Goal: Task Accomplishment & Management: Manage account settings

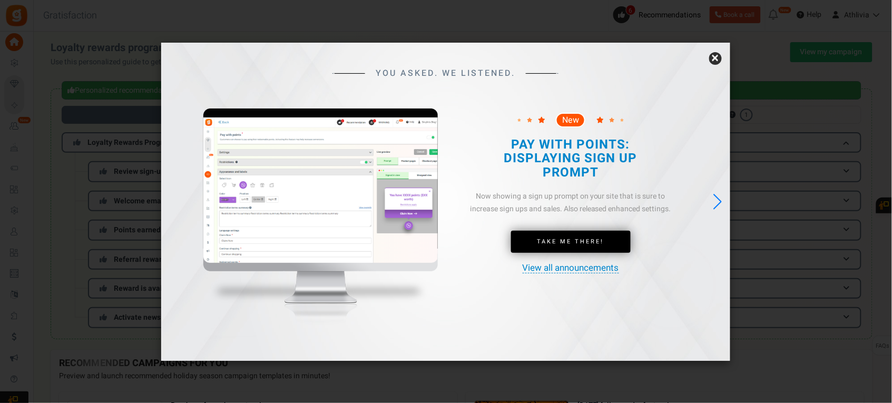
click at [715, 208] on div "Next slide" at bounding box center [718, 201] width 14 height 23
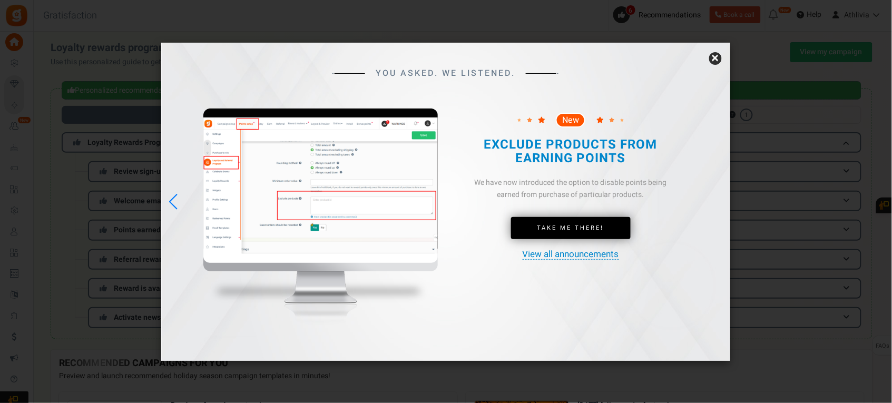
click at [717, 205] on div "YOU ASKED. WE LISTENED. New Take Me There!" at bounding box center [445, 202] width 569 height 318
click at [712, 56] on link "×" at bounding box center [715, 58] width 13 height 13
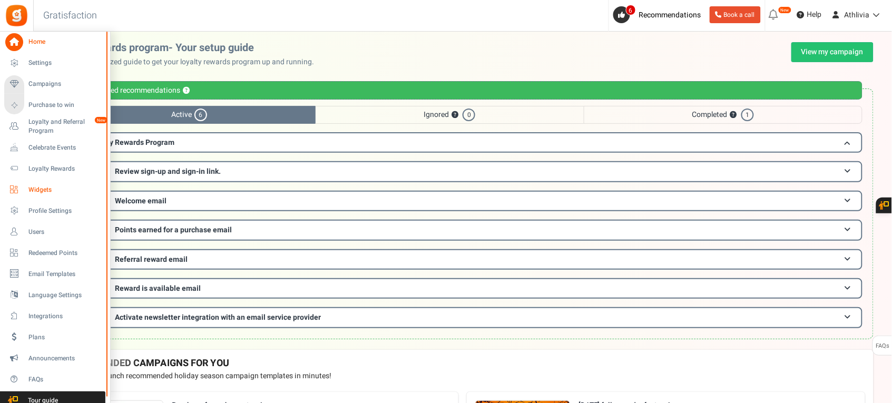
click at [46, 186] on span "Widgets" at bounding box center [65, 189] width 74 height 9
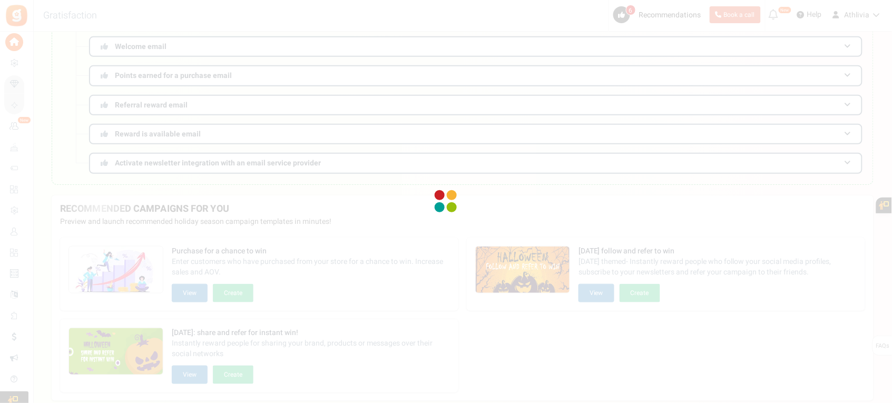
scroll to position [132, 0]
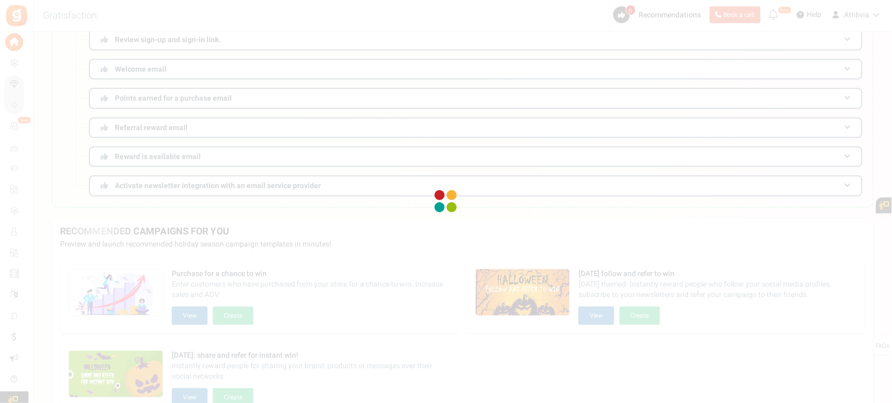
click at [60, 63] on div at bounding box center [446, 201] width 892 height 403
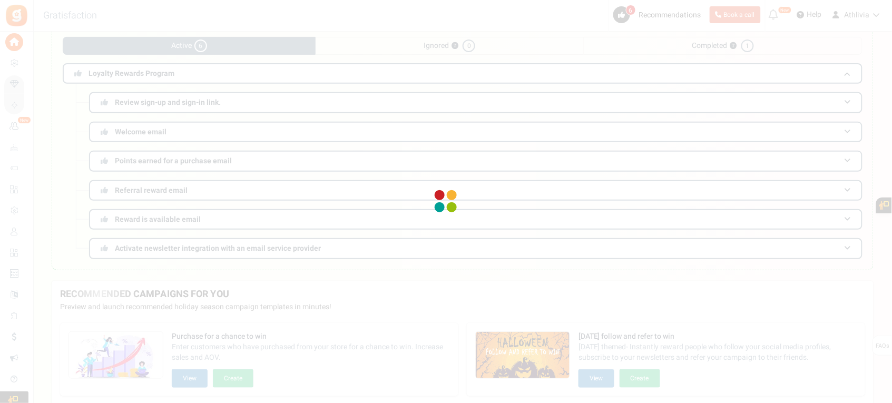
scroll to position [0, 0]
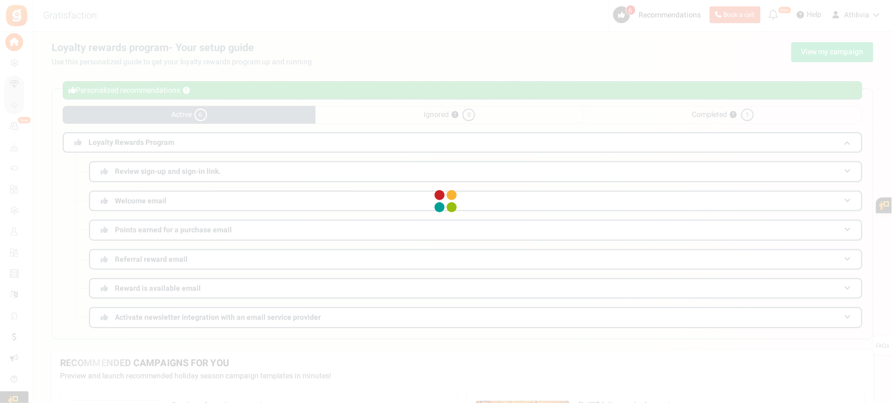
click at [336, 126] on div at bounding box center [446, 201] width 892 height 403
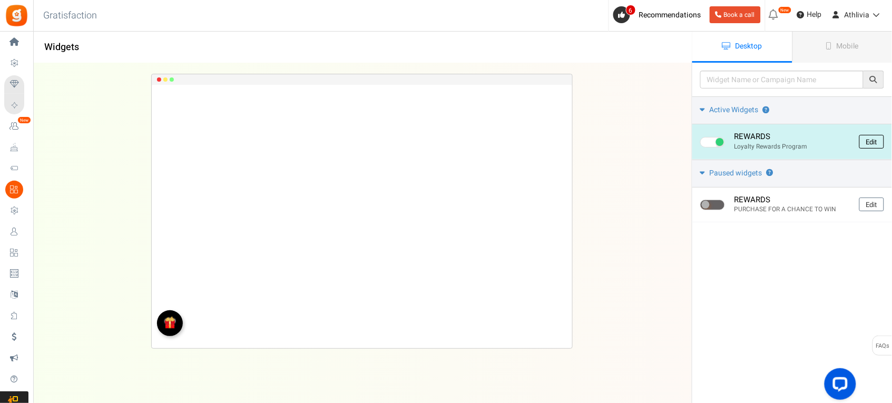
click at [870, 137] on link "Edit" at bounding box center [871, 142] width 25 height 14
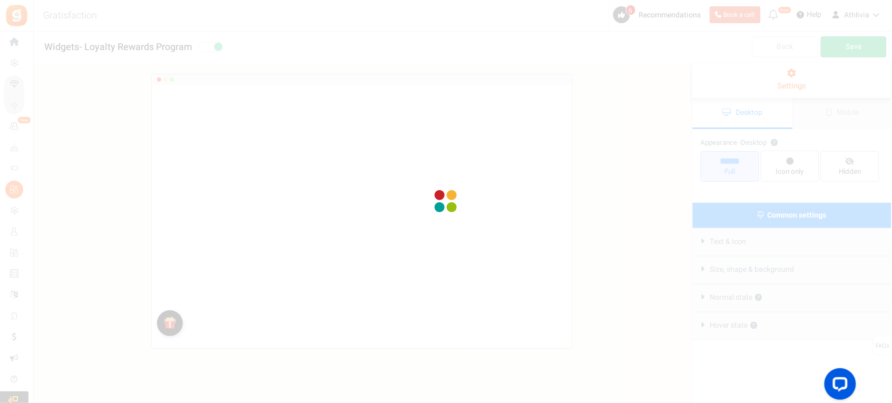
select select "left-bottom-bar"
radio input "true"
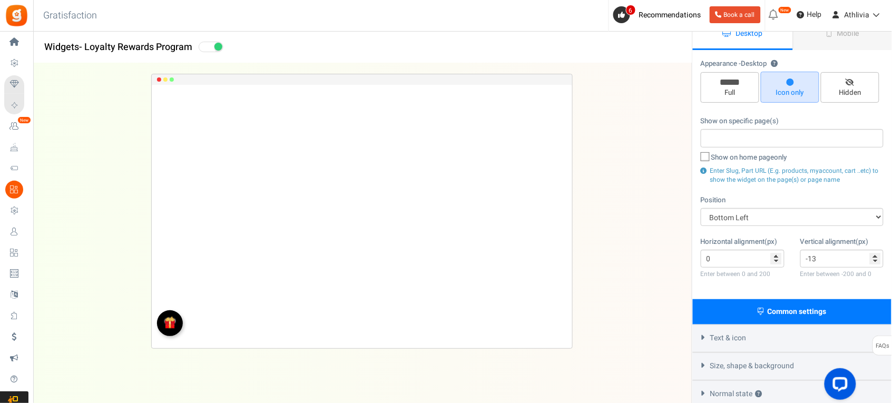
scroll to position [66, 0]
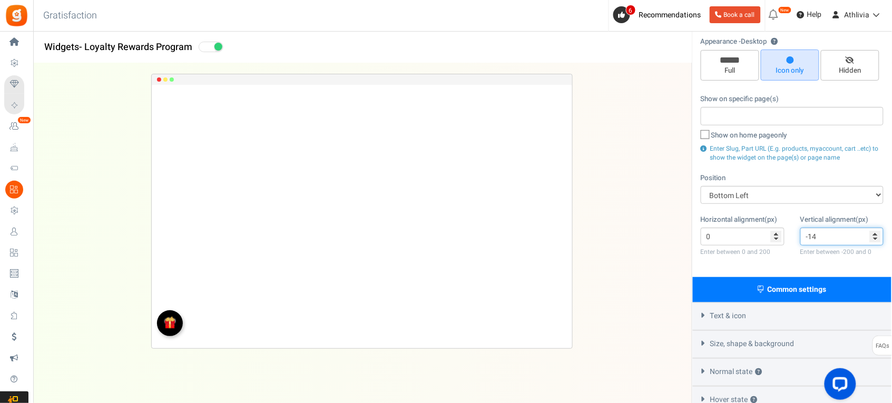
type input "-14"
click at [874, 238] on input "-14" at bounding box center [842, 237] width 84 height 18
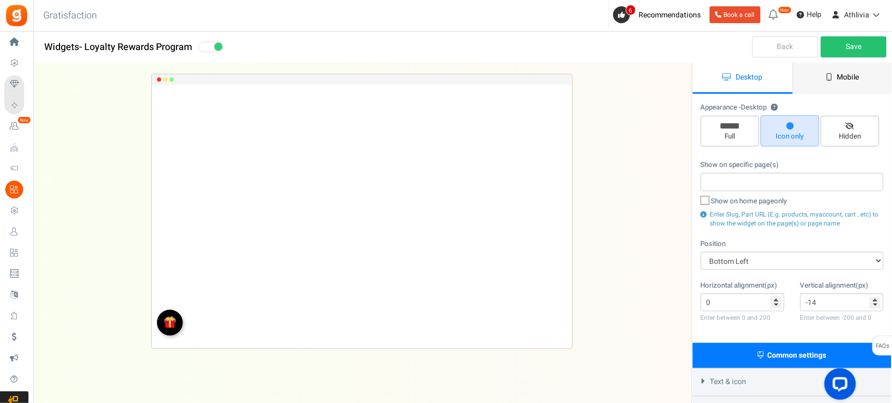
click at [814, 78] on link "Mobile" at bounding box center [843, 78] width 100 height 31
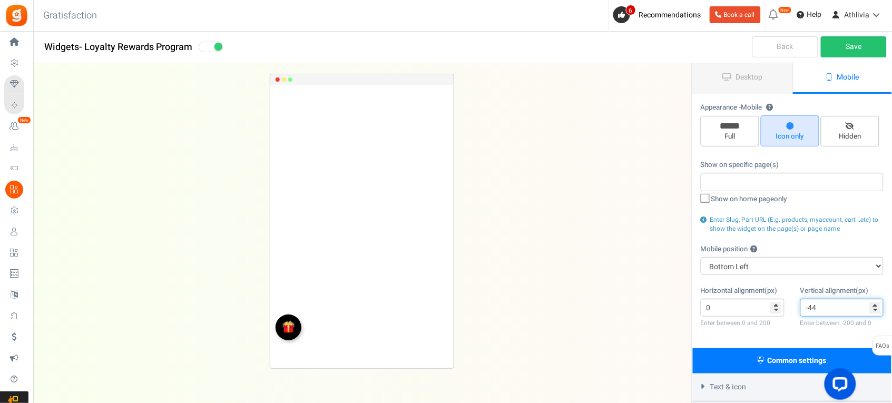
click at [876, 311] on input "-44" at bounding box center [842, 308] width 84 height 18
click at [876, 311] on input "-45" at bounding box center [842, 308] width 84 height 18
click at [876, 311] on input "-46" at bounding box center [842, 308] width 84 height 18
click at [876, 311] on input "-47" at bounding box center [842, 308] width 84 height 18
click at [876, 311] on input "-48" at bounding box center [842, 308] width 84 height 18
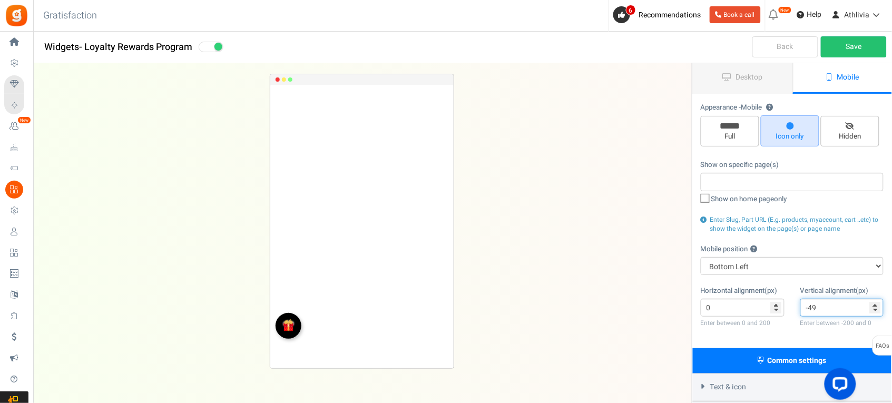
click at [876, 311] on input "-49" at bounding box center [842, 308] width 84 height 18
click at [875, 309] on input "-50" at bounding box center [842, 308] width 84 height 18
click at [875, 309] on input "-51" at bounding box center [842, 308] width 84 height 18
click at [875, 309] on input "-52" at bounding box center [842, 308] width 84 height 18
type input "-53"
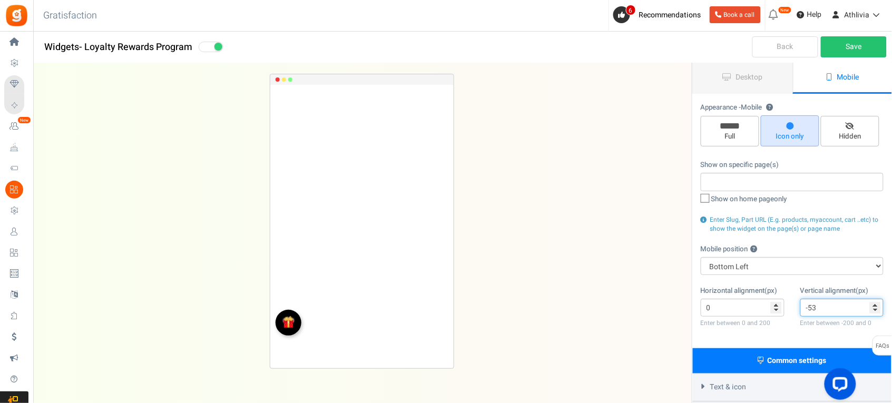
click at [875, 309] on input "-53" at bounding box center [842, 308] width 84 height 18
click at [811, 360] on span "Common settings" at bounding box center [796, 360] width 59 height 11
click at [828, 46] on link "Save" at bounding box center [854, 46] width 66 height 21
click at [756, 74] on span "Desktop" at bounding box center [749, 77] width 27 height 11
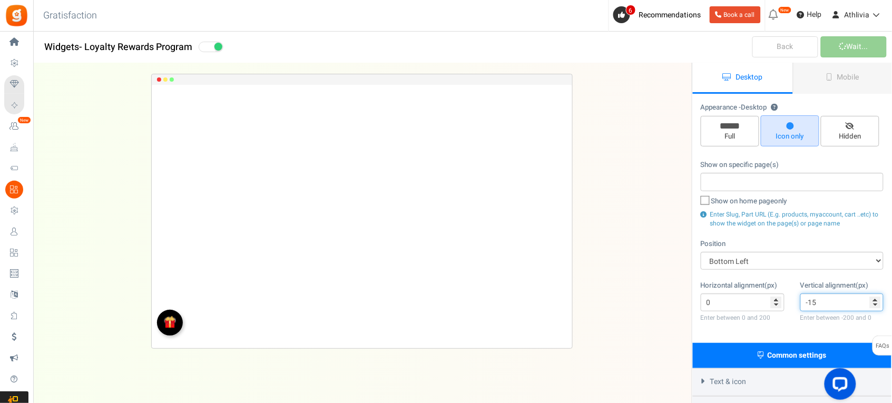
click at [876, 302] on input "-15" at bounding box center [842, 302] width 84 height 18
click at [876, 302] on input "-16" at bounding box center [842, 302] width 84 height 18
click at [876, 302] on input "-17" at bounding box center [842, 302] width 84 height 18
click at [876, 302] on input "-18" at bounding box center [842, 302] width 84 height 18
click at [876, 302] on input "-19" at bounding box center [842, 302] width 84 height 18
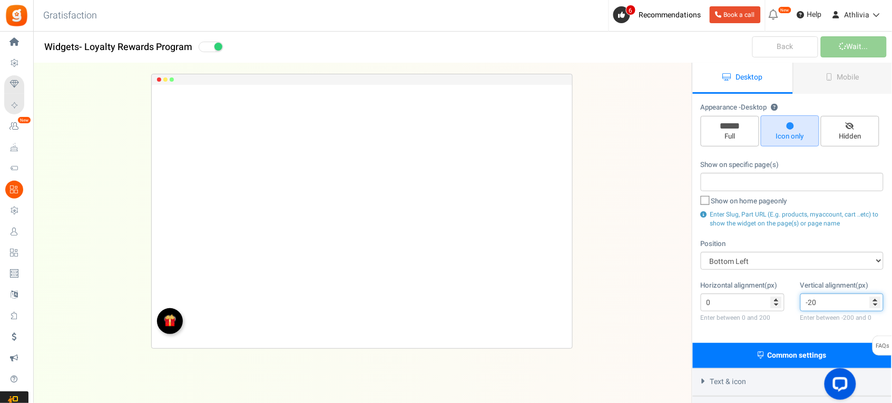
click at [876, 302] on input "-20" at bounding box center [842, 302] width 84 height 18
click at [876, 302] on input "-21" at bounding box center [842, 302] width 84 height 18
click at [876, 302] on input "-22" at bounding box center [842, 302] width 84 height 18
click at [876, 302] on input "-23" at bounding box center [842, 302] width 84 height 18
click at [876, 302] on input "-24" at bounding box center [842, 302] width 84 height 18
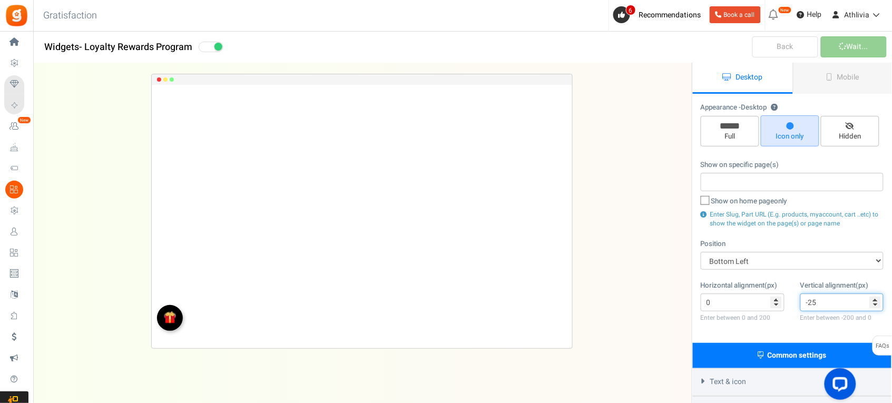
click at [876, 302] on input "-25" at bounding box center [842, 302] width 84 height 18
click at [876, 302] on input "-26" at bounding box center [842, 302] width 84 height 18
click at [876, 302] on input "-27" at bounding box center [842, 302] width 84 height 18
click at [876, 302] on input "-28" at bounding box center [842, 302] width 84 height 18
click at [876, 302] on input "-29" at bounding box center [842, 302] width 84 height 18
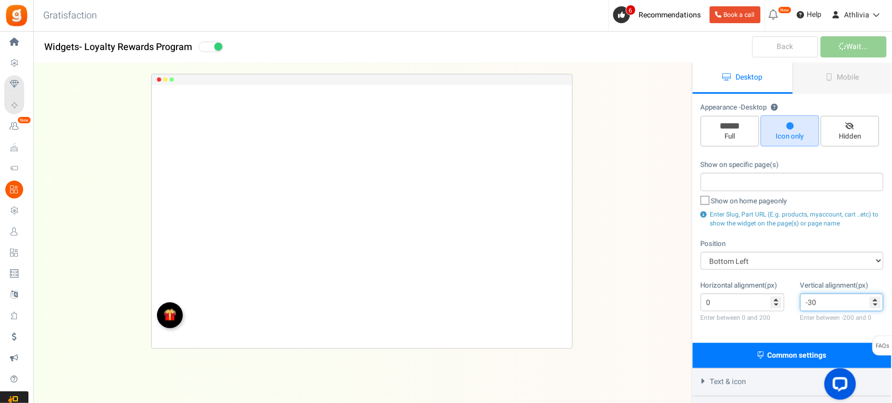
click at [876, 302] on input "-30" at bounding box center [842, 302] width 84 height 18
click at [876, 302] on input "-31" at bounding box center [842, 302] width 84 height 18
click at [876, 302] on input "-32" at bounding box center [842, 302] width 84 height 18
click at [876, 302] on input "-33" at bounding box center [842, 302] width 84 height 18
click at [876, 302] on input "-34" at bounding box center [842, 302] width 84 height 18
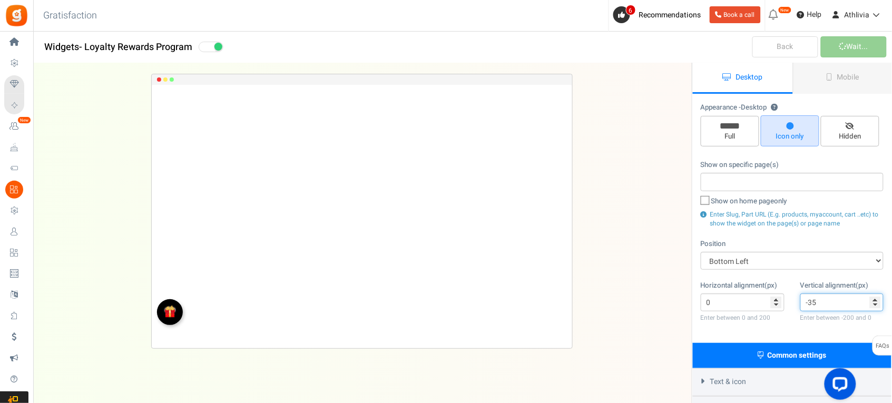
click at [876, 302] on input "-35" at bounding box center [842, 302] width 84 height 18
click at [876, 302] on input "-36" at bounding box center [842, 302] width 84 height 18
click at [876, 302] on input "-37" at bounding box center [842, 302] width 84 height 18
drag, startPoint x: 876, startPoint y: 302, endPoint x: 872, endPoint y: 306, distance: 6.0
click at [875, 303] on input "-38" at bounding box center [842, 302] width 84 height 18
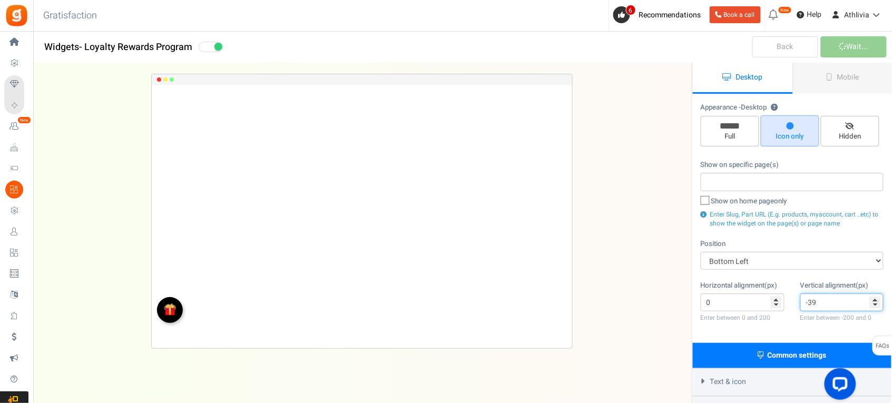
click at [875, 302] on input "-39" at bounding box center [842, 302] width 84 height 18
click at [875, 302] on input "-40" at bounding box center [842, 302] width 84 height 18
click at [875, 302] on input "-41" at bounding box center [842, 302] width 84 height 18
click at [875, 302] on input "-42" at bounding box center [842, 302] width 84 height 18
click at [875, 302] on input "-43" at bounding box center [842, 302] width 84 height 18
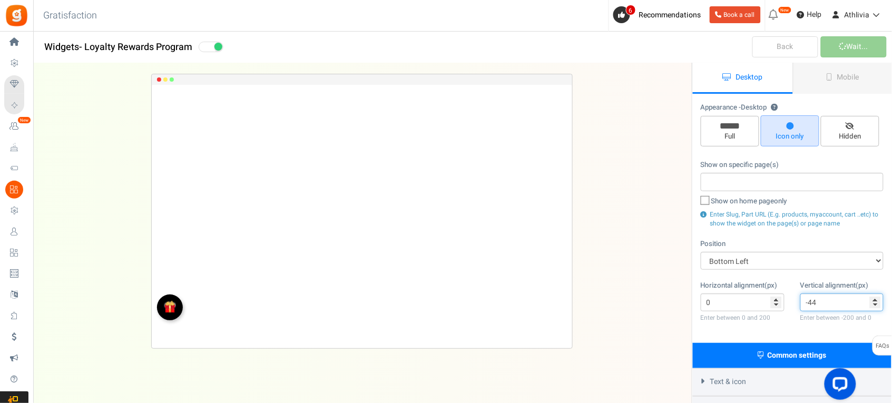
click at [875, 302] on input "-44" at bounding box center [842, 302] width 84 height 18
click at [875, 302] on input "-45" at bounding box center [842, 302] width 84 height 18
type input "-46"
click at [875, 302] on input "-46" at bounding box center [842, 302] width 84 height 18
click at [852, 43] on div "Back Wait..." at bounding box center [792, 48] width 200 height 32
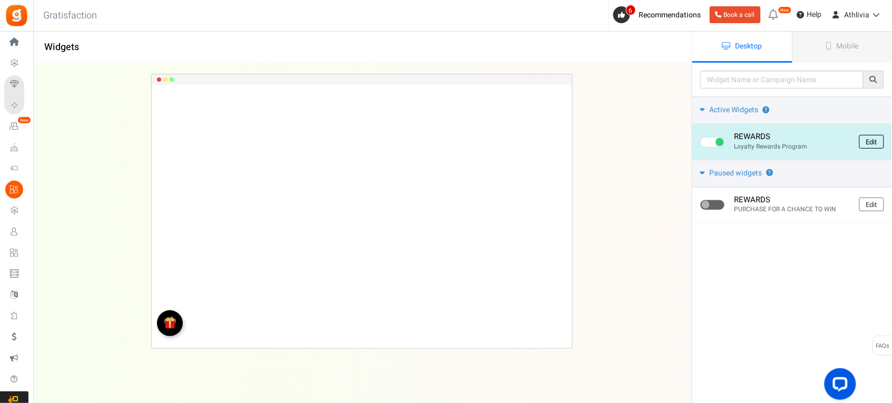
click at [862, 141] on link "Edit" at bounding box center [871, 142] width 25 height 14
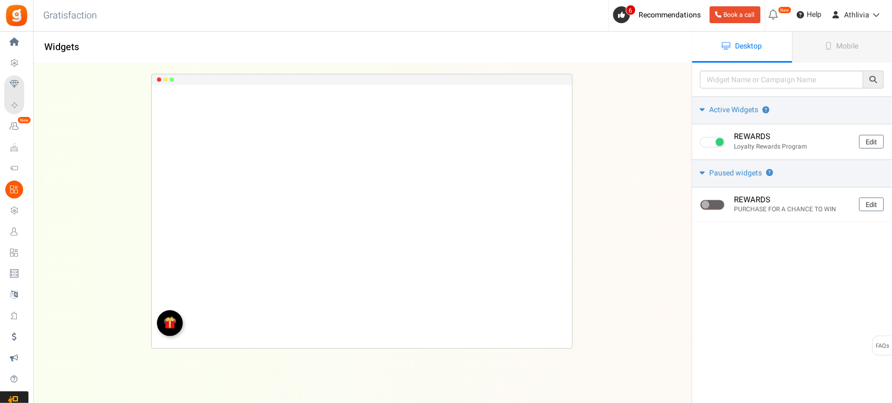
click at [612, 234] on div "REWARDS Loading.. × To configure LightBox layout please Click here" at bounding box center [362, 212] width 692 height 298
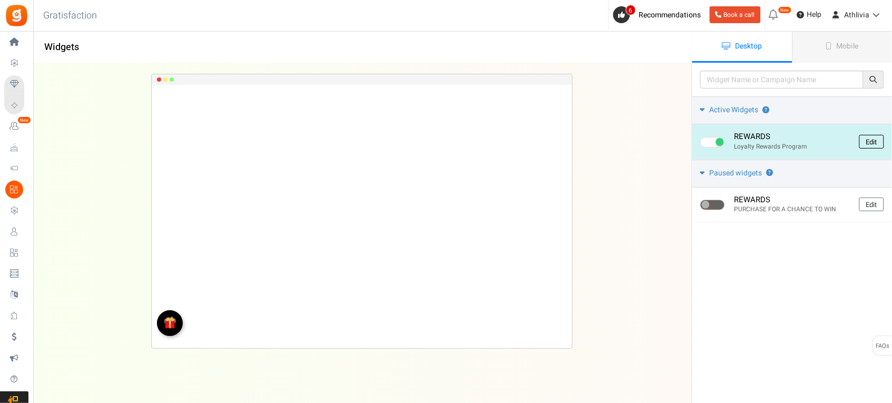
click at [879, 141] on link "Edit" at bounding box center [871, 142] width 25 height 14
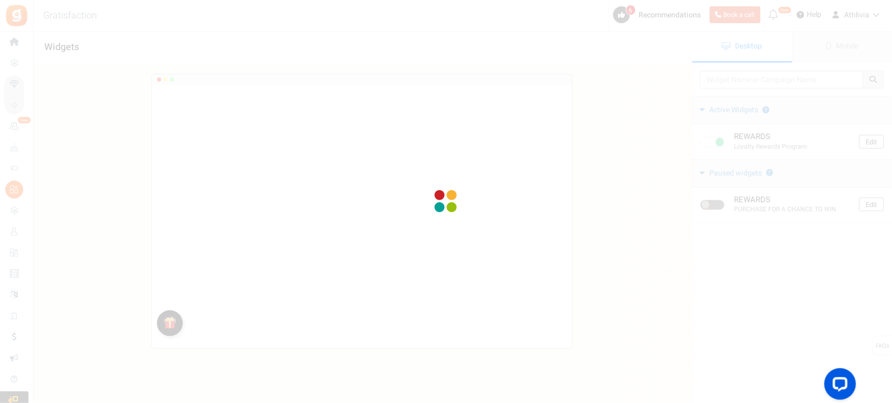
click at [541, 205] on div at bounding box center [446, 201] width 892 height 403
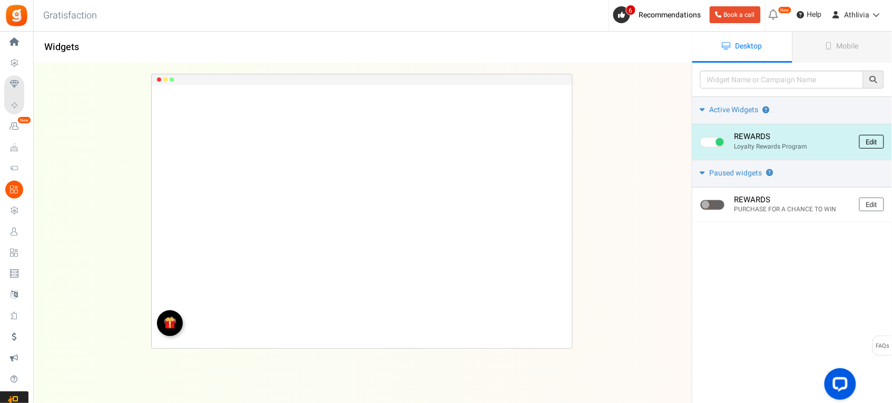
click at [865, 141] on link "Edit" at bounding box center [871, 142] width 25 height 14
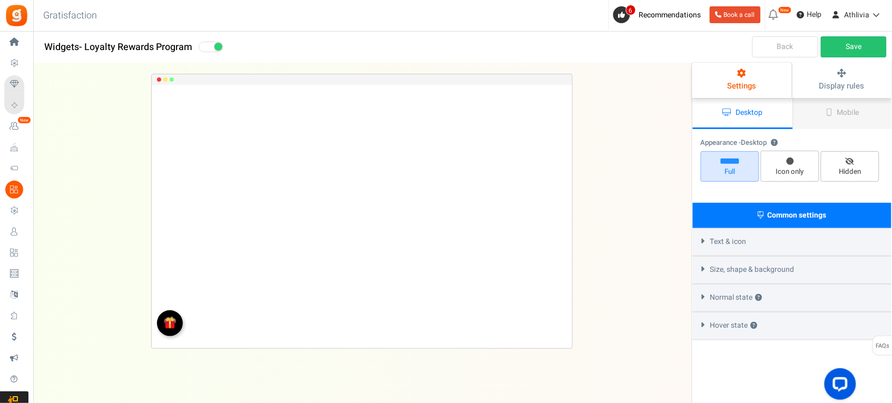
select select "left-bottom-bar"
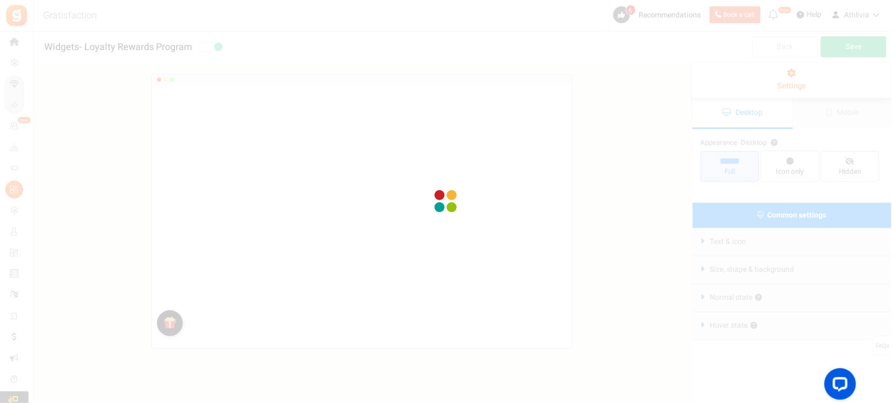
radio input "true"
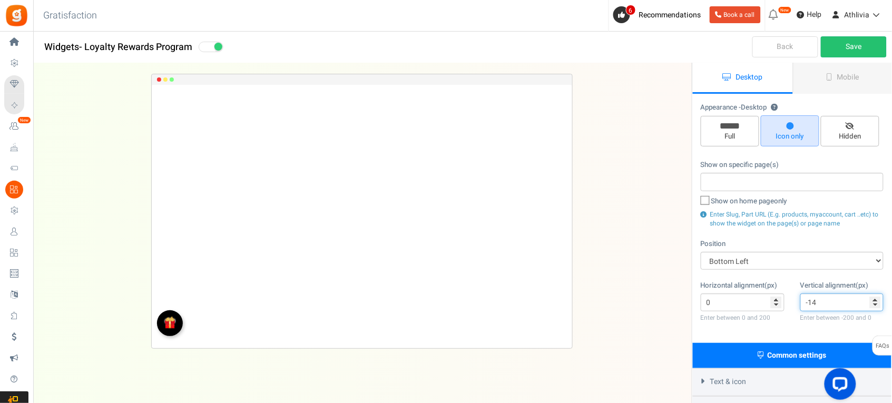
click at [877, 303] on input "-14" at bounding box center [842, 302] width 84 height 18
click at [877, 303] on input "-15" at bounding box center [842, 302] width 84 height 18
click at [877, 303] on input "-16" at bounding box center [842, 302] width 84 height 18
click at [877, 303] on input "-17" at bounding box center [842, 302] width 84 height 18
click at [877, 303] on input "-18" at bounding box center [842, 302] width 84 height 18
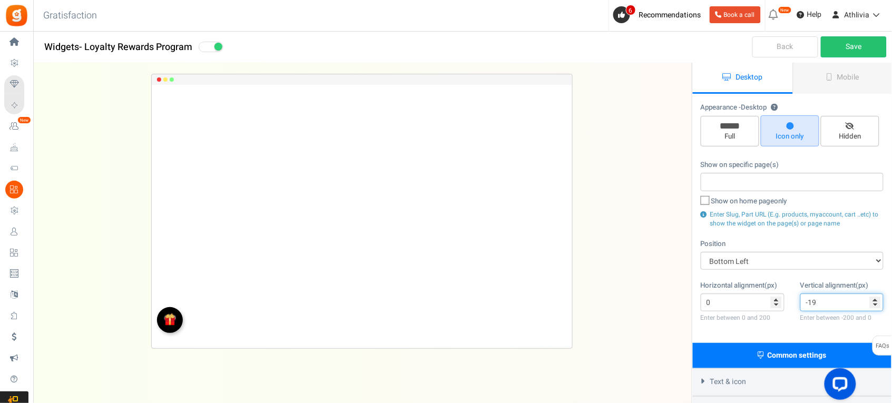
click at [877, 303] on input "-19" at bounding box center [842, 302] width 84 height 18
click at [877, 303] on input "-20" at bounding box center [842, 302] width 84 height 18
click at [877, 303] on input "-21" at bounding box center [842, 302] width 84 height 18
click at [877, 303] on input "-22" at bounding box center [842, 302] width 84 height 18
click at [877, 303] on input "-23" at bounding box center [842, 302] width 84 height 18
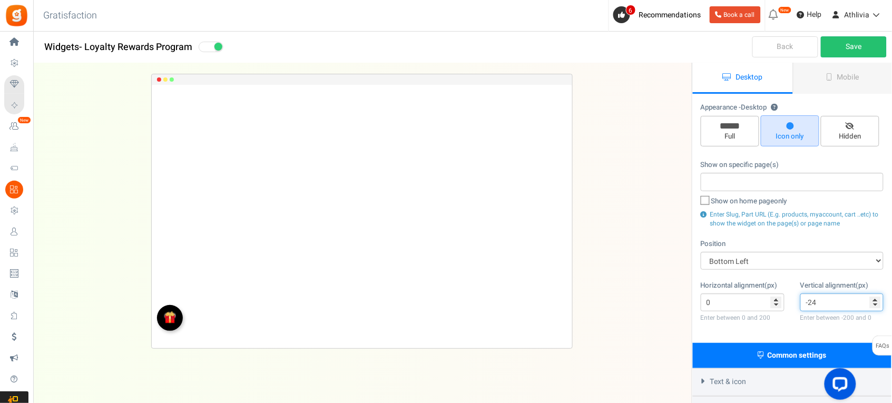
click at [877, 303] on input "-24" at bounding box center [842, 302] width 84 height 18
click at [877, 303] on input "-25" at bounding box center [842, 302] width 84 height 18
click at [877, 303] on input "-26" at bounding box center [842, 302] width 84 height 18
click at [877, 303] on input "-27" at bounding box center [842, 302] width 84 height 18
click at [877, 303] on input "-28" at bounding box center [842, 302] width 84 height 18
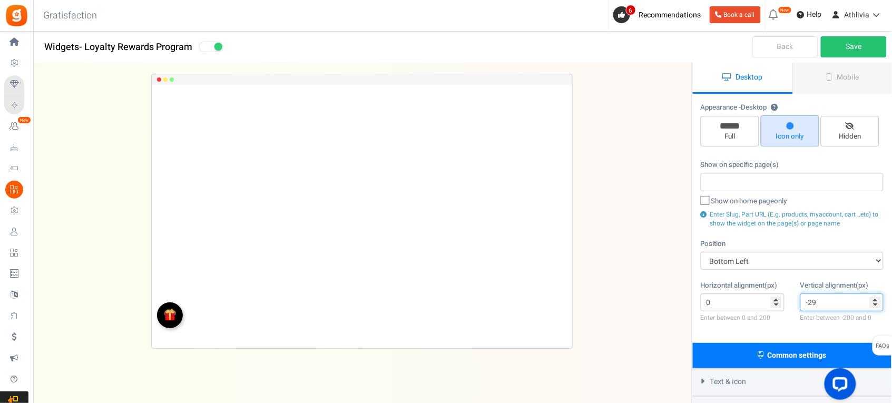
click at [877, 303] on input "-29" at bounding box center [842, 302] width 84 height 18
click at [877, 303] on input "-30" at bounding box center [842, 302] width 84 height 18
click at [877, 303] on input "-31" at bounding box center [842, 302] width 84 height 18
click at [877, 303] on input "-32" at bounding box center [842, 302] width 84 height 18
click at [877, 303] on input "-33" at bounding box center [842, 302] width 84 height 18
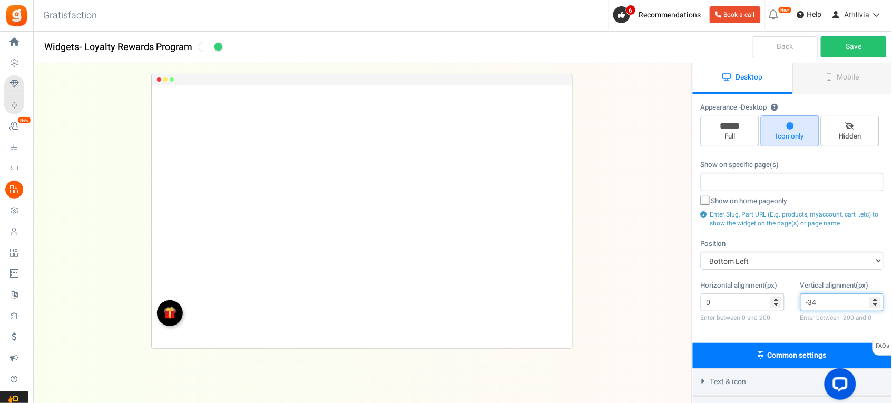
click at [877, 303] on input "-34" at bounding box center [842, 302] width 84 height 18
click at [877, 303] on input "-35" at bounding box center [842, 302] width 84 height 18
click at [877, 303] on input "-36" at bounding box center [842, 302] width 84 height 18
click at [877, 303] on input "-37" at bounding box center [842, 302] width 84 height 18
click at [877, 303] on input "-38" at bounding box center [842, 302] width 84 height 18
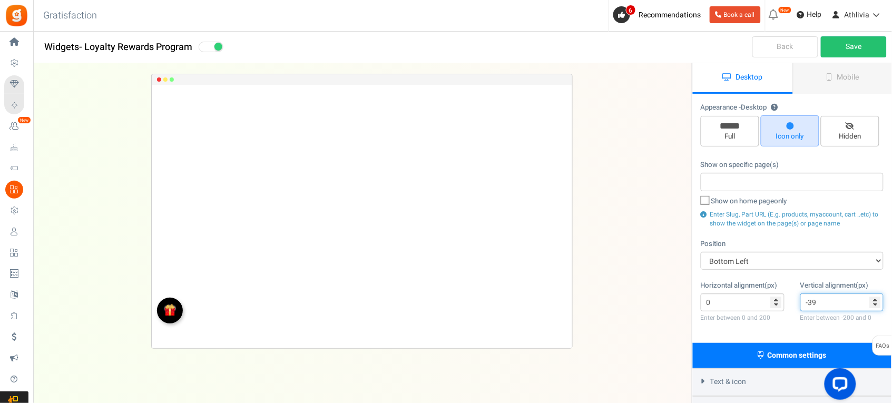
click at [877, 303] on input "-39" at bounding box center [842, 302] width 84 height 18
click at [877, 303] on input "-40" at bounding box center [842, 302] width 84 height 18
click at [877, 303] on input "-41" at bounding box center [842, 302] width 84 height 18
click at [877, 303] on input "-42" at bounding box center [842, 302] width 84 height 18
click at [877, 303] on input "-43" at bounding box center [842, 302] width 84 height 18
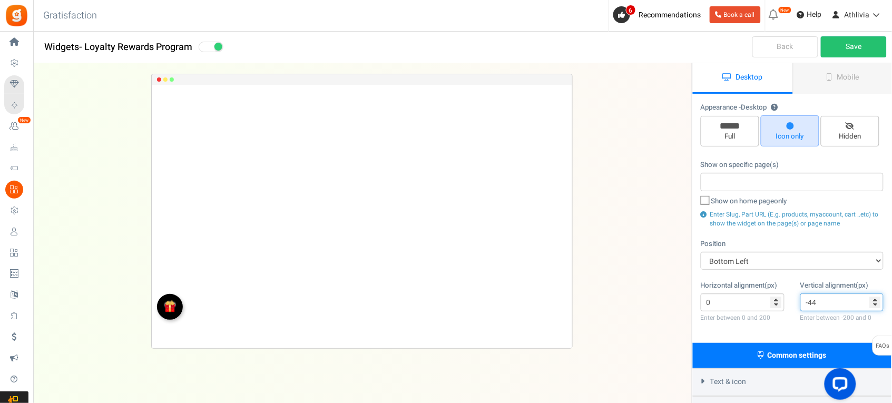
type input "-44"
click at [877, 303] on input "-44" at bounding box center [842, 302] width 84 height 18
click at [811, 75] on link "Mobile" at bounding box center [843, 78] width 100 height 31
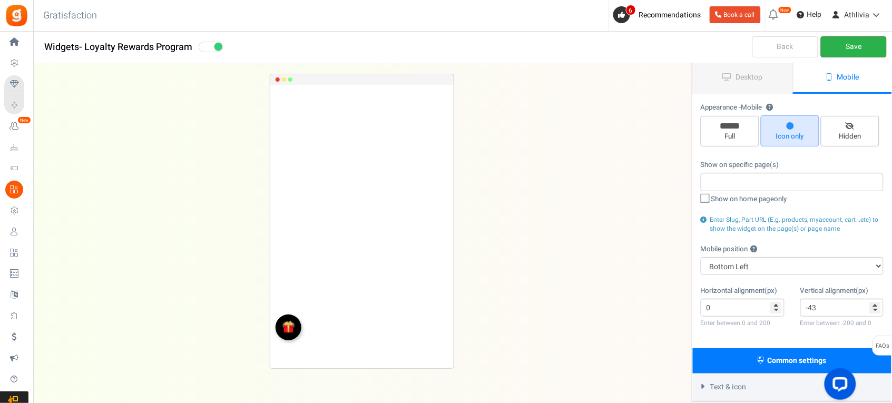
click at [841, 56] on link "Save" at bounding box center [854, 46] width 66 height 21
click at [733, 194] on span "Show on home page only" at bounding box center [749, 199] width 76 height 10
click at [697, 196] on input "Show on home page only" at bounding box center [693, 199] width 7 height 7
checkbox input "true"
click at [844, 46] on link "Save" at bounding box center [854, 46] width 66 height 21
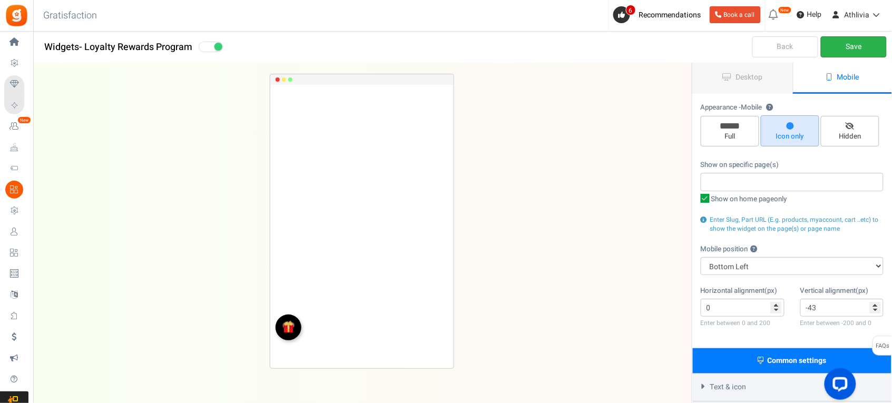
click at [844, 46] on div "Back Save" at bounding box center [792, 48] width 200 height 32
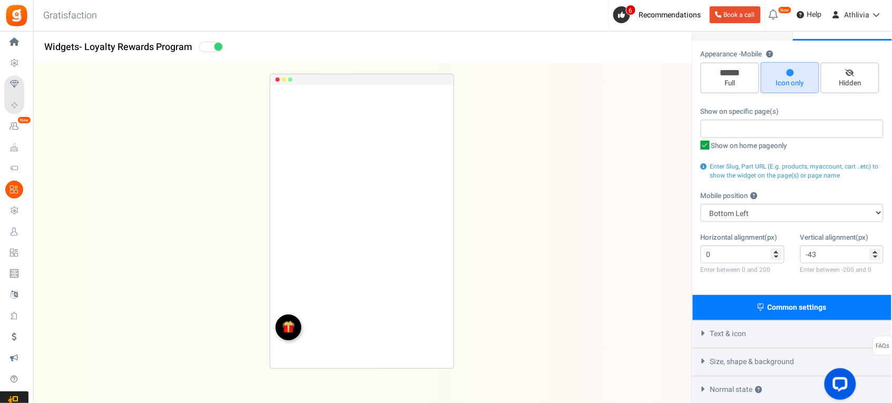
scroll to position [134, 0]
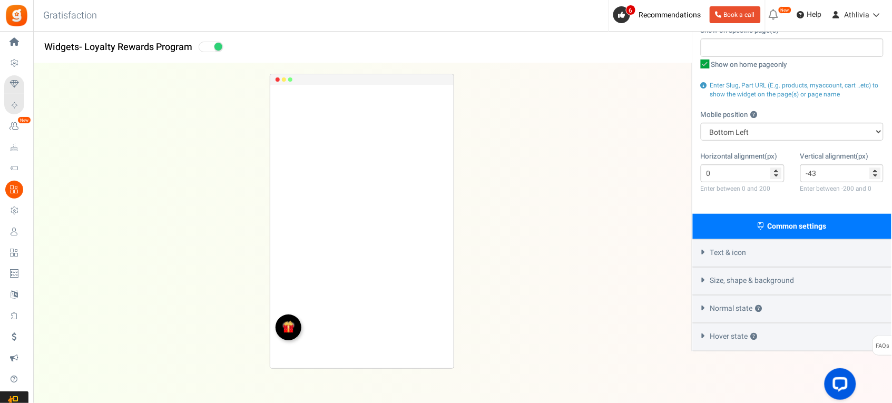
click at [799, 228] on span "Common settings" at bounding box center [796, 226] width 59 height 11
click at [774, 222] on span "Common settings" at bounding box center [796, 226] width 59 height 11
drag, startPoint x: 774, startPoint y: 222, endPoint x: 762, endPoint y: 224, distance: 12.8
click at [762, 224] on icon at bounding box center [761, 225] width 6 height 7
click at [731, 251] on span "Text & icon" at bounding box center [728, 253] width 36 height 11
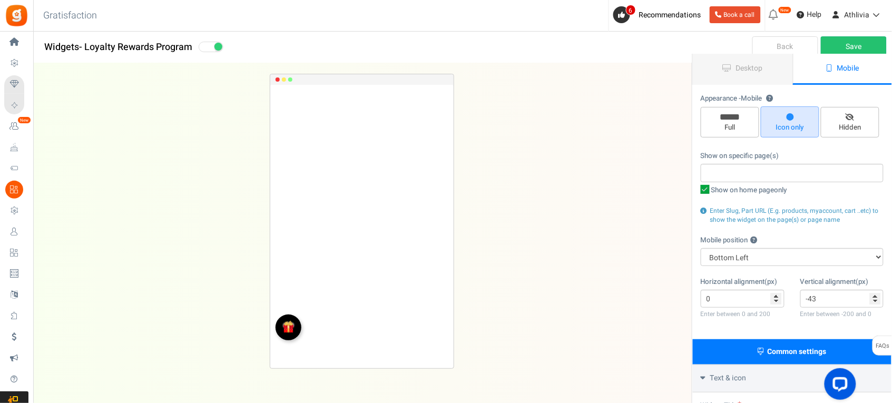
scroll to position [0, 0]
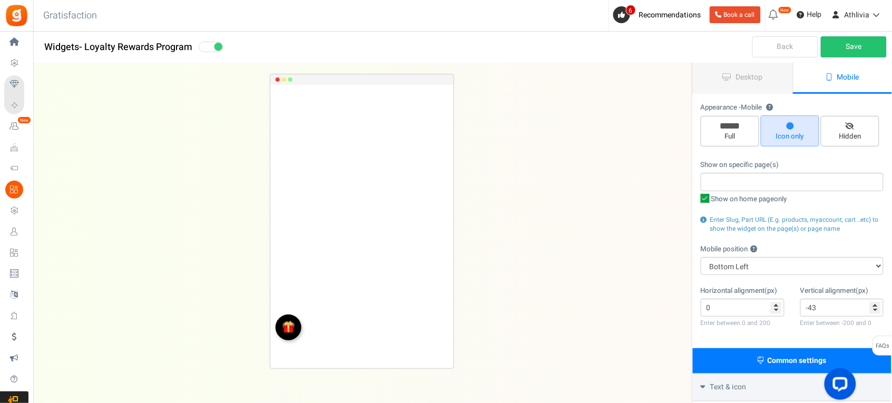
click at [283, 82] on u at bounding box center [284, 79] width 4 height 4
click at [752, 77] on span "Desktop" at bounding box center [749, 77] width 27 height 11
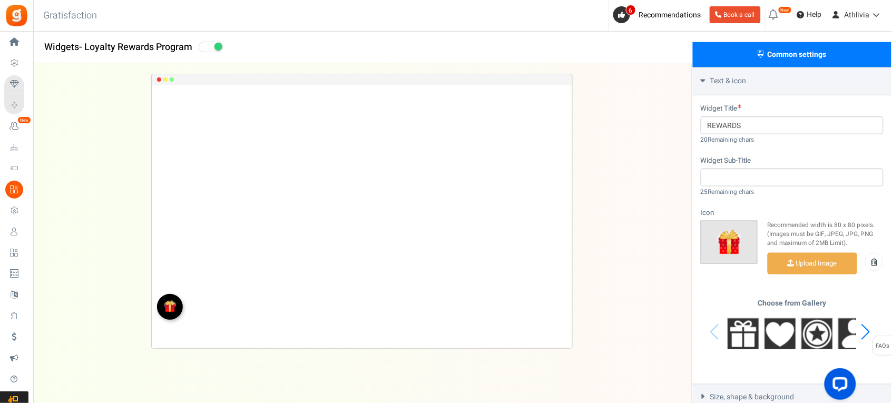
scroll to position [416, 0]
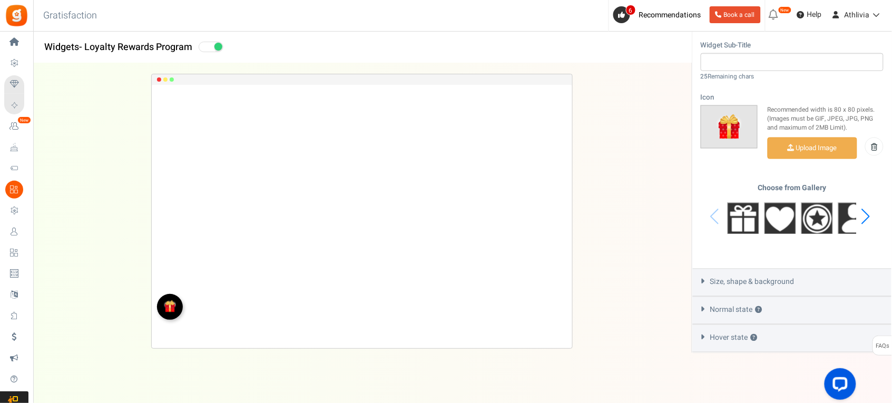
click at [757, 272] on div "Size, shape & background" at bounding box center [792, 283] width 199 height 28
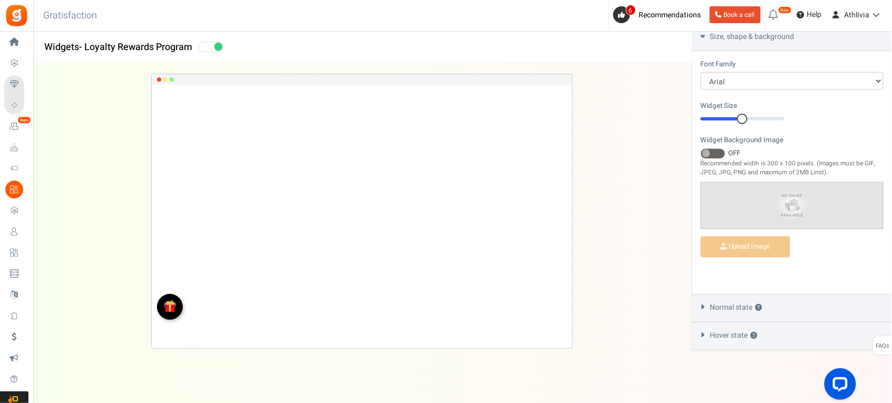
scroll to position [356, 0]
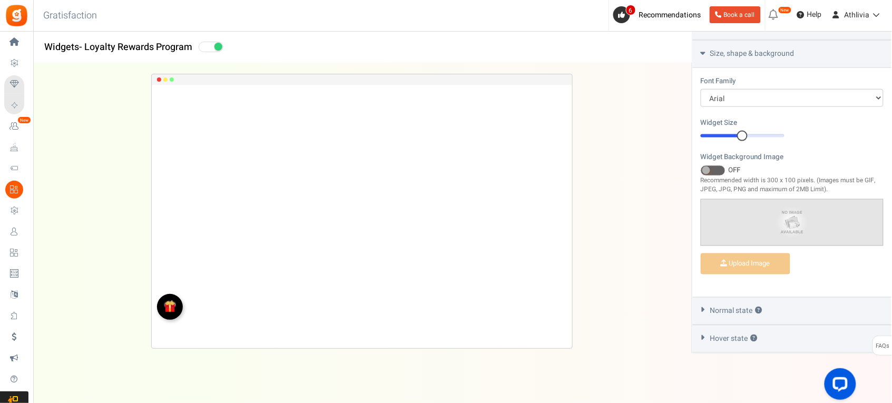
click at [697, 313] on div "Normal state ?" at bounding box center [792, 311] width 199 height 28
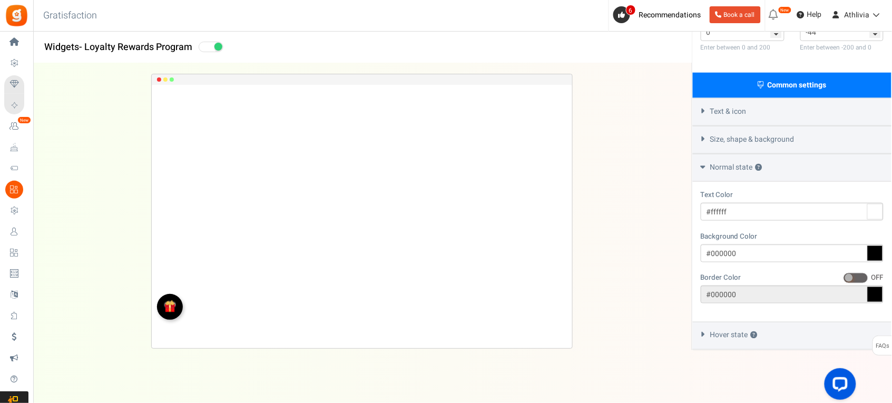
scroll to position [268, 0]
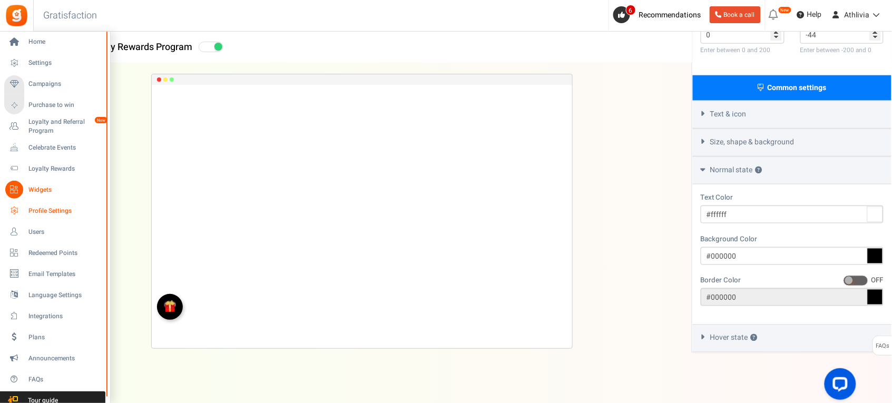
click at [49, 214] on span "Profile Settings" at bounding box center [65, 210] width 74 height 9
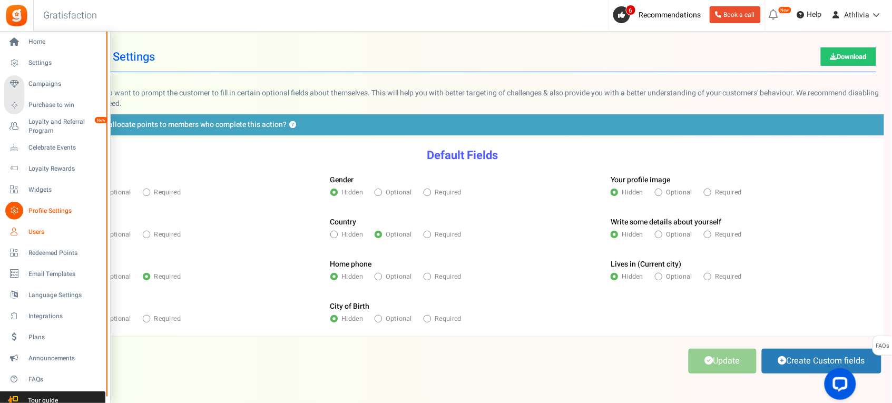
click at [17, 235] on icon at bounding box center [14, 232] width 18 height 18
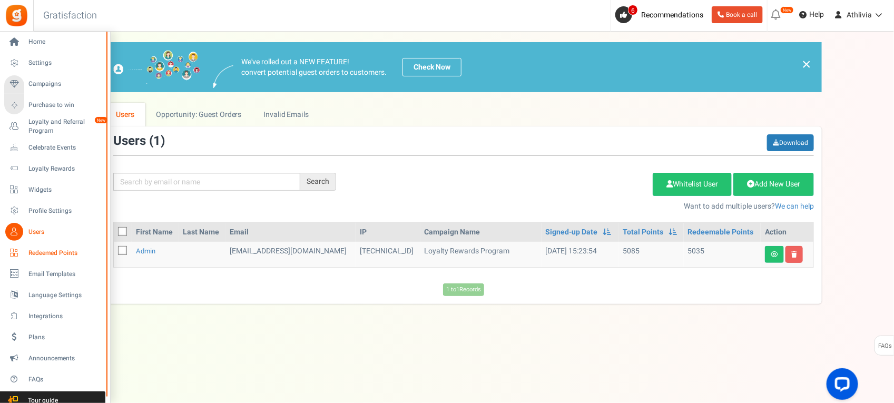
click at [42, 249] on span "Redeemed Points" at bounding box center [65, 253] width 74 height 9
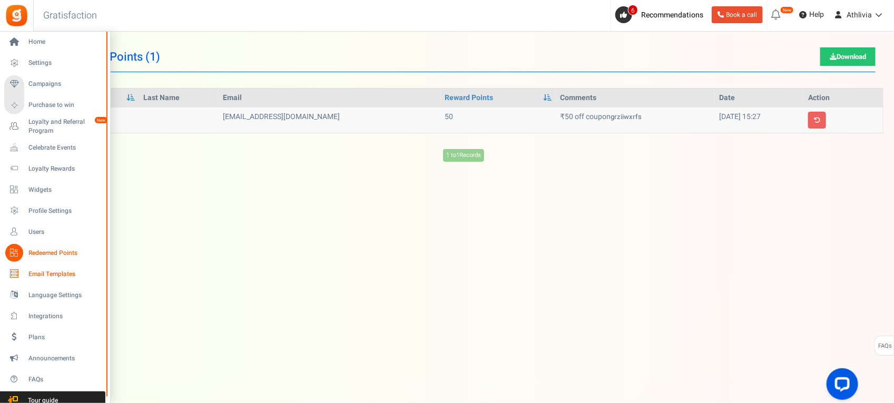
click at [68, 280] on link "Email Templates" at bounding box center [54, 274] width 101 height 18
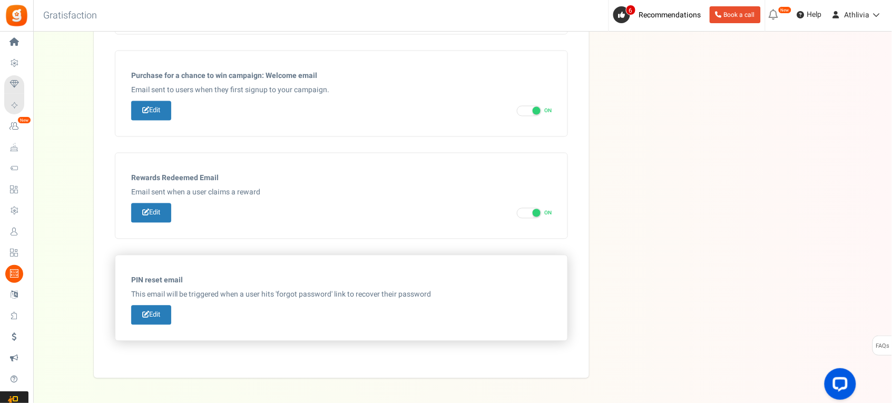
scroll to position [561, 0]
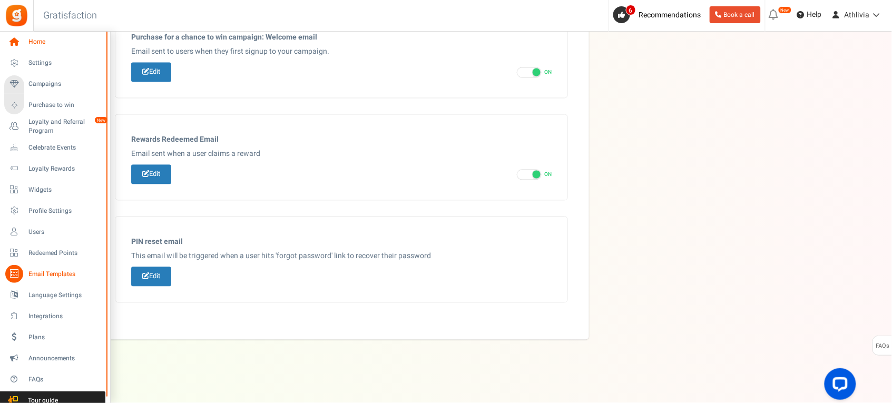
click at [56, 43] on span "Home" at bounding box center [65, 41] width 74 height 9
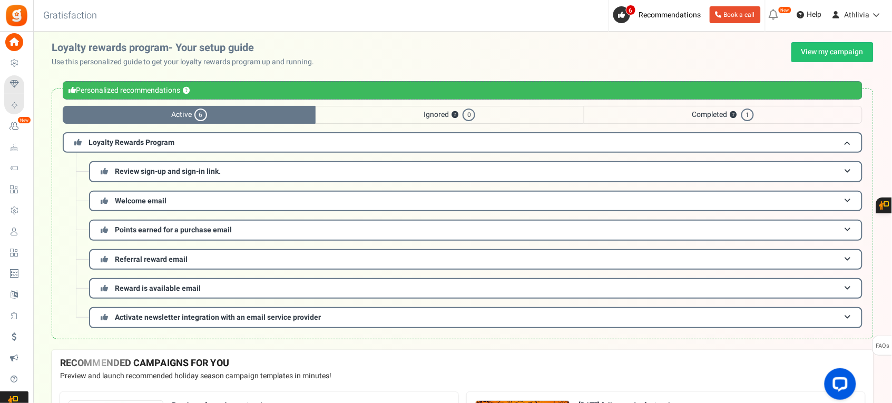
click at [435, 116] on span "Ignored ? 0" at bounding box center [450, 115] width 268 height 18
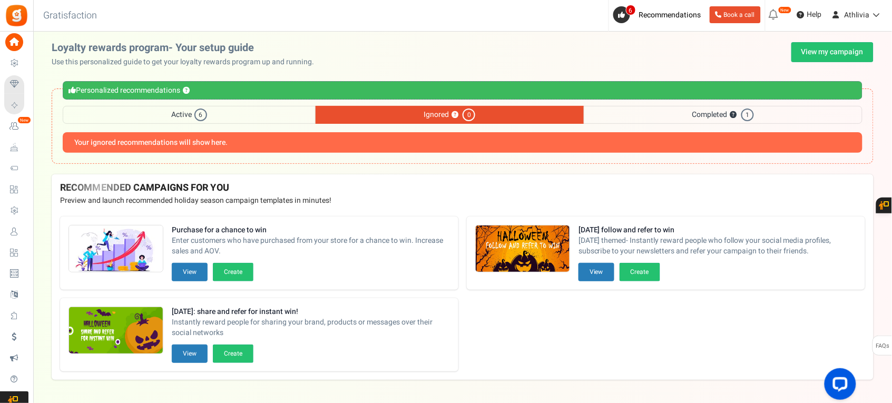
click at [195, 108] on span "Active 6" at bounding box center [189, 115] width 253 height 18
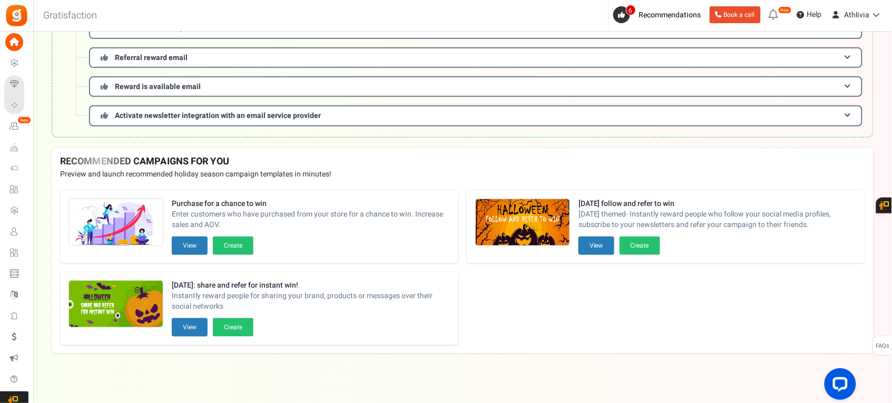
scroll to position [204, 0]
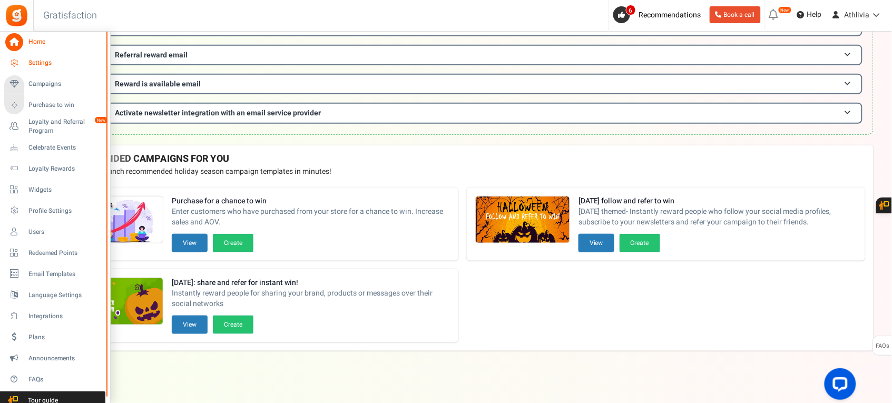
click at [53, 61] on span "Settings" at bounding box center [65, 62] width 74 height 9
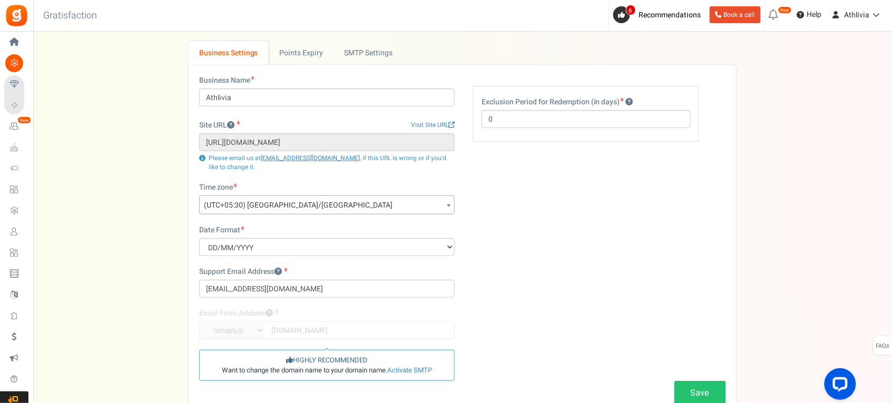
scroll to position [123, 0]
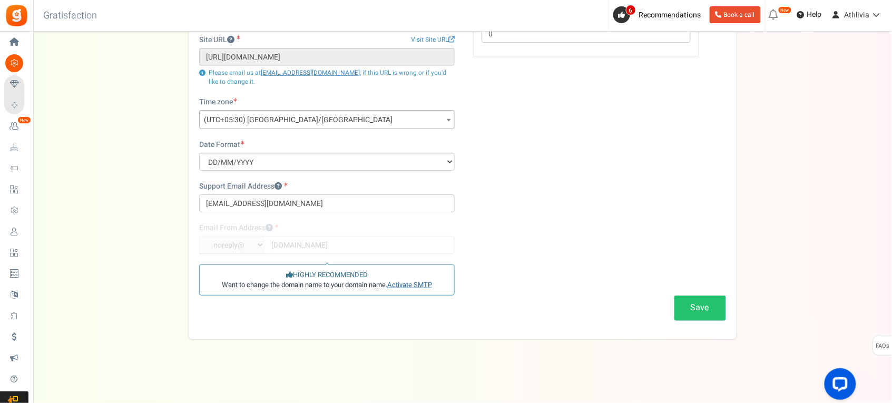
click at [396, 282] on link "Activate SMTP" at bounding box center [409, 285] width 45 height 10
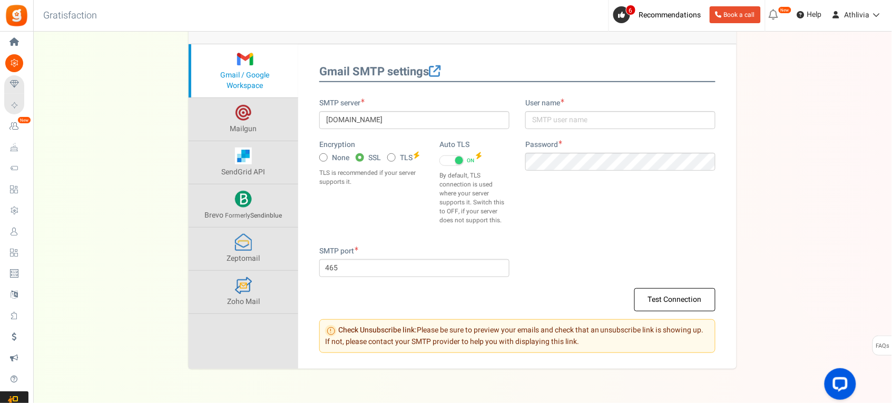
click at [402, 151] on div "Encryption None SSL TLS TLS is recommended if your server supports it." at bounding box center [371, 166] width 120 height 52
click at [396, 159] on span at bounding box center [391, 157] width 8 height 8
click at [394, 159] on input "TLS" at bounding box center [390, 158] width 7 height 7
radio input "true"
type input "587"
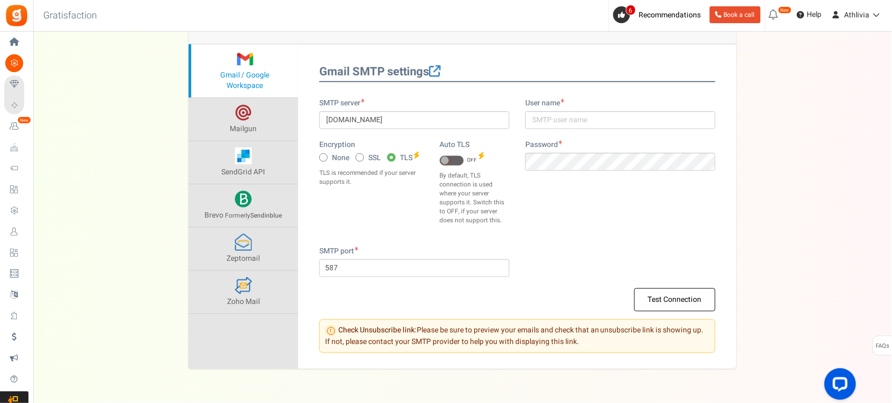
scroll to position [109, 0]
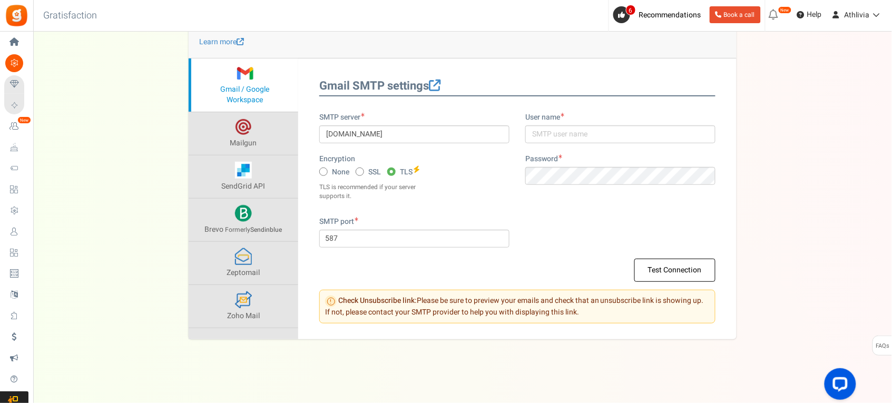
click at [372, 172] on span "SSL" at bounding box center [374, 172] width 13 height 11
click at [362, 172] on input "SSL" at bounding box center [359, 172] width 7 height 7
radio input "true"
type input "465"
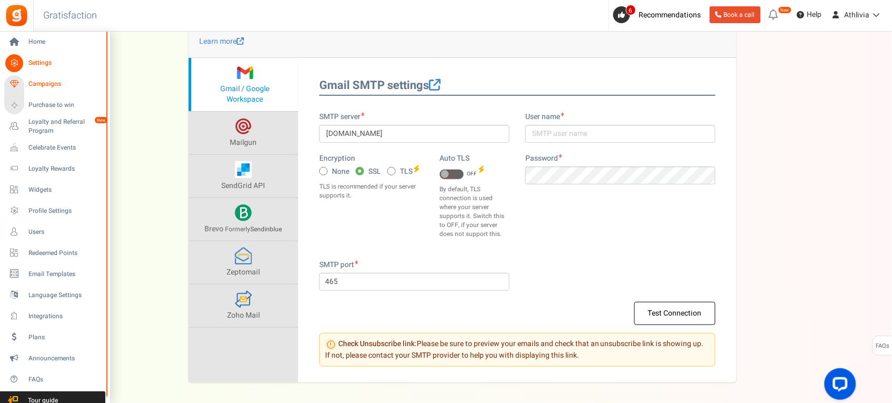
click at [40, 83] on span "Campaigns" at bounding box center [65, 84] width 74 height 9
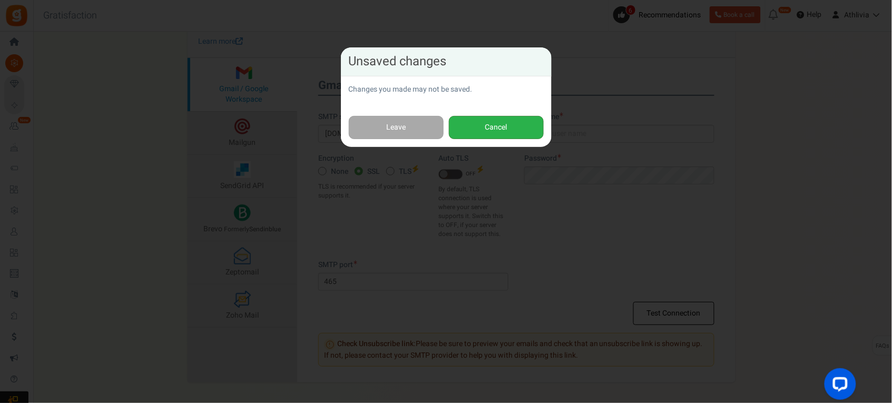
click at [496, 133] on button "Cancel" at bounding box center [496, 128] width 95 height 24
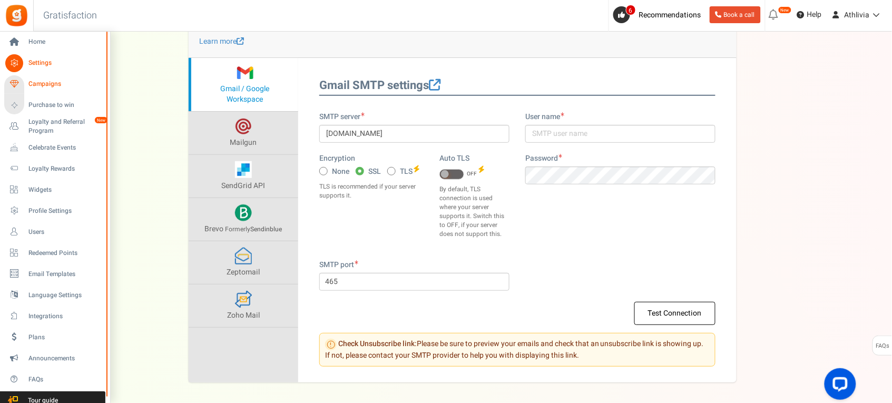
click at [19, 76] on link "Campaigns" at bounding box center [54, 84] width 101 height 18
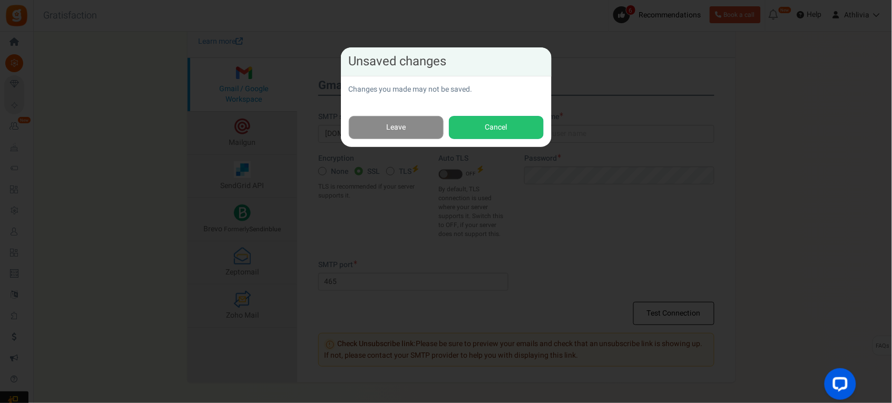
click at [390, 121] on link "Leave" at bounding box center [396, 128] width 95 height 24
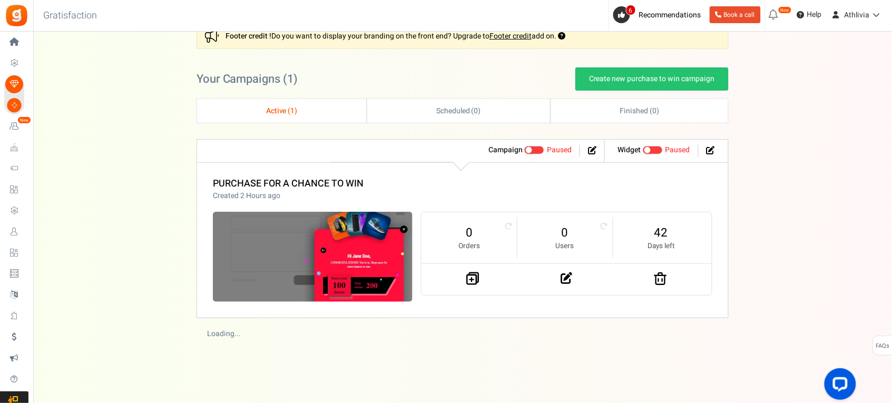
scroll to position [85, 0]
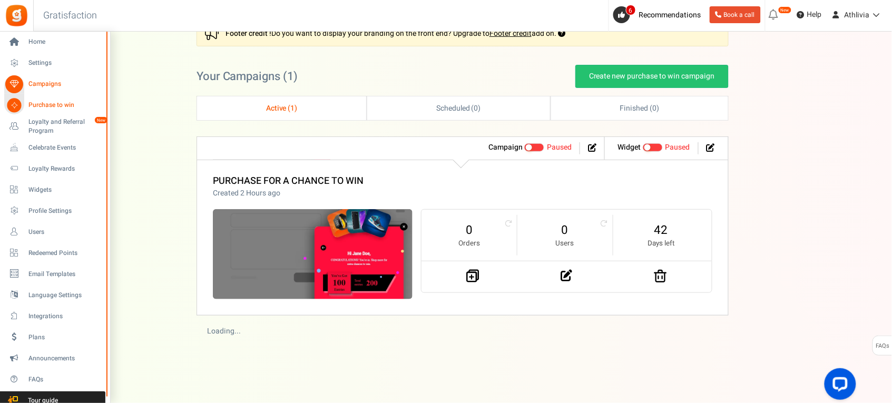
click at [68, 108] on span "Purchase to win" at bounding box center [65, 105] width 74 height 9
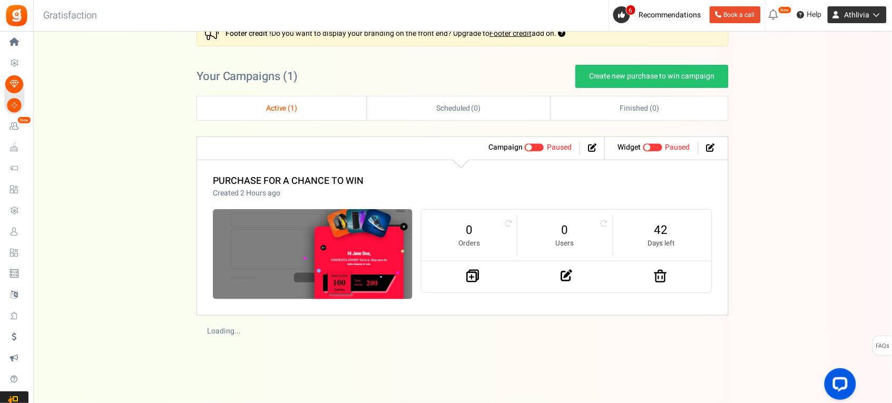
click at [863, 16] on span "Athlivia" at bounding box center [856, 14] width 25 height 11
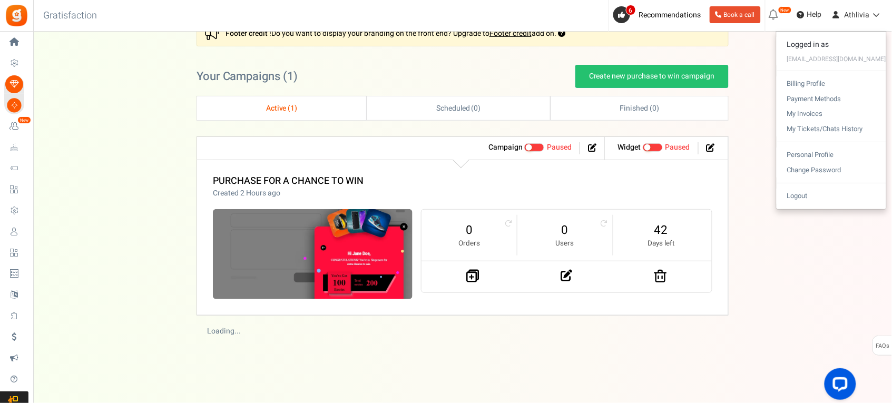
click at [750, 114] on div "Please update your plugin to use this feature. Once updated, click here to Veri…" at bounding box center [462, 148] width 859 height 402
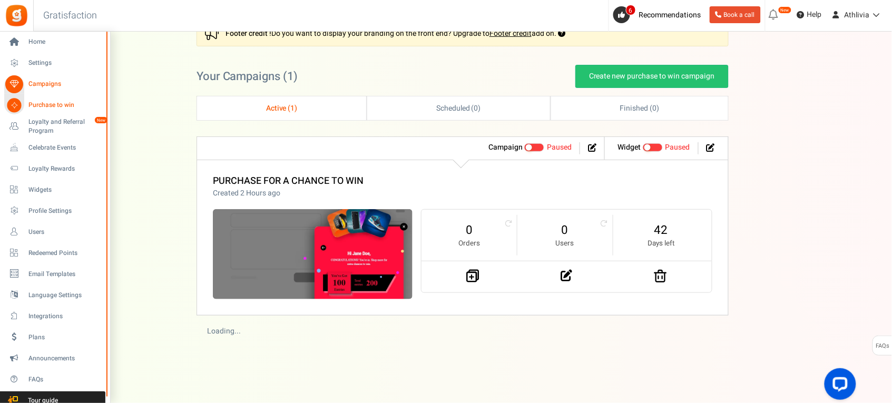
click at [41, 80] on span "Campaigns" at bounding box center [65, 84] width 74 height 9
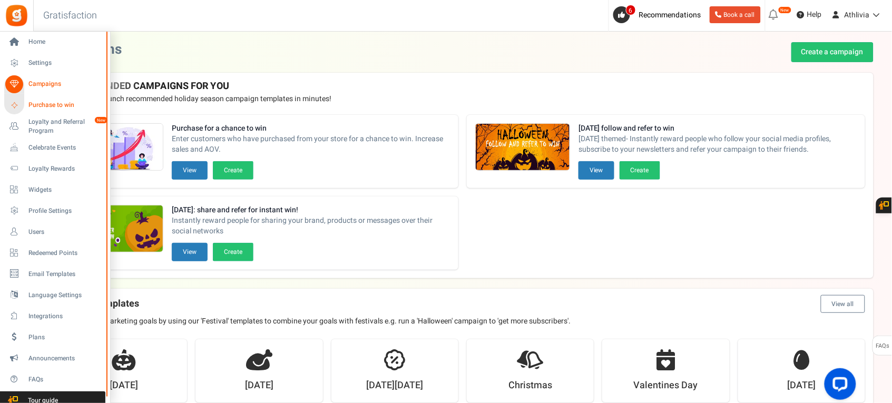
click at [45, 105] on span "Purchase to win" at bounding box center [65, 105] width 74 height 9
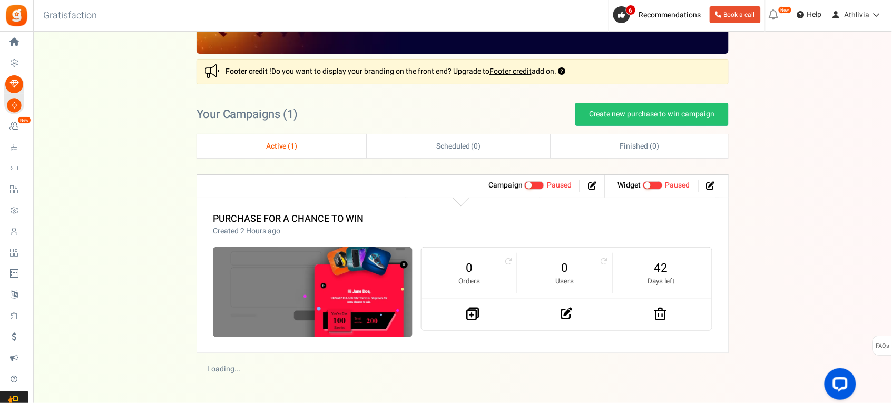
scroll to position [85, 0]
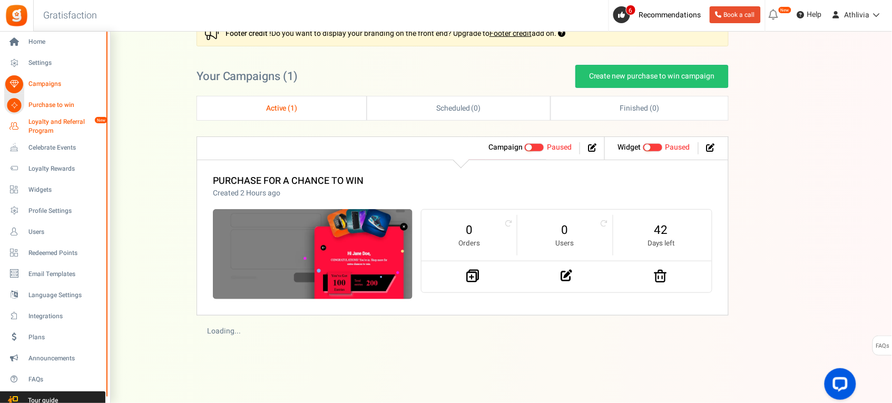
click at [51, 121] on span "Loyalty and Referral Program" at bounding box center [66, 126] width 77 height 18
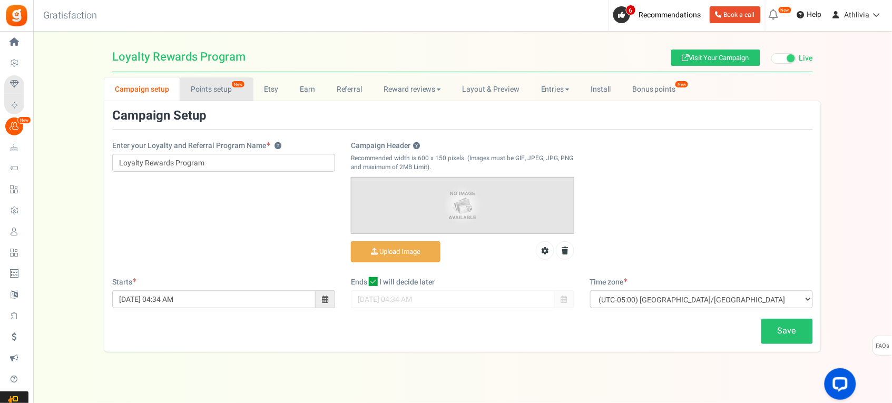
click at [227, 90] on link "Points setup New" at bounding box center [216, 89] width 73 height 24
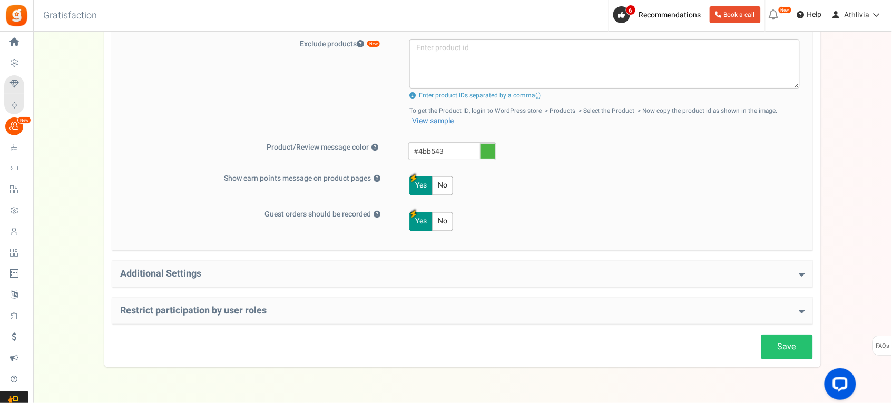
scroll to position [462, 0]
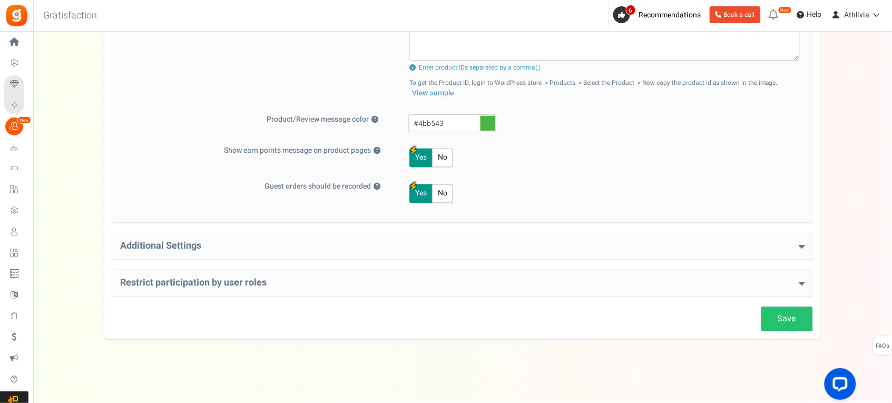
click at [282, 242] on h4 "Additional Settings" at bounding box center [462, 246] width 685 height 11
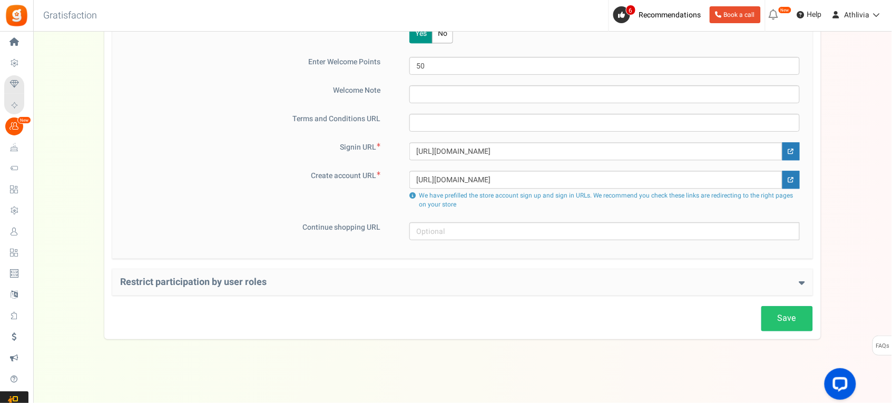
scroll to position [706, 0]
click at [327, 286] on h4 "Restrict participation by user roles" at bounding box center [462, 282] width 685 height 11
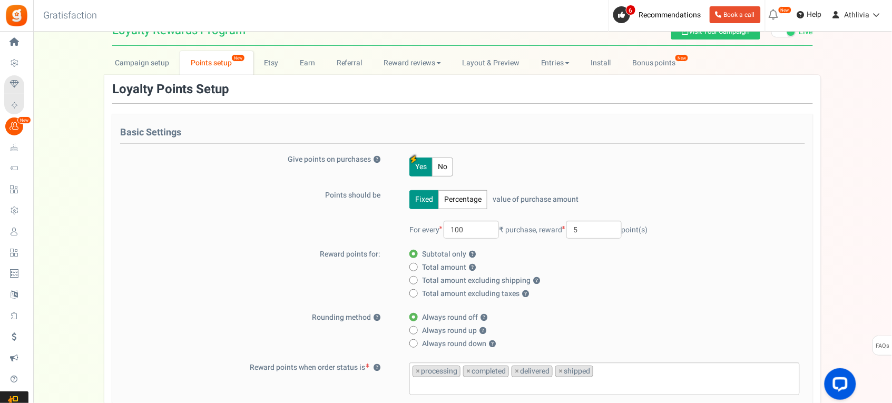
scroll to position [0, 0]
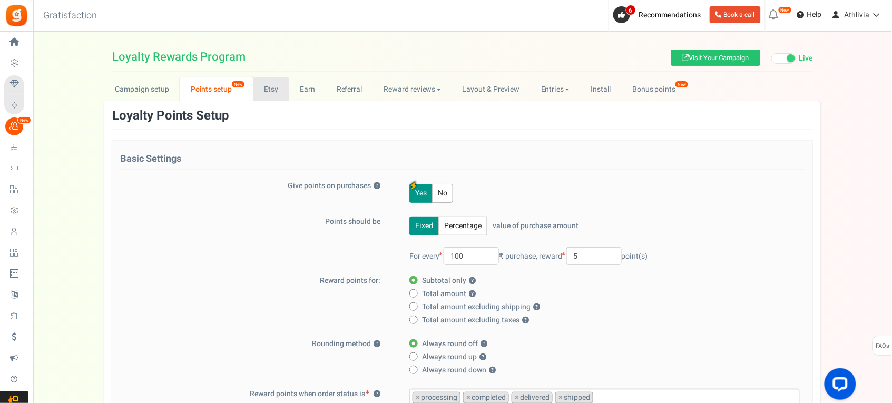
click at [281, 91] on link "Etsy" at bounding box center [271, 89] width 36 height 24
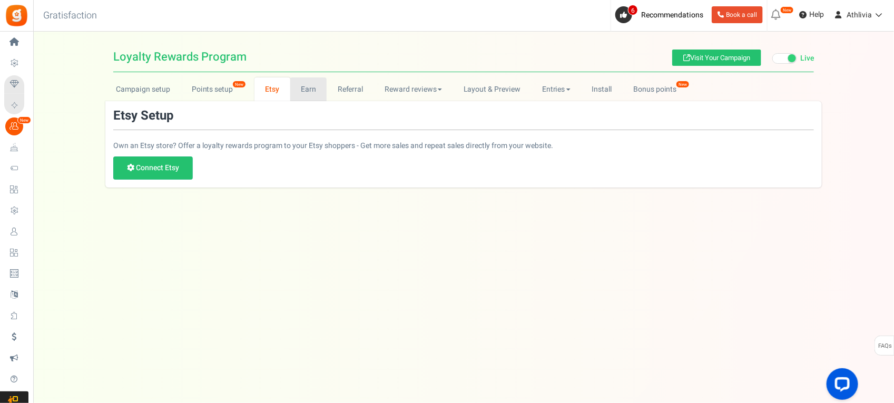
click at [318, 90] on link "Earn" at bounding box center [308, 89] width 37 height 24
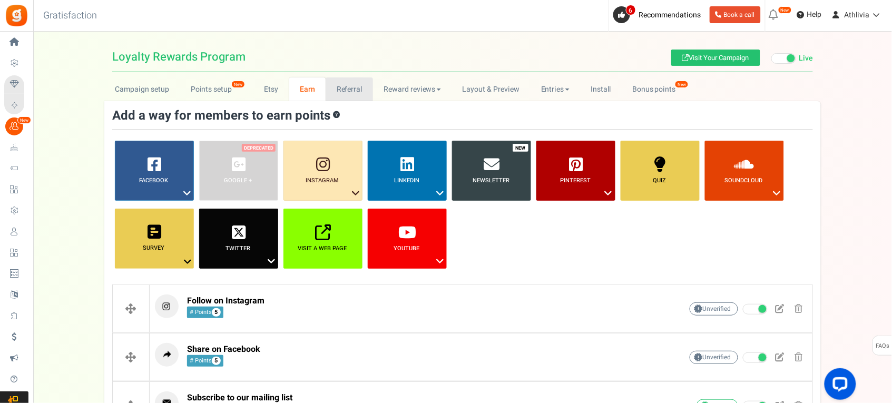
click at [363, 79] on link "Referral" at bounding box center [349, 89] width 47 height 24
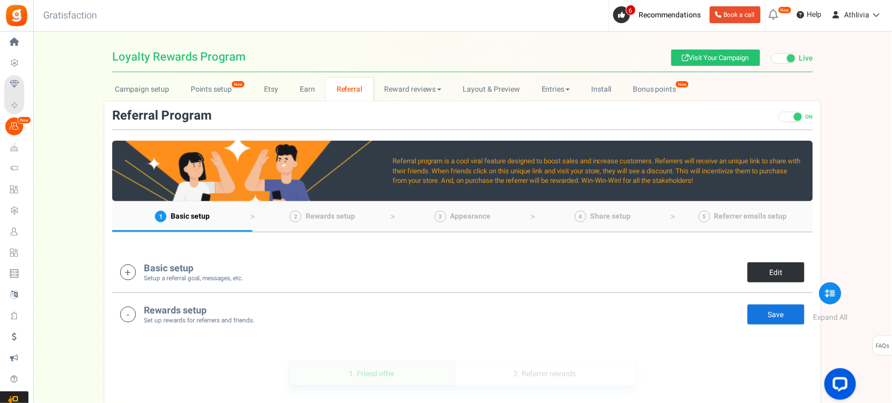
click at [760, 267] on link "Edit" at bounding box center [776, 272] width 58 height 21
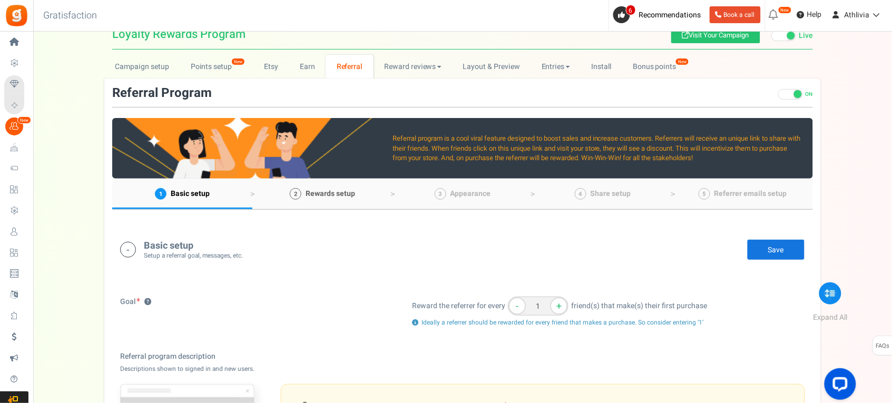
click at [311, 196] on span "Rewards setup" at bounding box center [331, 193] width 50 height 11
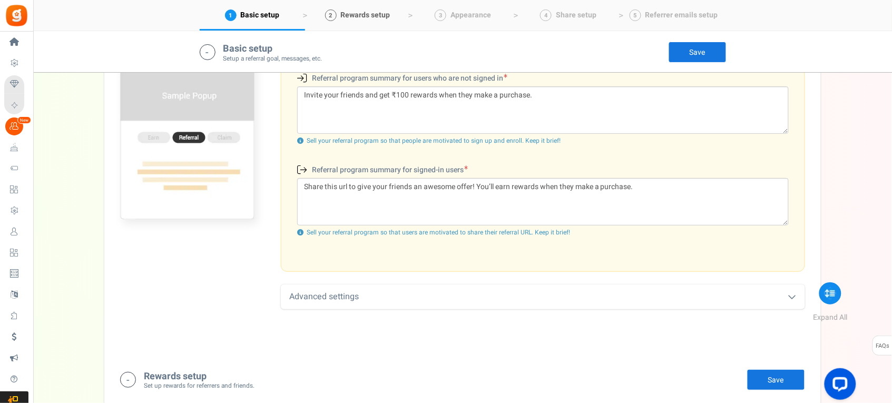
scroll to position [678, 0]
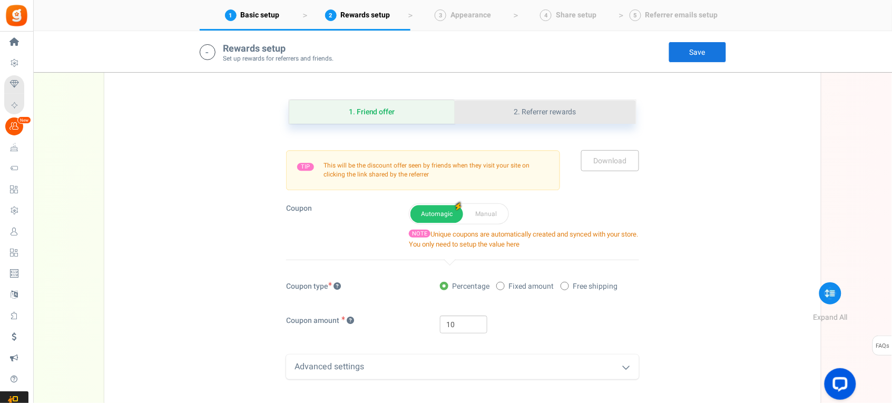
click at [514, 116] on link "2. Referrer rewards" at bounding box center [545, 112] width 181 height 24
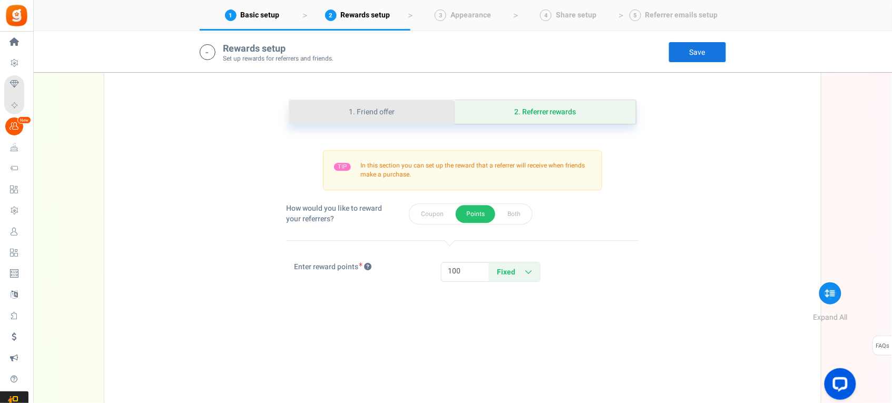
click at [404, 121] on link "1. Friend offer" at bounding box center [371, 112] width 165 height 24
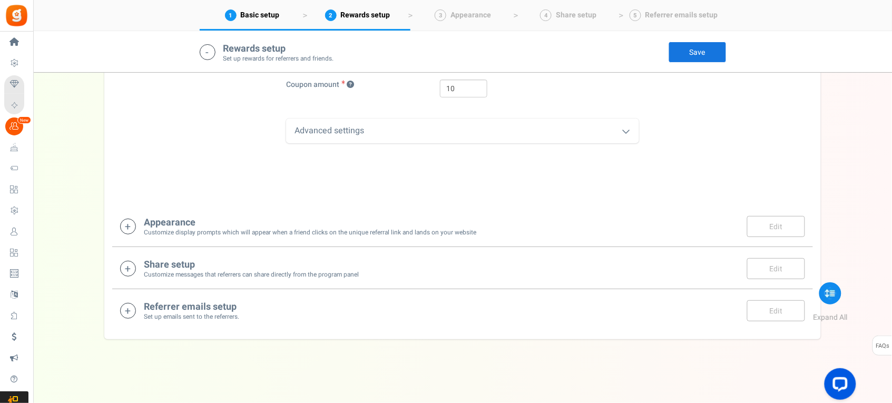
click at [382, 227] on h4 "Appearance" at bounding box center [310, 223] width 332 height 11
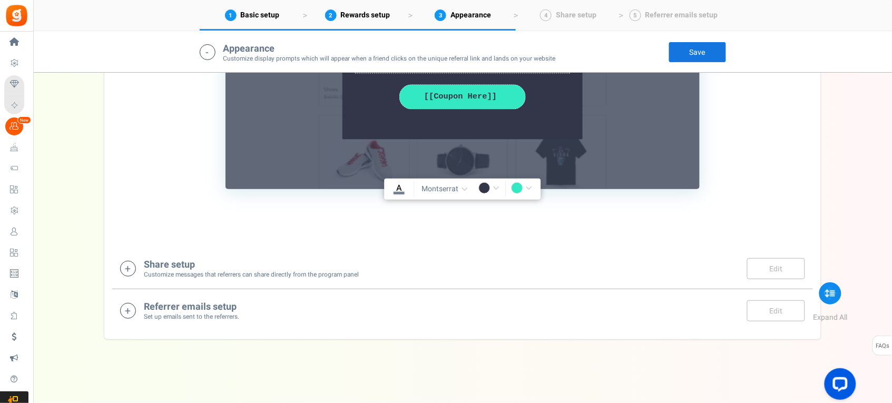
click at [383, 264] on div "Share setup Customize messages that referrers can share directly from the progr…" at bounding box center [462, 269] width 685 height 22
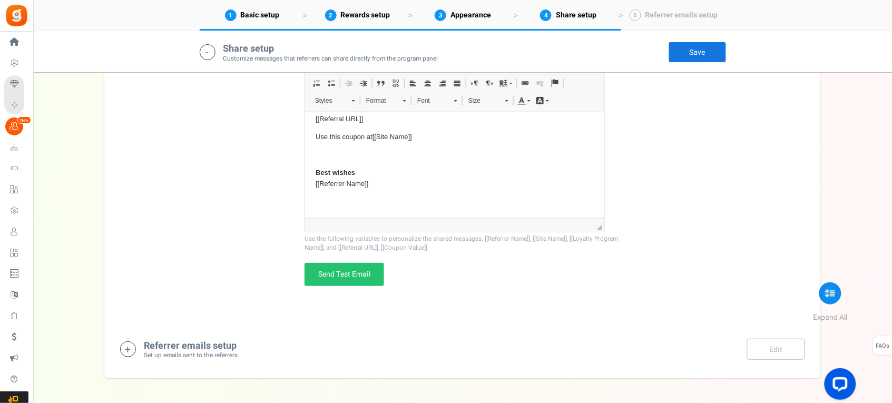
scroll to position [1883, 0]
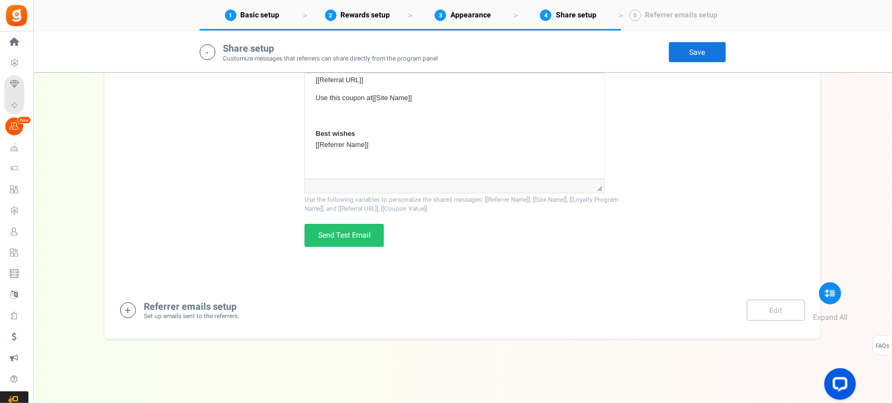
click at [346, 310] on div "Referrer emails setup Set up emails sent to the referrers. Edit Save Save" at bounding box center [462, 311] width 685 height 22
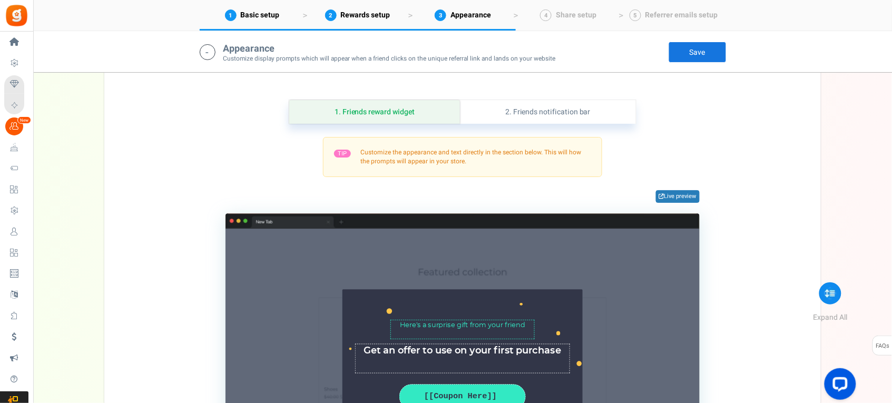
scroll to position [957, 0]
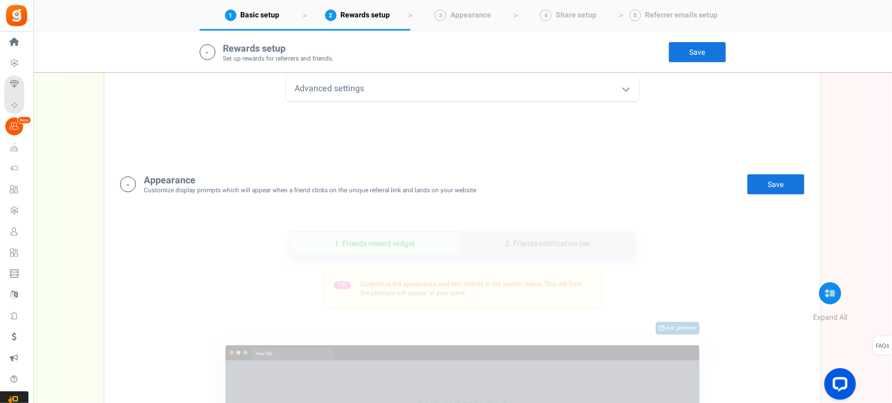
click at [552, 252] on link "2. Friends notification bar" at bounding box center [548, 244] width 176 height 24
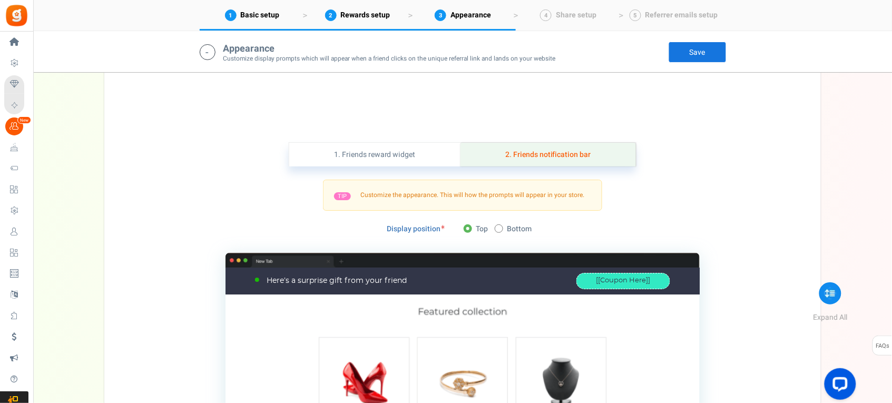
scroll to position [1089, 0]
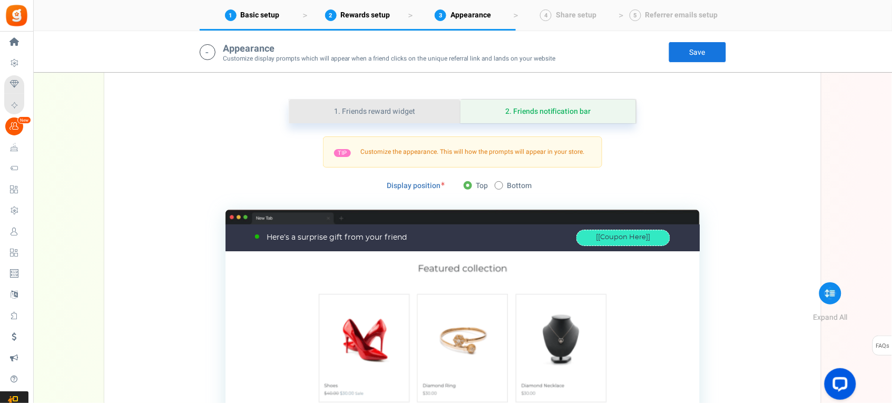
click at [412, 112] on link "1. Friends reward widget" at bounding box center [374, 112] width 171 height 24
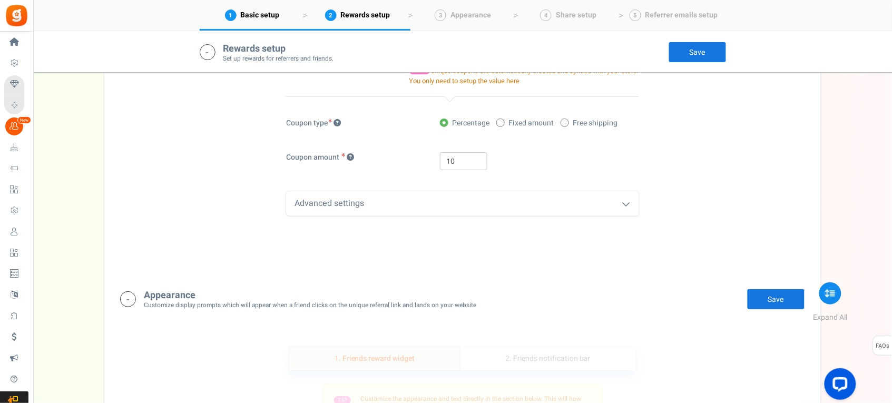
scroll to position [760, 0]
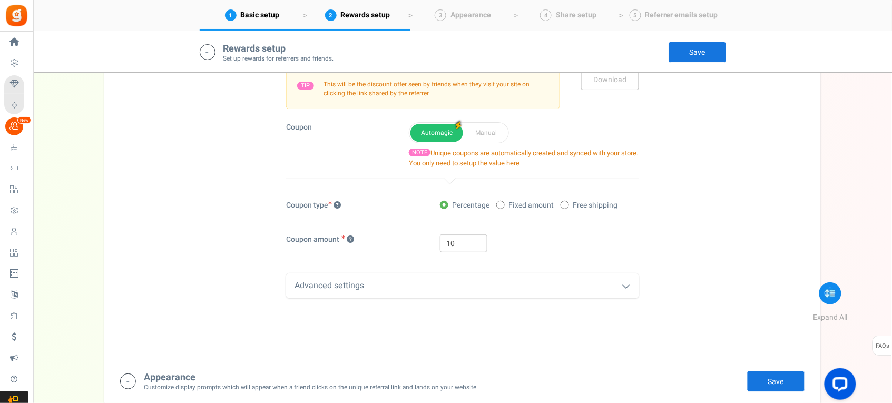
click at [473, 279] on div "Advanced settings" at bounding box center [462, 285] width 353 height 25
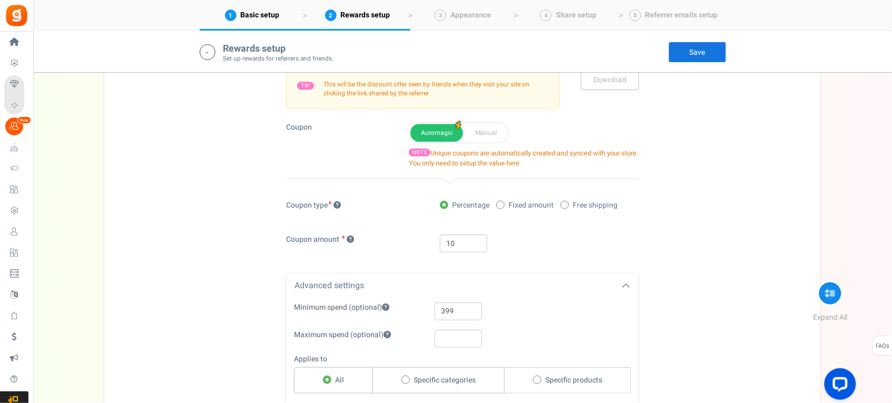
click at [473, 279] on div "Advanced settings" at bounding box center [462, 285] width 353 height 25
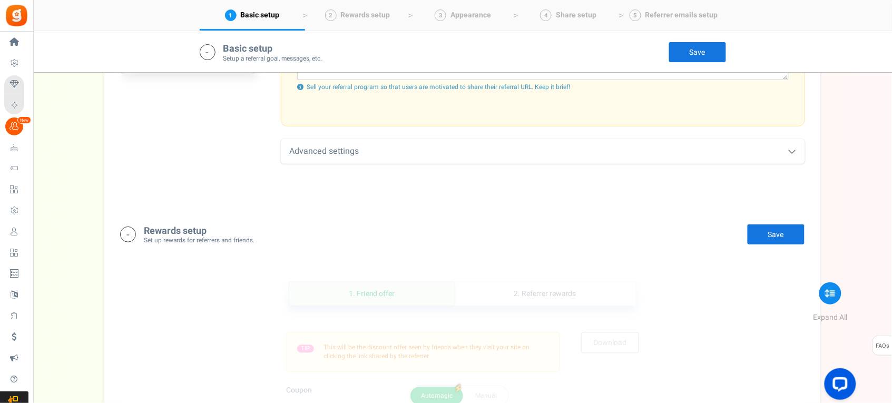
scroll to position [299, 0]
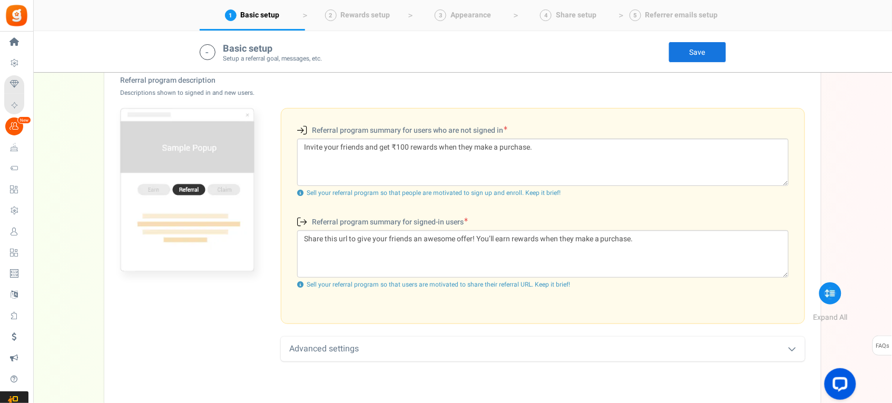
click at [396, 354] on div "Advanced settings" at bounding box center [543, 349] width 524 height 25
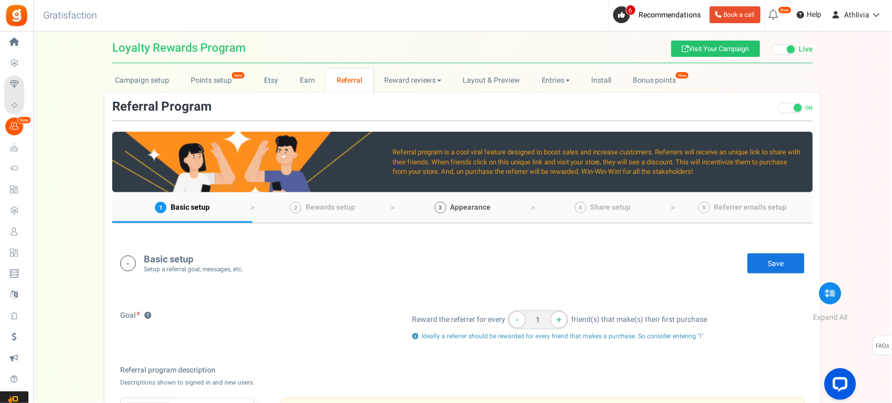
scroll to position [0, 0]
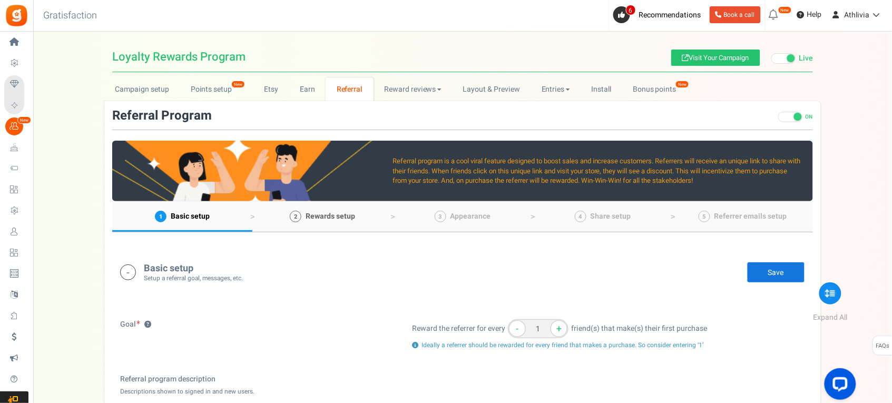
click at [312, 218] on span "Rewards setup" at bounding box center [331, 216] width 50 height 11
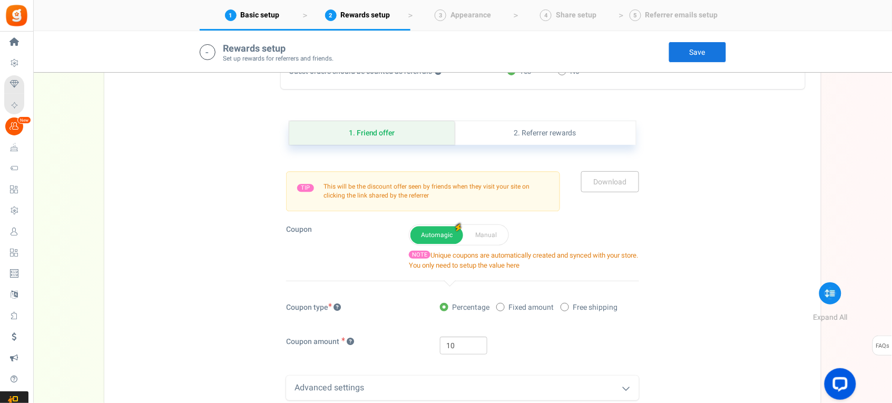
scroll to position [678, 0]
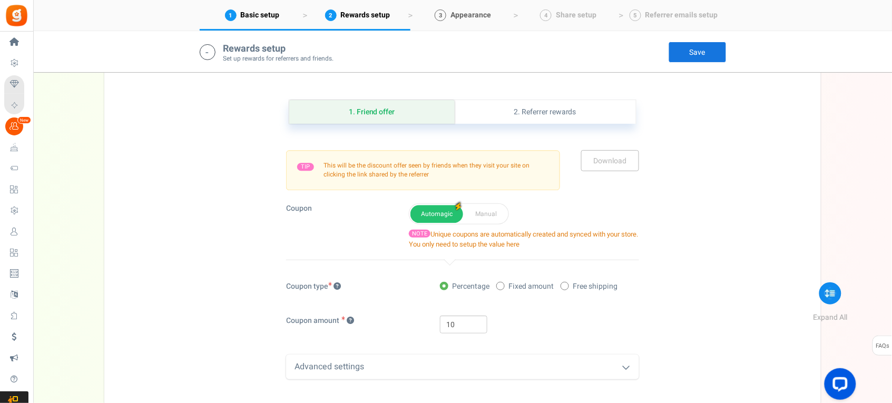
click at [476, 19] on span "Appearance" at bounding box center [470, 14] width 41 height 11
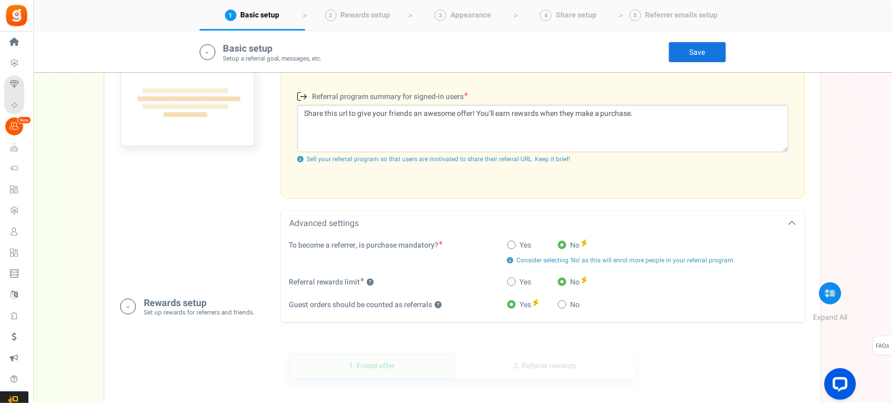
scroll to position [430, 0]
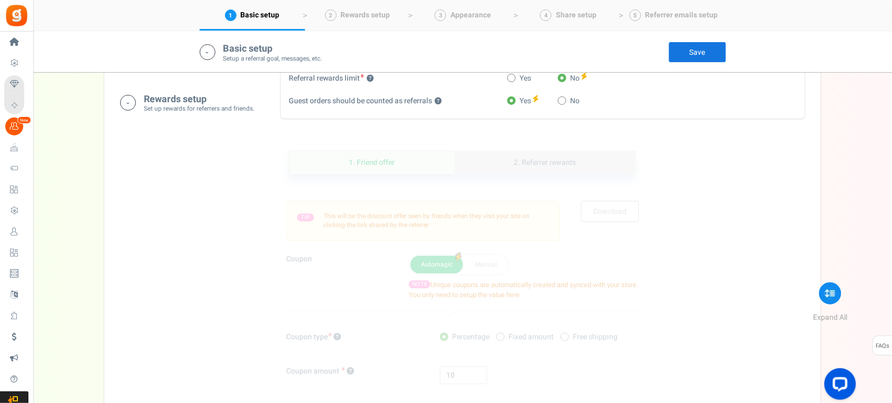
click at [520, 163] on link "2. Referrer rewards" at bounding box center [545, 163] width 181 height 24
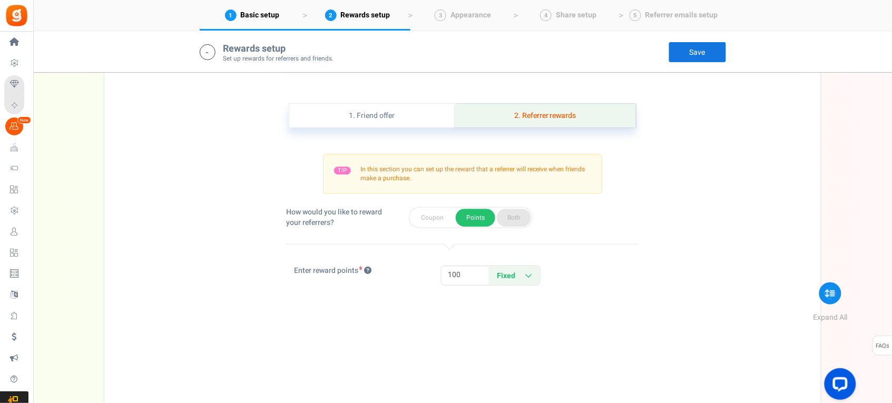
scroll to position [678, 0]
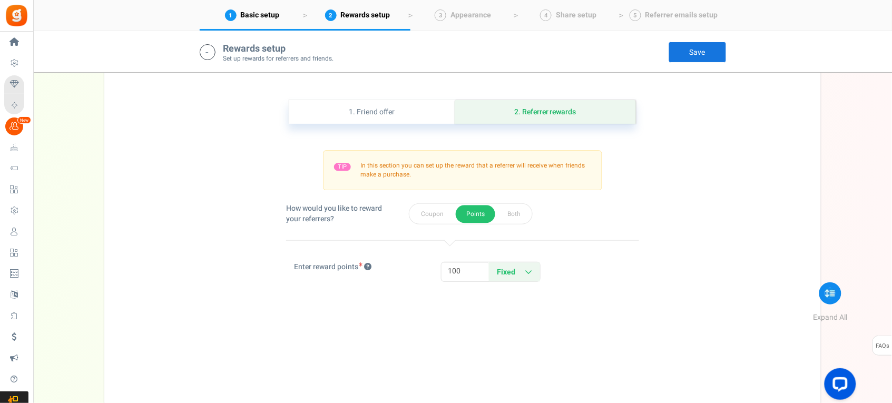
click at [404, 125] on div "TIP In this section you can set up the reward that a referrer will receive when…" at bounding box center [462, 208] width 353 height 169
click at [401, 114] on link "1. Friend offer" at bounding box center [371, 112] width 165 height 24
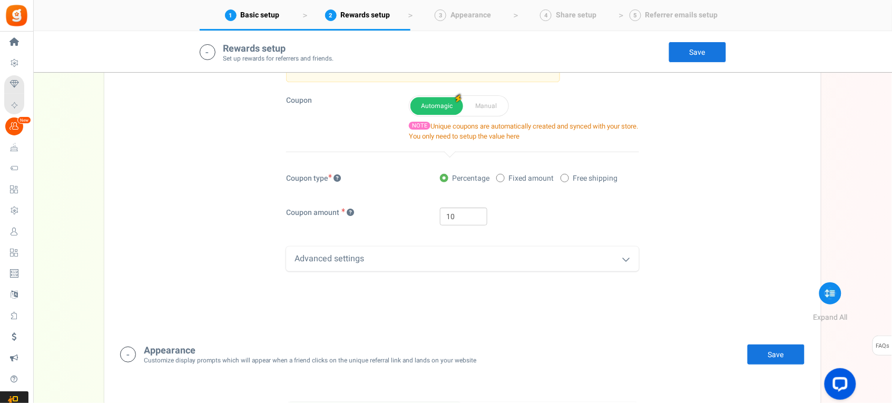
scroll to position [744, 0]
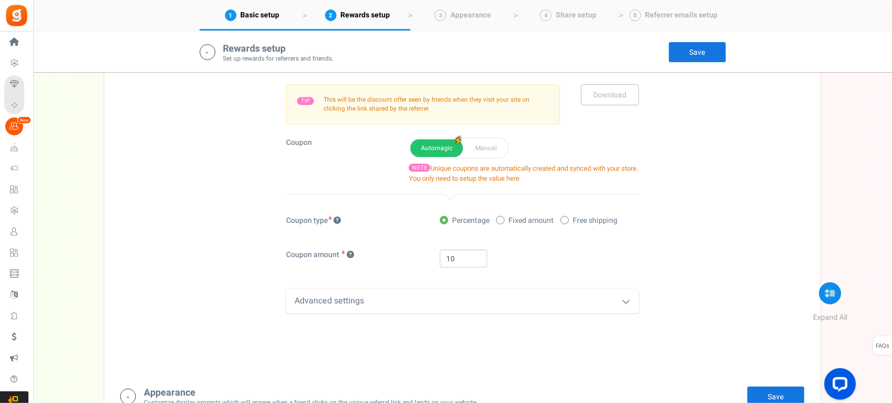
click at [709, 51] on link "Save" at bounding box center [697, 52] width 58 height 21
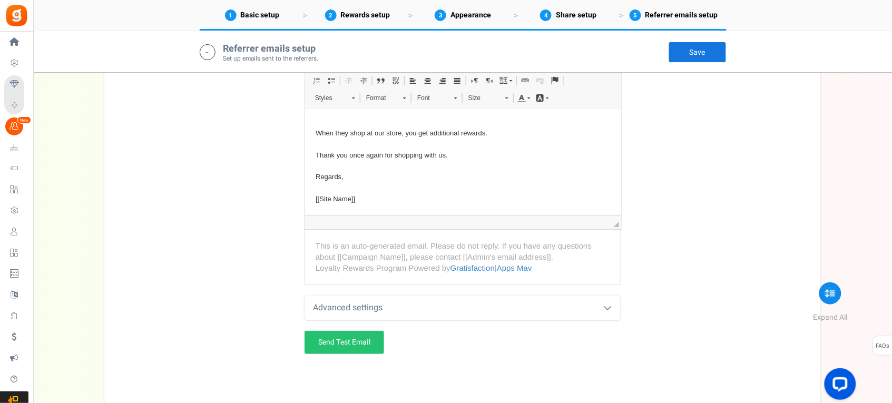
scroll to position [2393, 0]
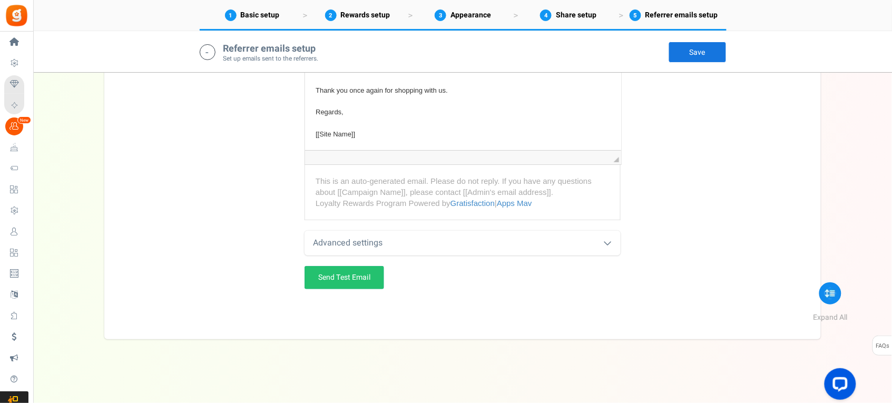
click at [493, 242] on div "Advanced settings" at bounding box center [462, 243] width 316 height 25
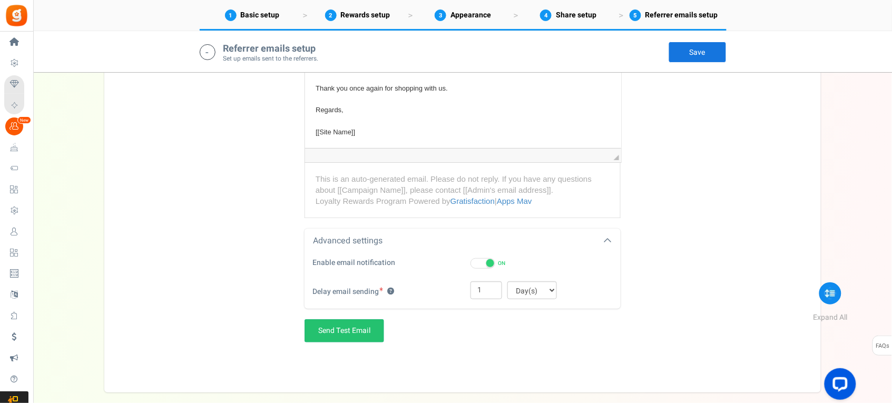
click at [515, 241] on div "Advanced settings" at bounding box center [462, 241] width 316 height 25
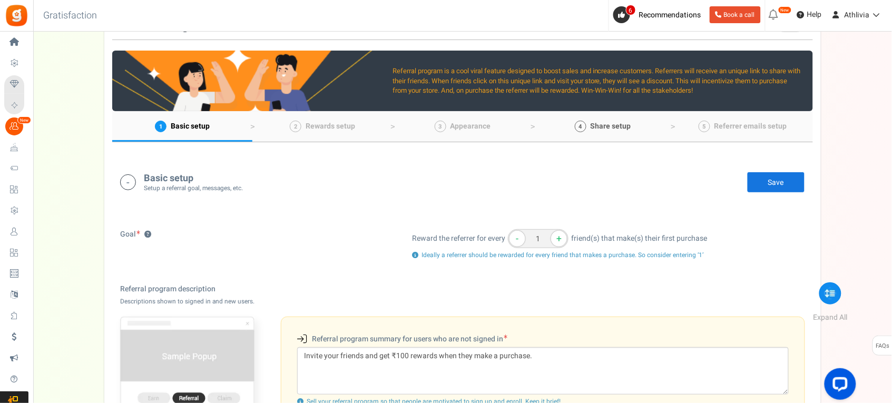
scroll to position [0, 0]
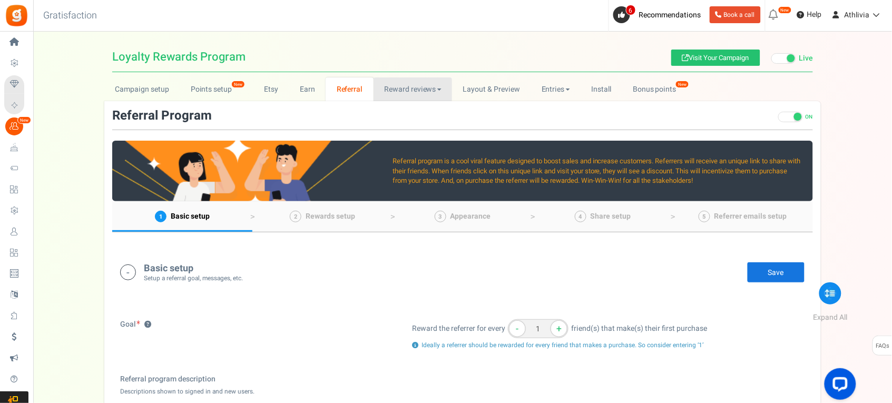
click at [390, 78] on link "Reward reviews" at bounding box center [412, 89] width 78 height 24
click at [502, 91] on link "Layout & Preview" at bounding box center [491, 89] width 78 height 24
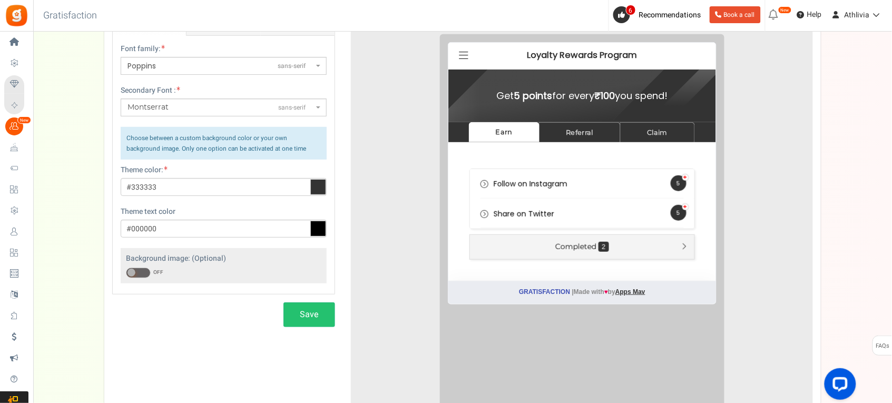
scroll to position [66, 0]
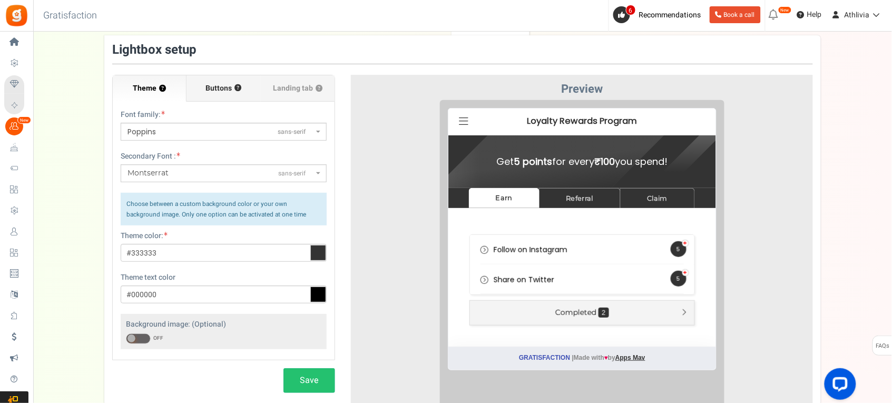
click at [218, 90] on span "Buttons" at bounding box center [219, 88] width 26 height 11
click at [0, 0] on input "Buttons ?" at bounding box center [0, 0] width 0 height 0
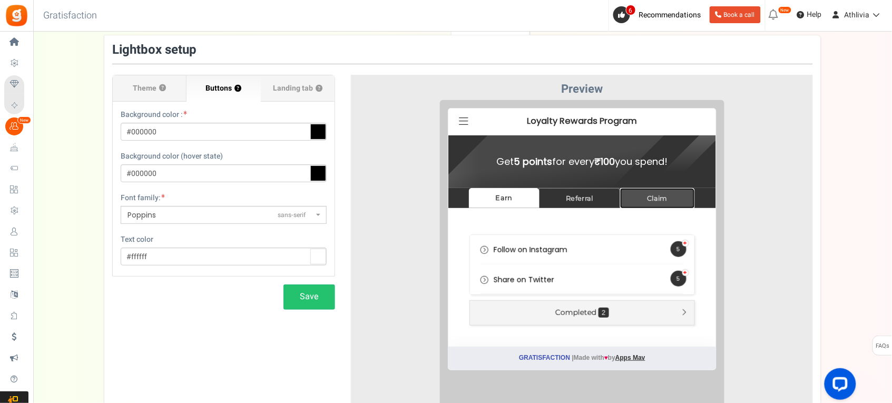
click at [656, 190] on link "Claim" at bounding box center [649, 190] width 75 height 21
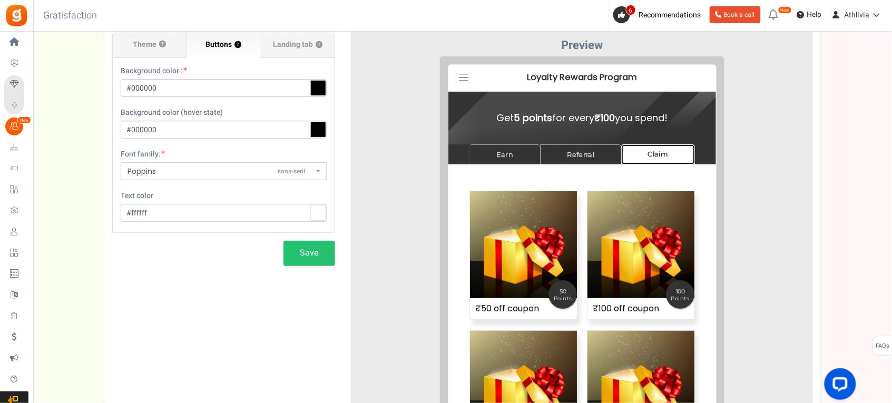
scroll to position [0, 0]
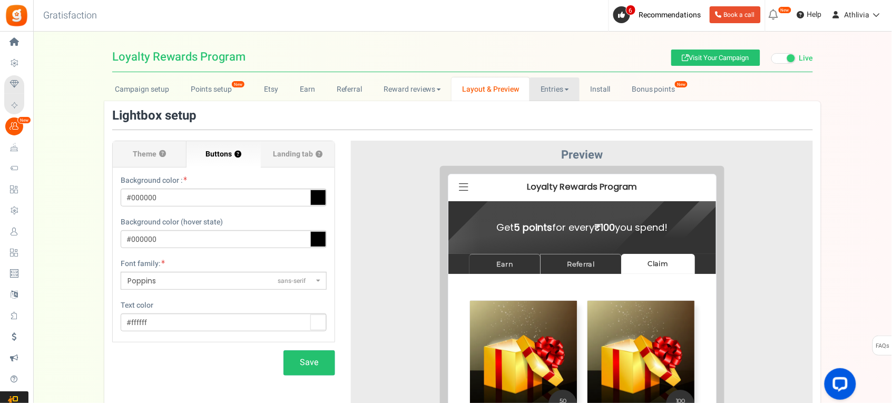
click at [560, 93] on link "Entries" at bounding box center [554, 89] width 50 height 24
click at [404, 82] on link "Reward reviews" at bounding box center [412, 89] width 78 height 24
click at [412, 86] on link "Reward reviews" at bounding box center [412, 89] width 78 height 24
click at [404, 91] on link "Reward reviews" at bounding box center [412, 89] width 78 height 24
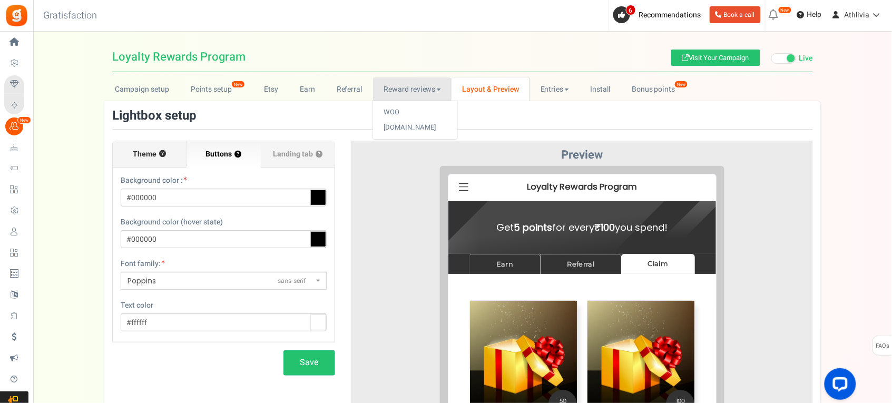
click at [154, 153] on span "Theme" at bounding box center [145, 154] width 24 height 11
click at [0, 0] on input "Theme ?" at bounding box center [0, 0] width 0 height 0
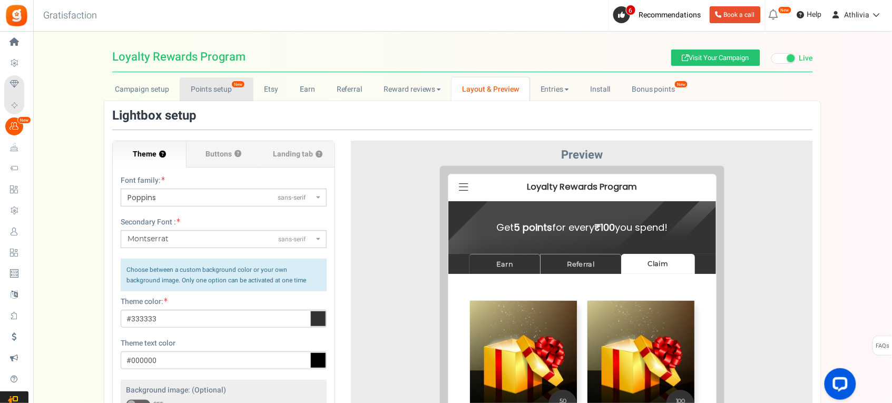
click at [193, 87] on link "Points setup New" at bounding box center [216, 89] width 73 height 24
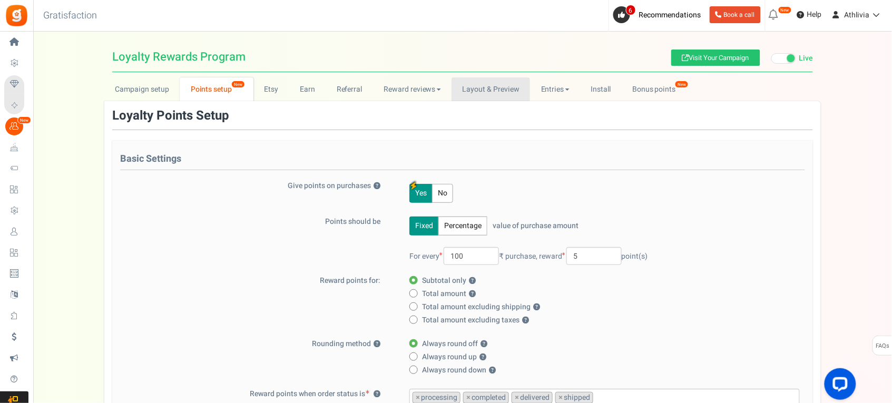
click at [473, 99] on link "Layout & Preview" at bounding box center [490, 89] width 78 height 24
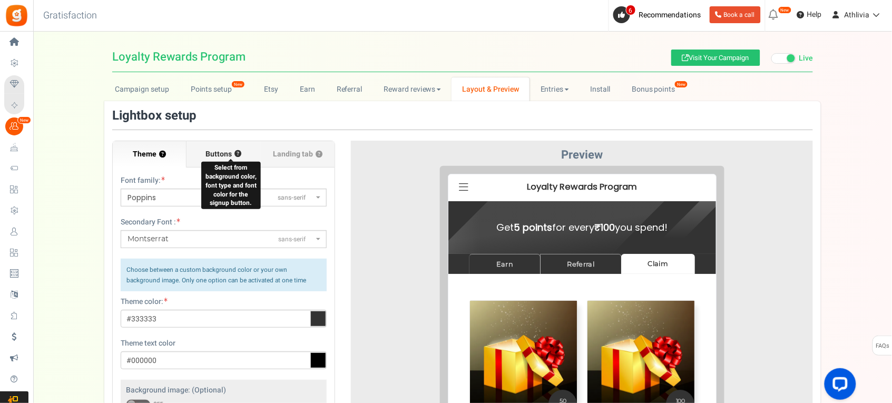
click at [228, 154] on span "Buttons" at bounding box center [219, 154] width 26 height 11
click at [0, 0] on input "Buttons ? Select from background color, font type and font color for the signup…" at bounding box center [0, 0] width 0 height 0
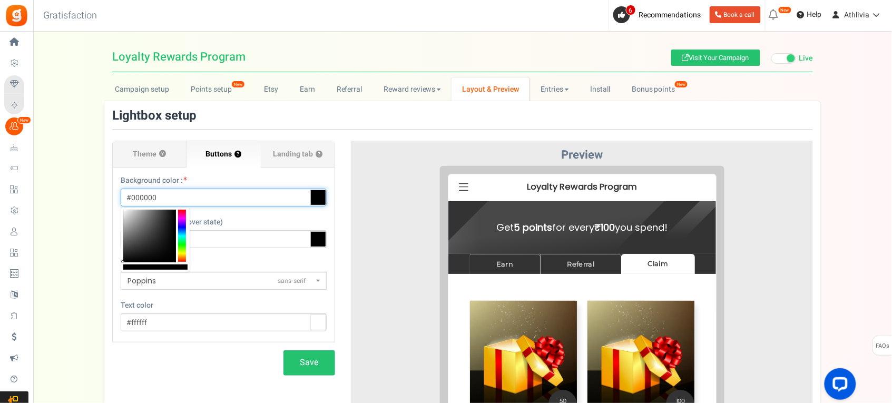
click at [183, 193] on input "#000000" at bounding box center [224, 198] width 206 height 18
click at [190, 181] on div "Background color : #000000" at bounding box center [224, 190] width 206 height 31
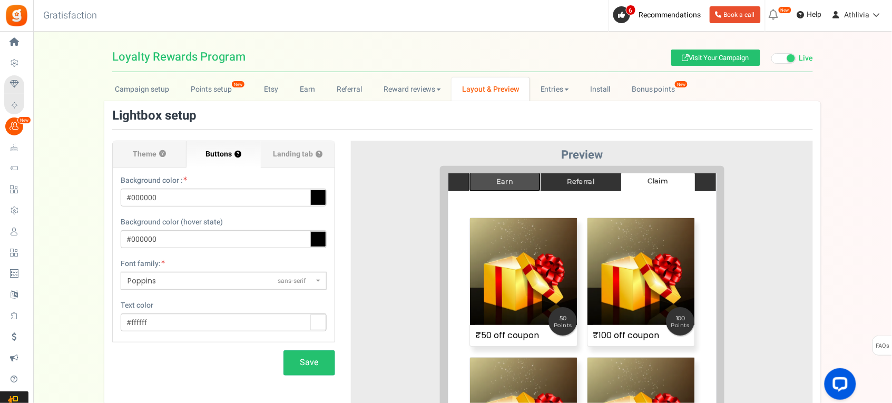
click at [490, 180] on link "Earn" at bounding box center [496, 173] width 72 height 21
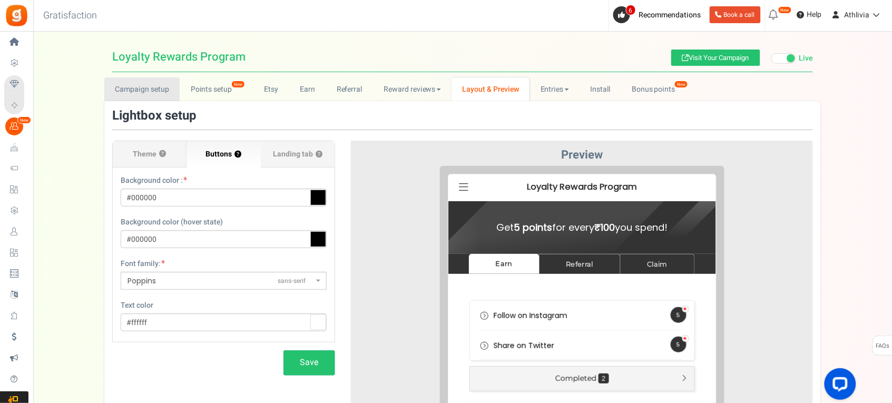
click at [145, 95] on link "Campaign setup" at bounding box center [141, 89] width 75 height 24
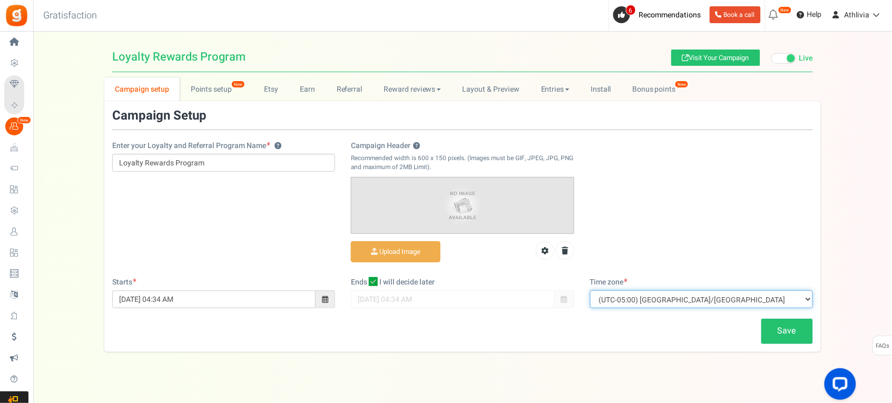
click at [622, 297] on select "(UTC-11:00) Pacific/Niue (UTC-11:00) Pacific/Midway (UTC-11:00) Pacific/Pago_Pa…" at bounding box center [701, 299] width 223 height 18
click at [203, 242] on div "Enter your Loyalty and Referral Program Name ? Loyalty Rewards Program Campaign…" at bounding box center [462, 193] width 716 height 168
click at [201, 94] on link "Points setup New" at bounding box center [216, 89] width 73 height 24
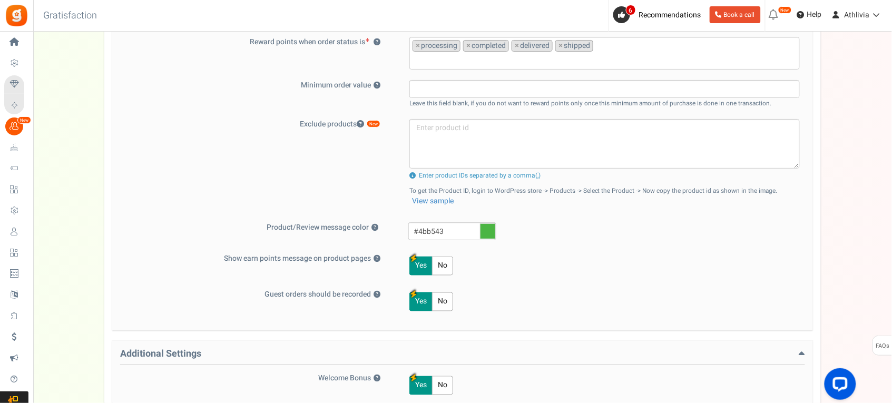
scroll to position [329, 0]
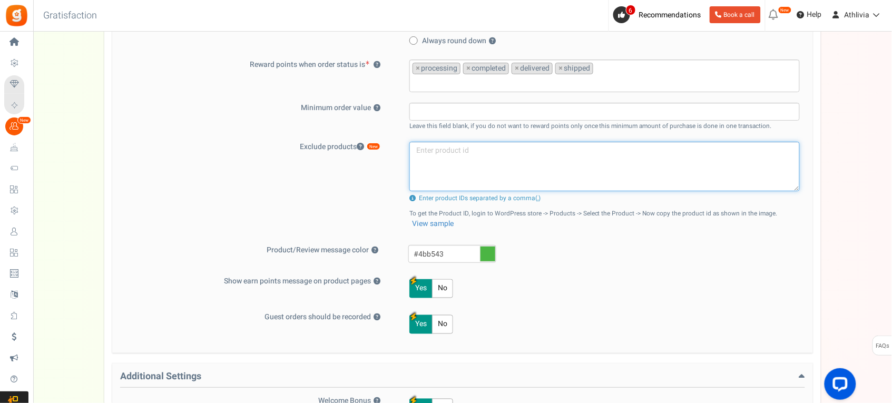
click at [465, 182] on textarea at bounding box center [604, 167] width 390 height 50
click at [318, 174] on div "Exclude products New Product exclusion limit exceeded. Please contact us to add…" at bounding box center [462, 188] width 685 height 93
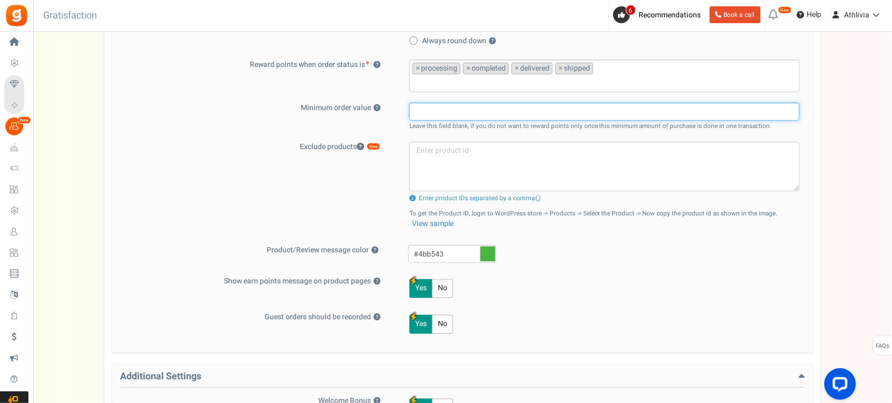
click at [461, 104] on input "text" at bounding box center [604, 112] width 390 height 18
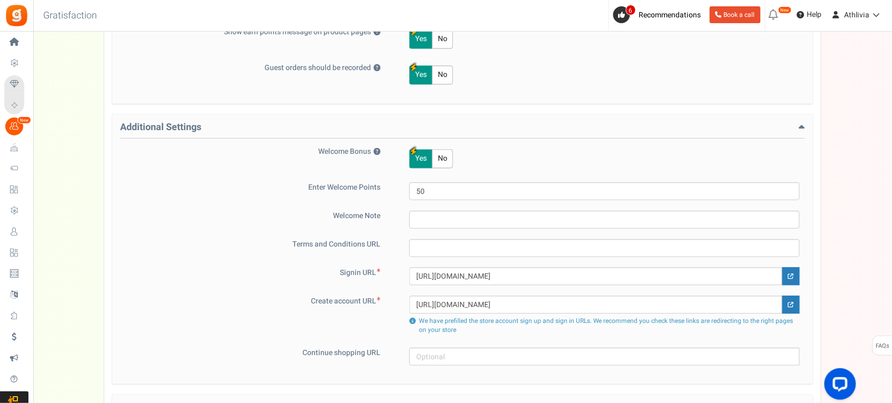
scroll to position [658, 0]
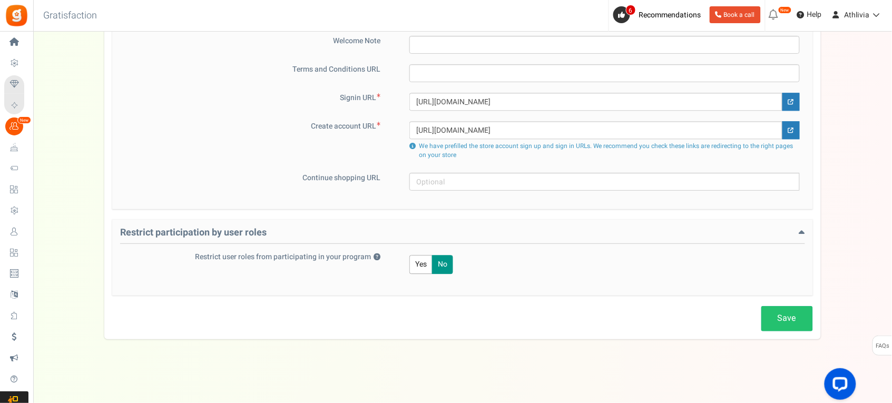
click at [578, 232] on h4 "Restrict participation by user roles" at bounding box center [462, 236] width 685 height 16
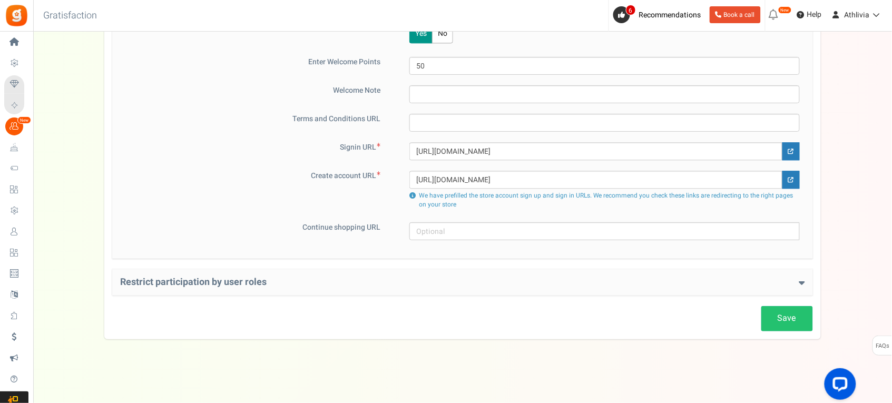
scroll to position [706, 0]
click at [558, 289] on div "Restrict participation by user roles Restrict user roles from participating in …" at bounding box center [462, 282] width 701 height 26
click at [442, 280] on h4 "Restrict participation by user roles" at bounding box center [462, 282] width 685 height 11
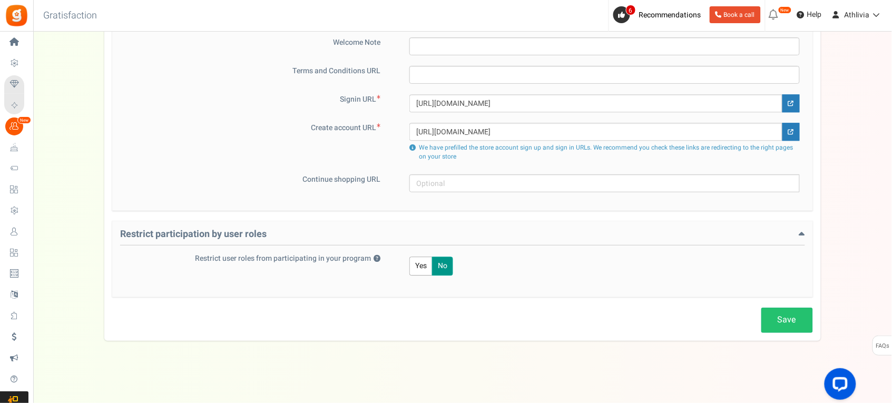
scroll to position [756, 0]
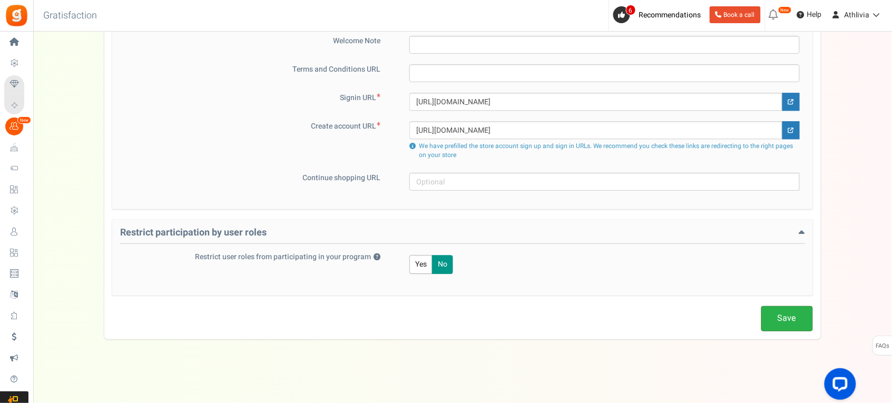
click at [781, 315] on link "Save" at bounding box center [787, 318] width 52 height 25
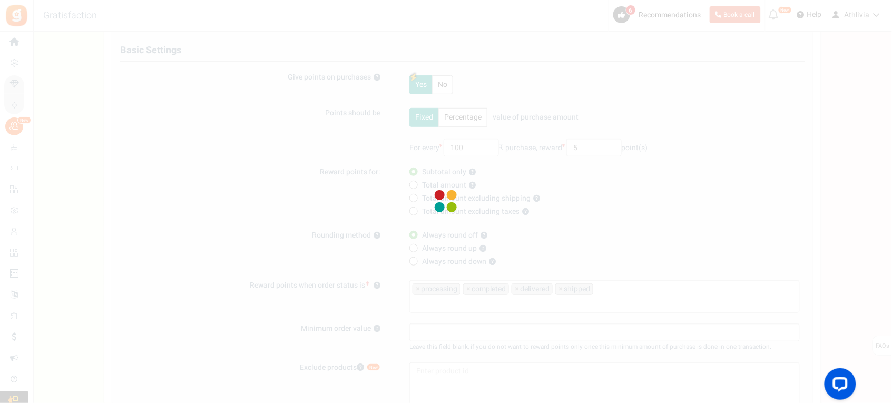
scroll to position [132, 0]
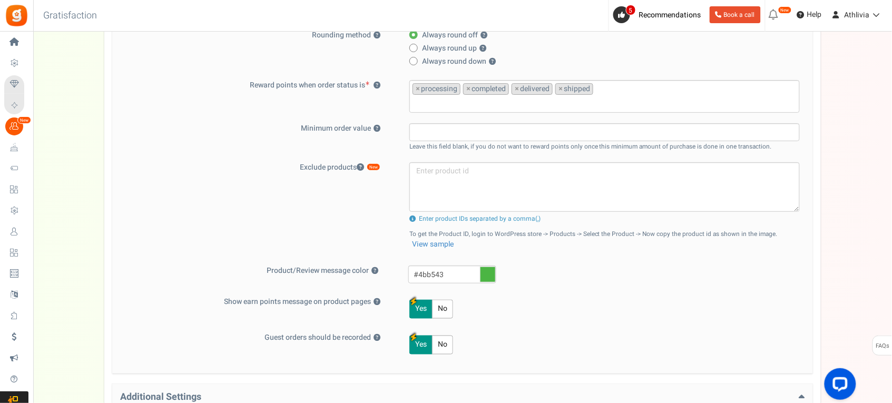
scroll to position [329, 0]
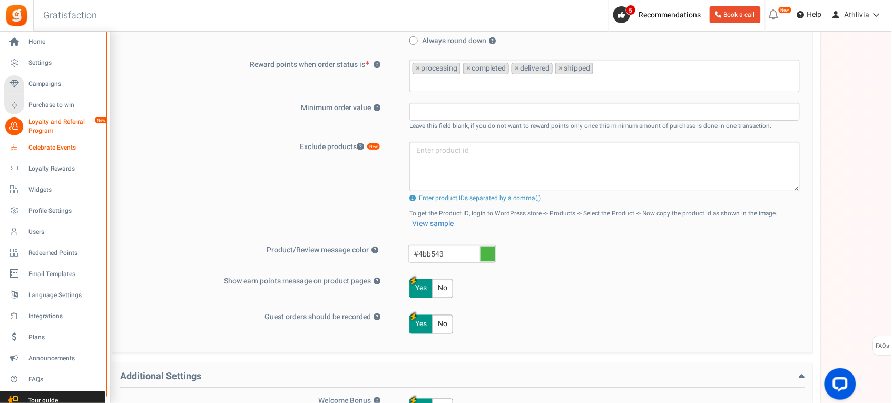
click at [61, 147] on span "Celebrate Events" at bounding box center [65, 147] width 74 height 9
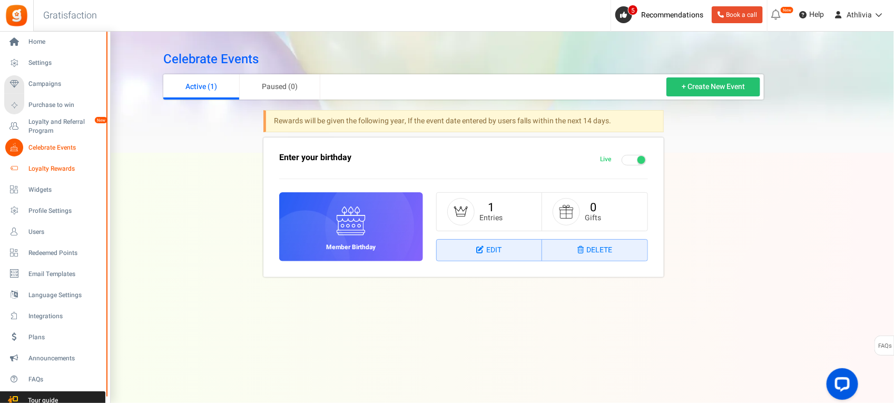
click at [42, 172] on span "Loyalty Rewards" at bounding box center [65, 168] width 74 height 9
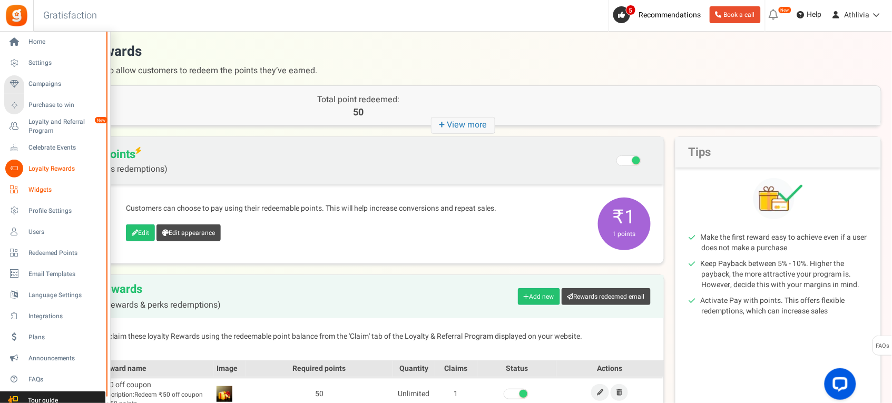
click at [50, 189] on span "Widgets" at bounding box center [65, 189] width 74 height 9
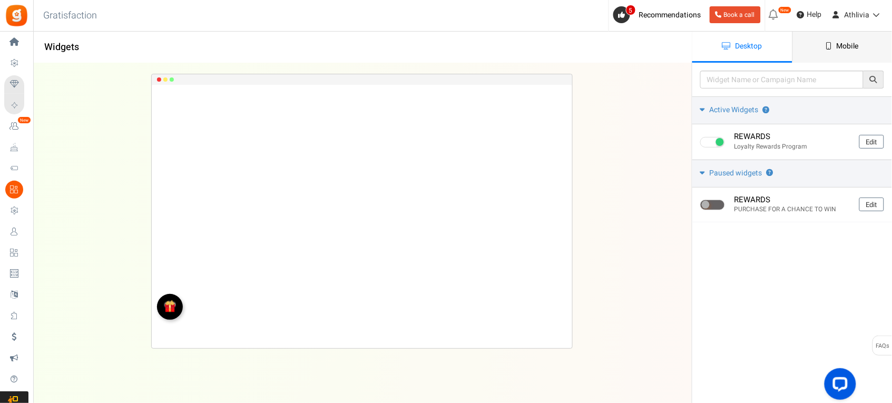
click at [862, 43] on link "Mobile" at bounding box center [842, 47] width 100 height 31
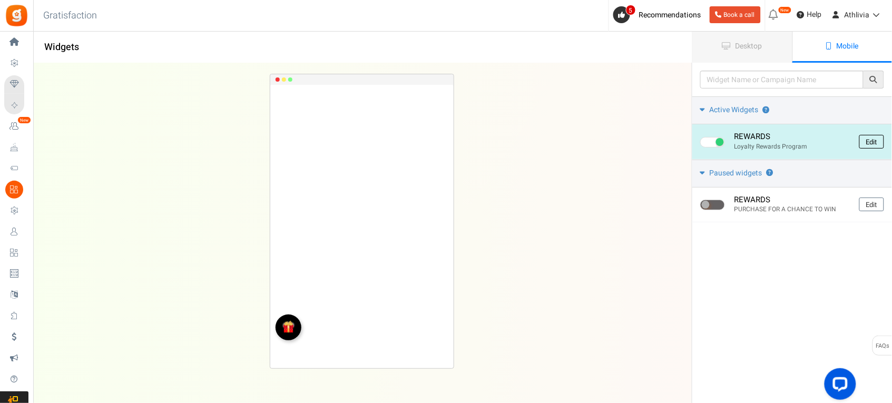
click at [868, 140] on link "Edit" at bounding box center [871, 142] width 25 height 14
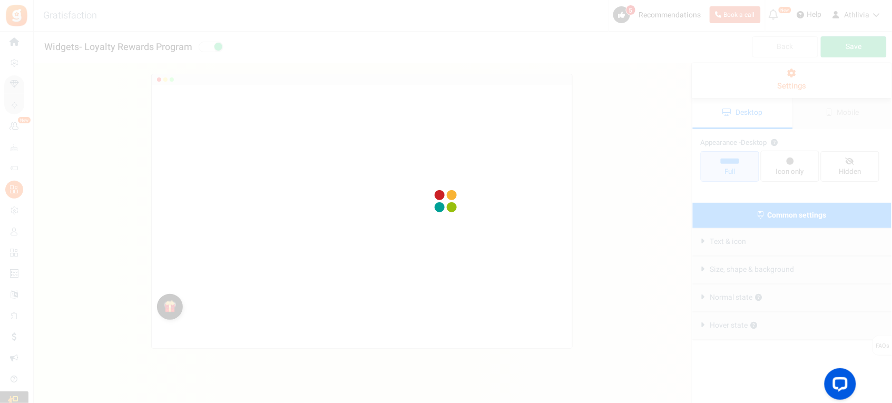
radio input "true"
select select "left"
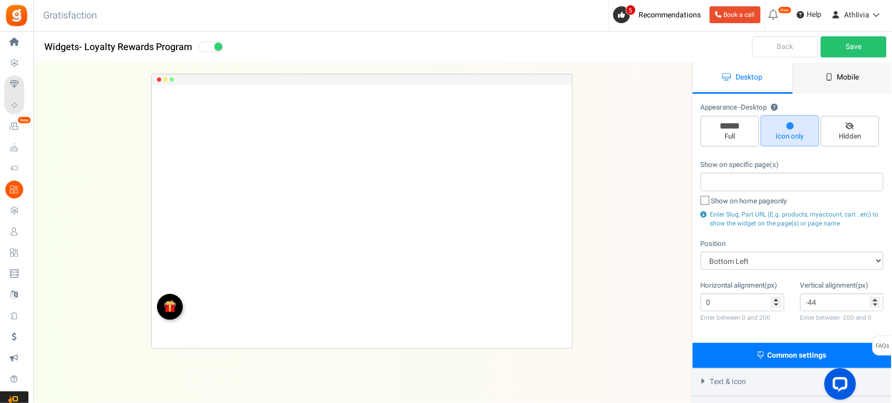
click at [848, 84] on link "Mobile" at bounding box center [843, 78] width 100 height 31
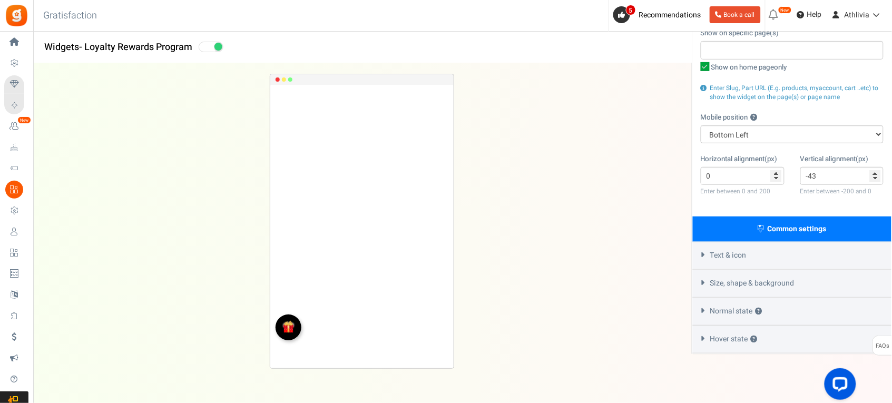
scroll to position [134, 0]
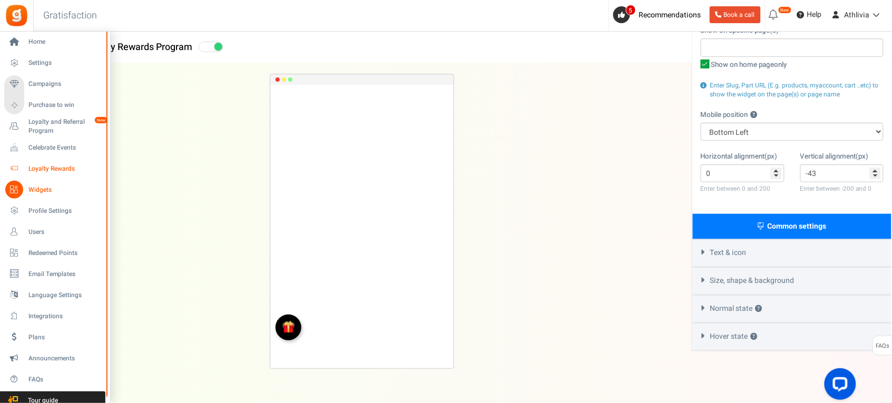
click at [57, 174] on link "Loyalty Rewards" at bounding box center [54, 169] width 101 height 18
click at [63, 128] on span "Loyalty and Referral Program" at bounding box center [66, 126] width 77 height 18
click at [62, 125] on span "Loyalty and Referral Program" at bounding box center [66, 126] width 77 height 18
click at [54, 123] on span "Loyalty and Referral Program" at bounding box center [66, 126] width 77 height 18
click at [45, 130] on span "Loyalty and Referral Program" at bounding box center [66, 126] width 77 height 18
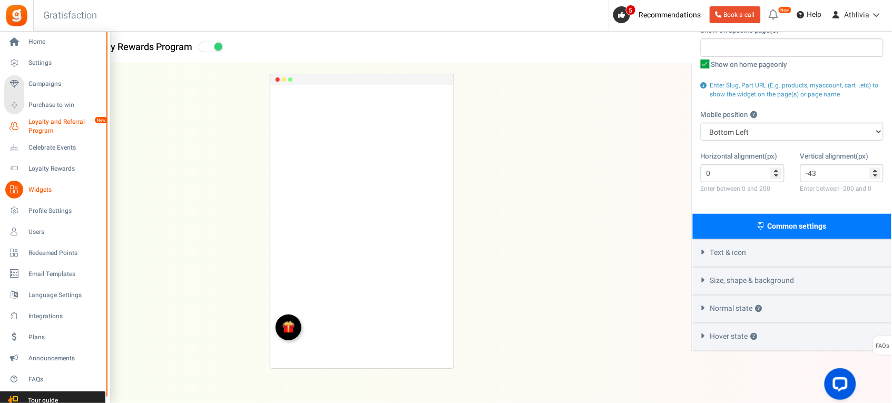
click at [45, 130] on span "Loyalty and Referral Program" at bounding box center [66, 126] width 77 height 18
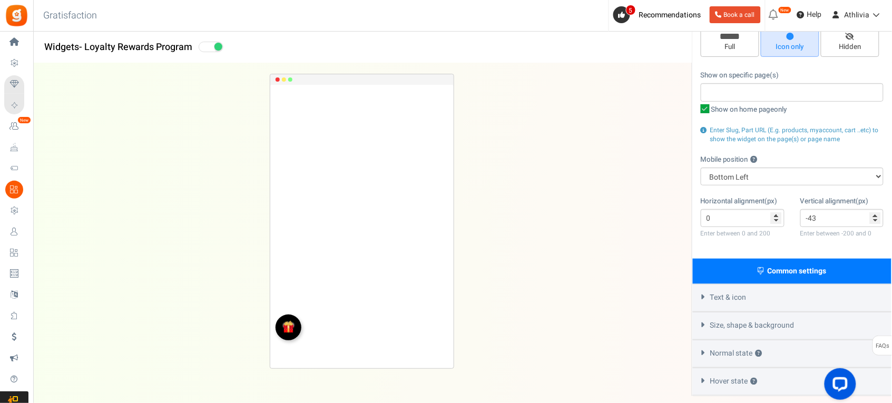
scroll to position [0, 0]
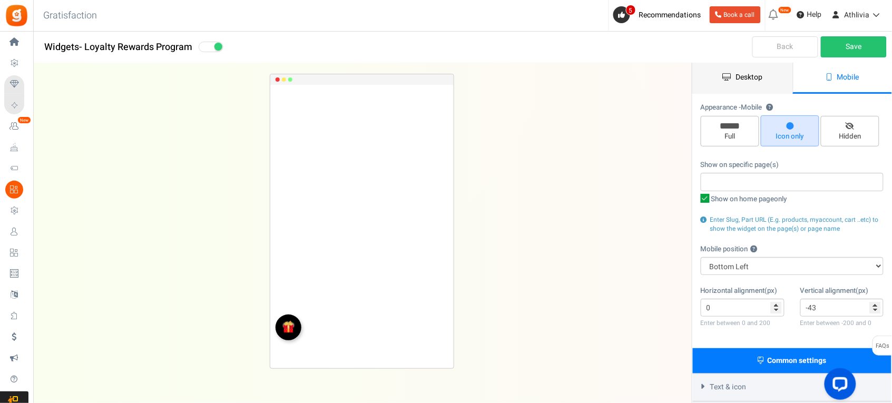
click at [723, 87] on link "Desktop" at bounding box center [743, 78] width 100 height 31
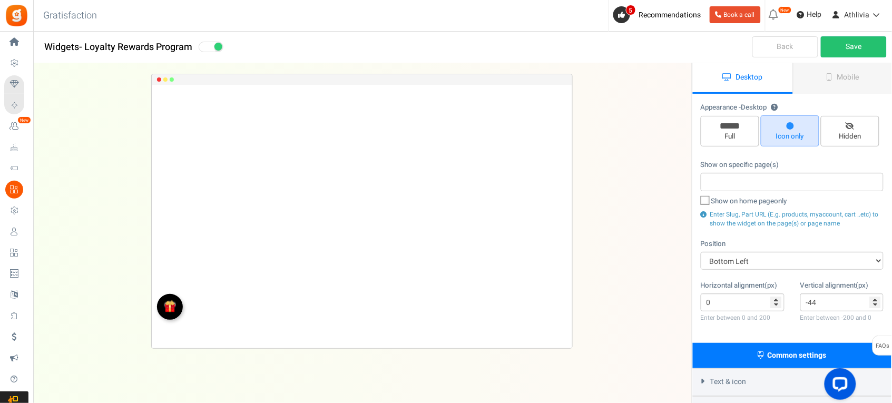
click at [792, 52] on link "Back" at bounding box center [785, 46] width 66 height 21
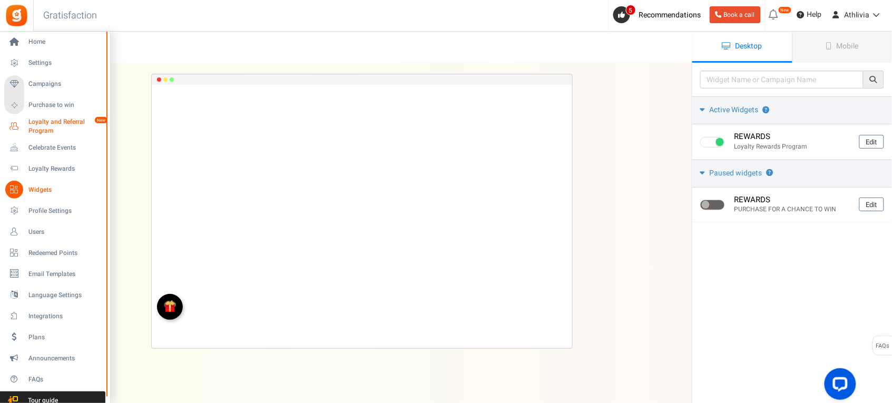
click at [46, 128] on span "Loyalty and Referral Program" at bounding box center [66, 126] width 77 height 18
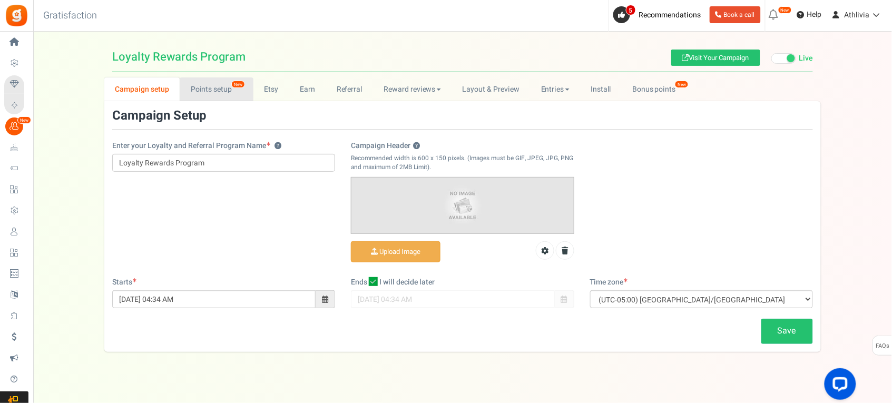
click at [217, 96] on link "Points setup New" at bounding box center [216, 89] width 73 height 24
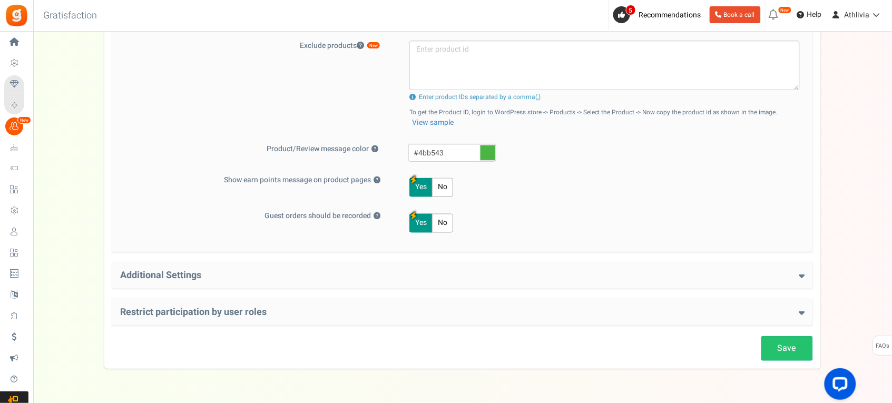
scroll to position [461, 0]
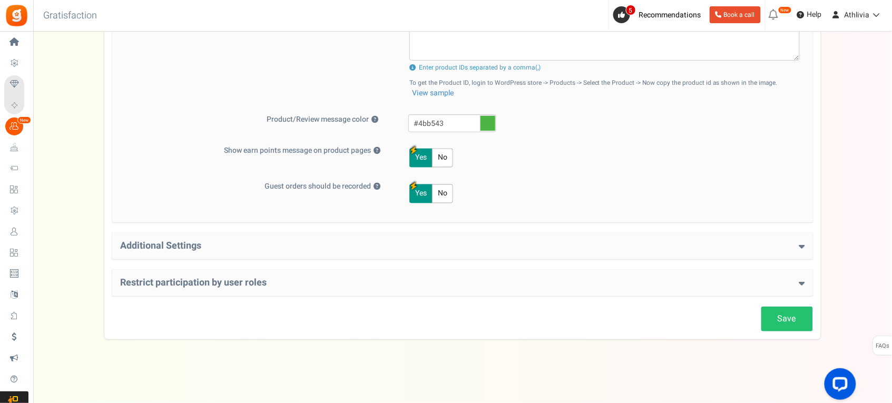
click at [247, 254] on div "Additional Settings Welcome Bonus ? Yes No Enter Welcome Points 50 Welcome Note…" at bounding box center [462, 246] width 701 height 26
click at [251, 249] on h4 "Additional Settings" at bounding box center [462, 246] width 685 height 11
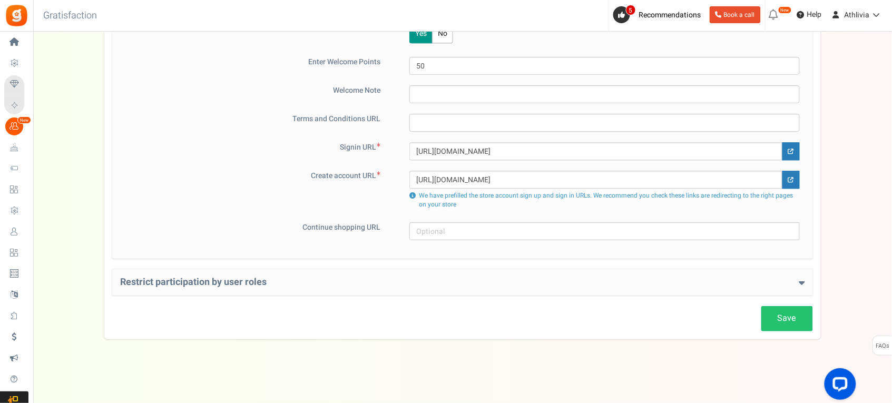
scroll to position [706, 0]
click at [199, 286] on h4 "Restrict participation by user roles" at bounding box center [462, 282] width 685 height 11
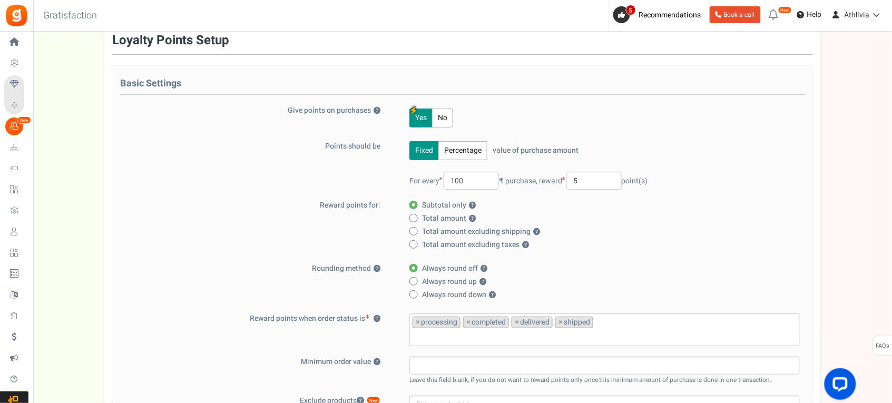
scroll to position [0, 0]
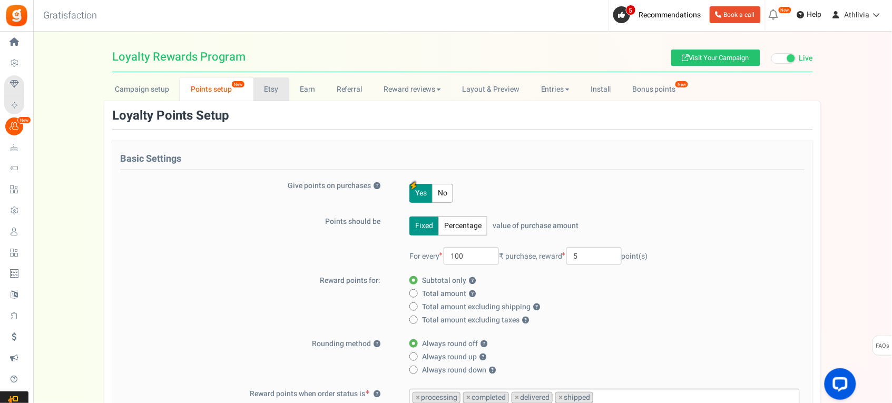
click at [264, 87] on link "Etsy" at bounding box center [271, 89] width 36 height 24
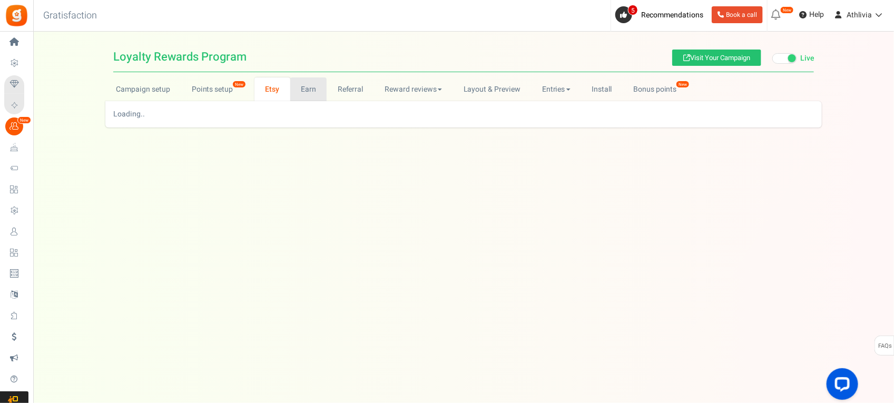
click at [301, 87] on link "Earn" at bounding box center [308, 89] width 37 height 24
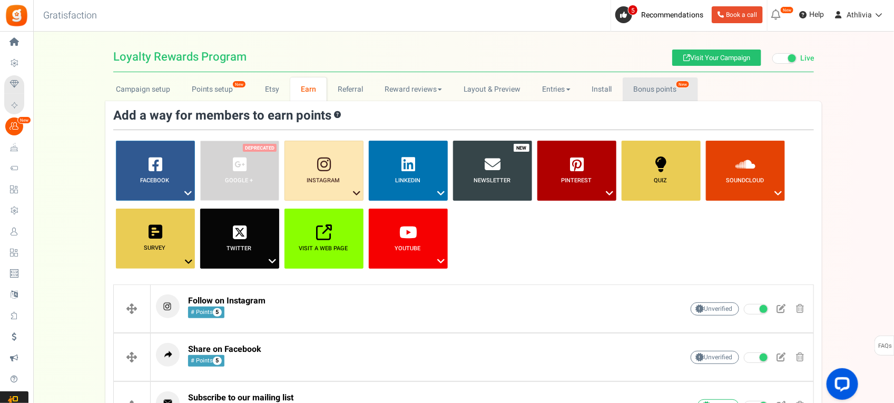
click at [660, 95] on link "Bonus points New" at bounding box center [660, 89] width 75 height 24
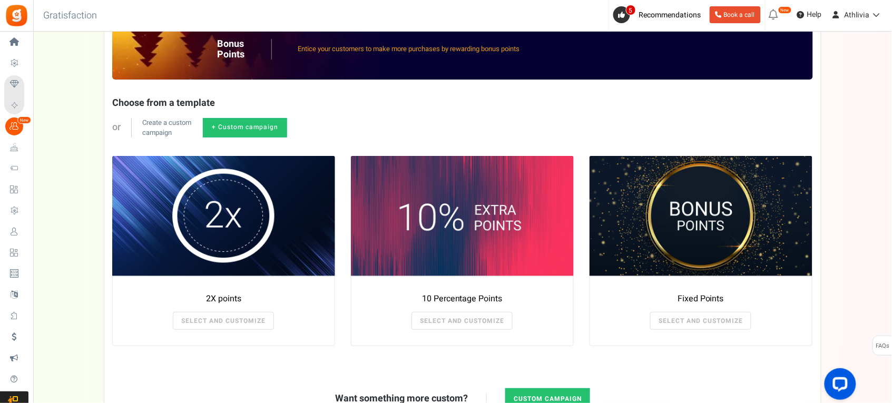
scroll to position [195, 0]
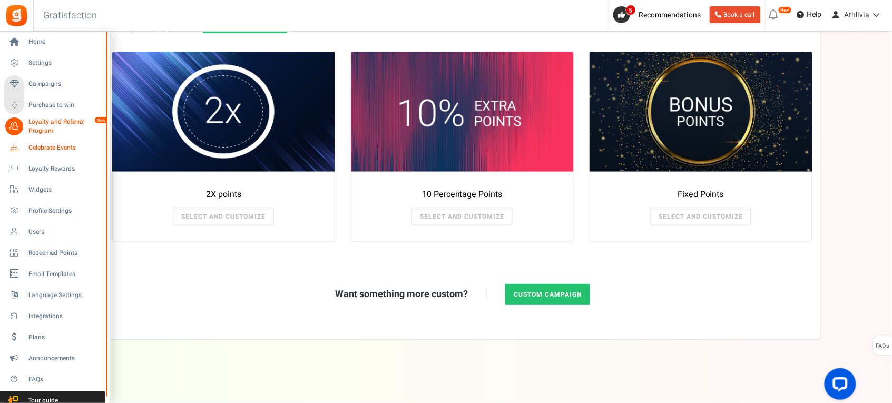
click at [62, 147] on span "Celebrate Events" at bounding box center [65, 147] width 74 height 9
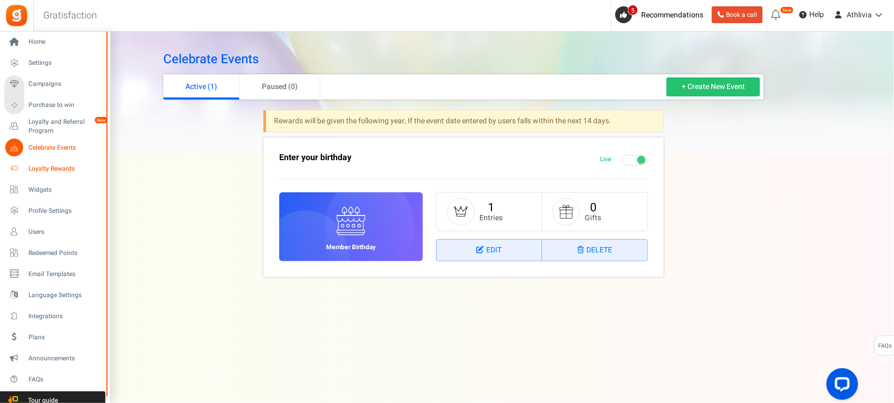
click at [51, 167] on span "Loyalty Rewards" at bounding box center [65, 168] width 74 height 9
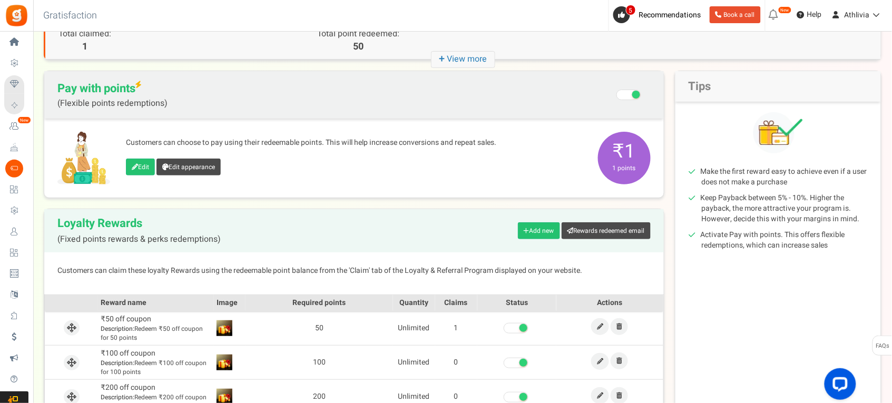
scroll to position [189, 0]
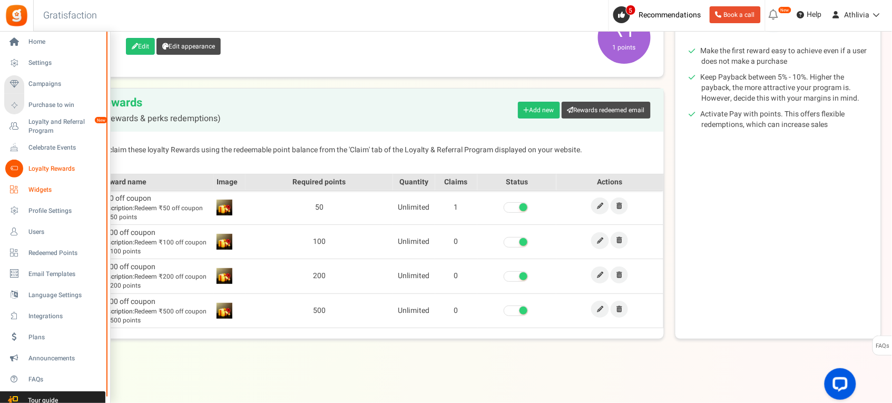
click at [50, 188] on span "Widgets" at bounding box center [65, 189] width 74 height 9
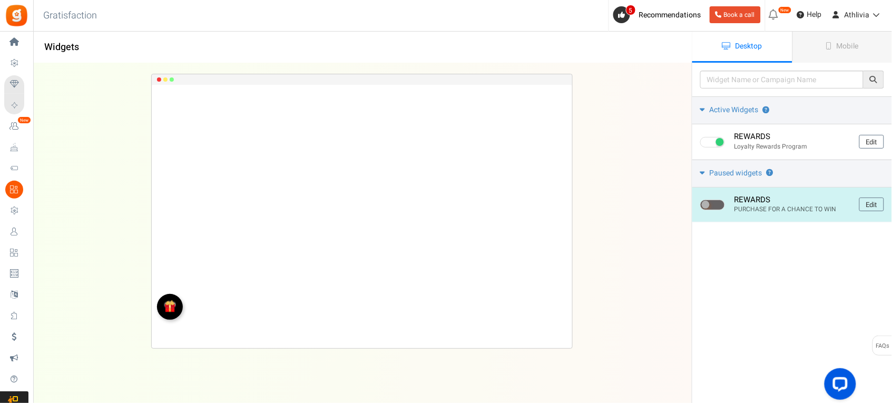
click at [714, 204] on span at bounding box center [712, 205] width 25 height 11
click at [707, 204] on input "checkbox" at bounding box center [703, 205] width 7 height 7
checkbox input "true"
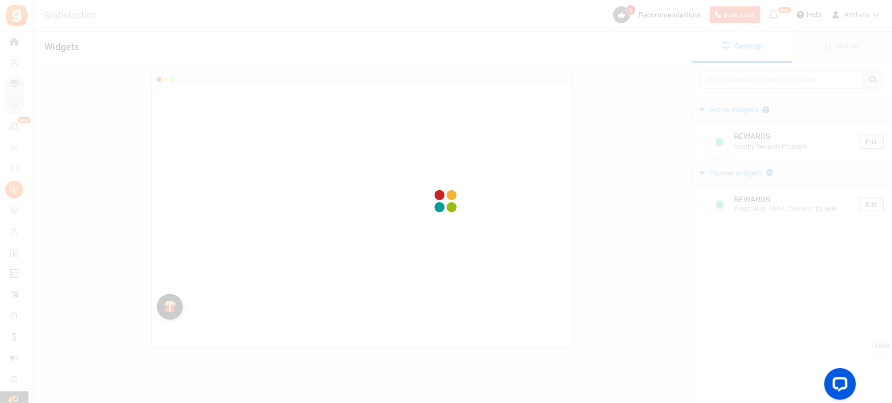
click at [716, 206] on div at bounding box center [446, 201] width 892 height 403
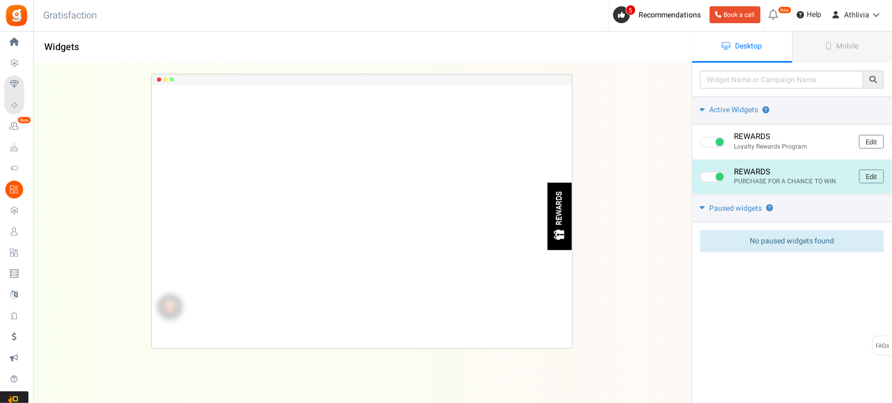
click at [712, 176] on span at bounding box center [712, 177] width 25 height 11
click at [707, 176] on input "checkbox" at bounding box center [703, 177] width 7 height 7
checkbox input "false"
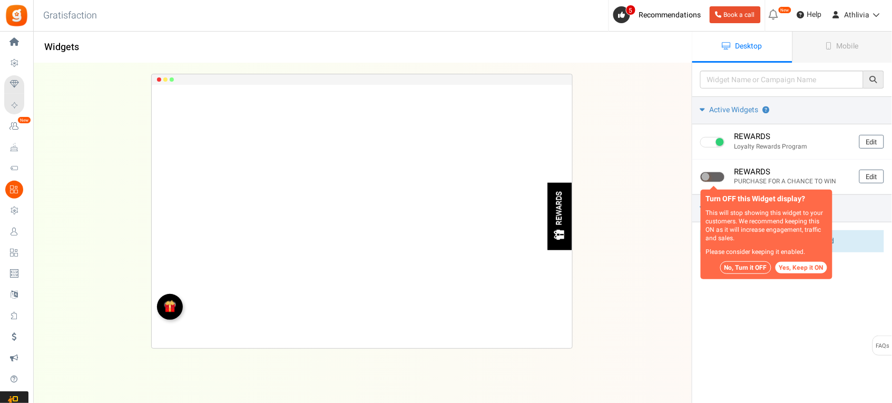
click at [752, 263] on button "No, Turn it OFF" at bounding box center [745, 267] width 51 height 13
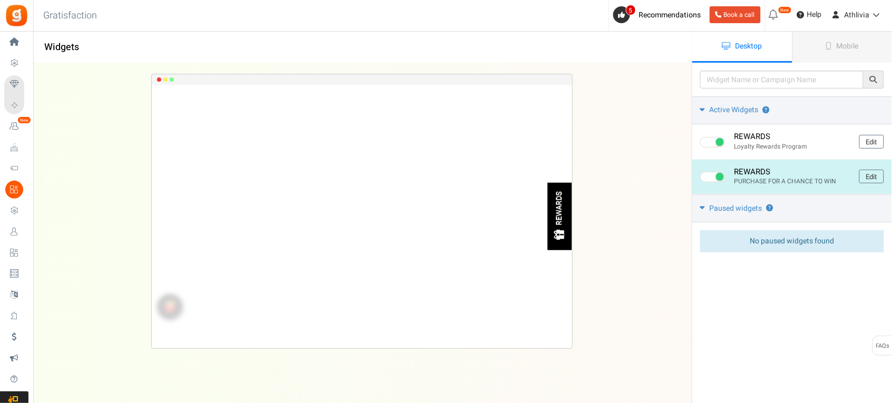
click at [722, 179] on span at bounding box center [720, 177] width 8 height 8
click at [707, 179] on input "checkbox" at bounding box center [703, 177] width 7 height 7
checkbox input "false"
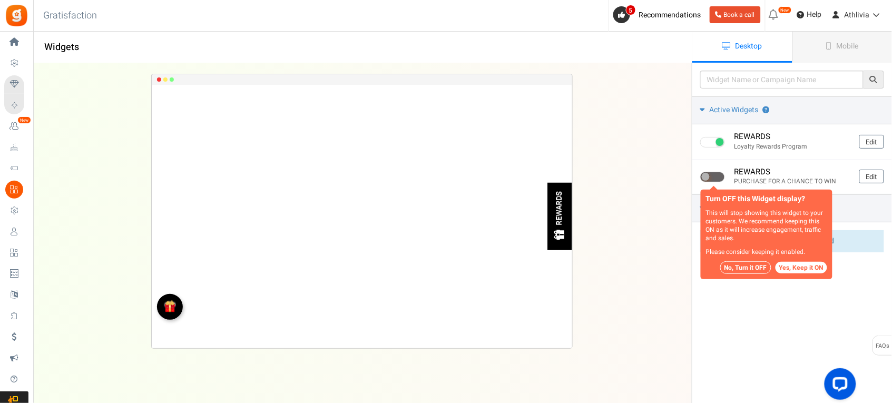
click at [749, 267] on button "No, Turn it OFF" at bounding box center [745, 267] width 51 height 13
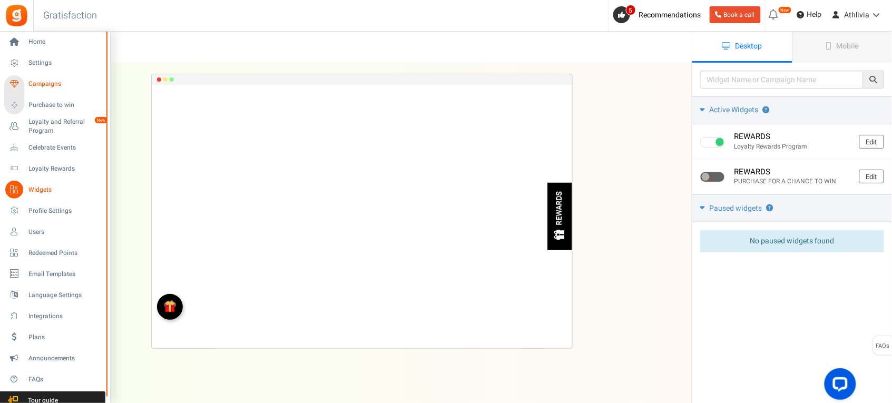
click at [46, 82] on span "Campaigns" at bounding box center [65, 84] width 74 height 9
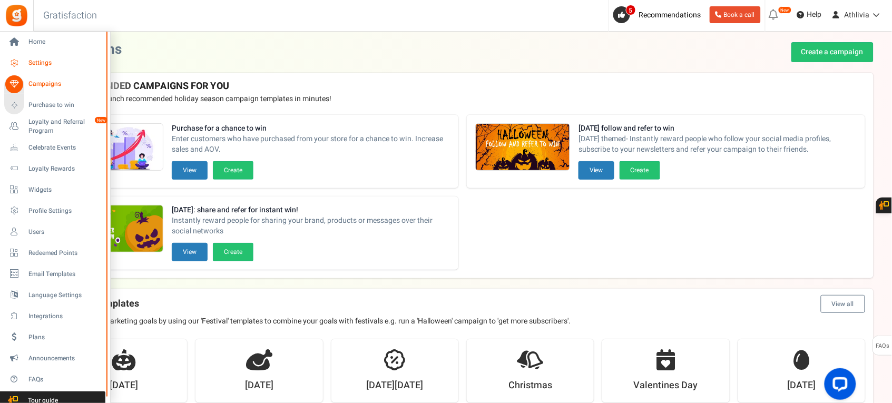
click at [41, 63] on span "Settings" at bounding box center [65, 62] width 74 height 9
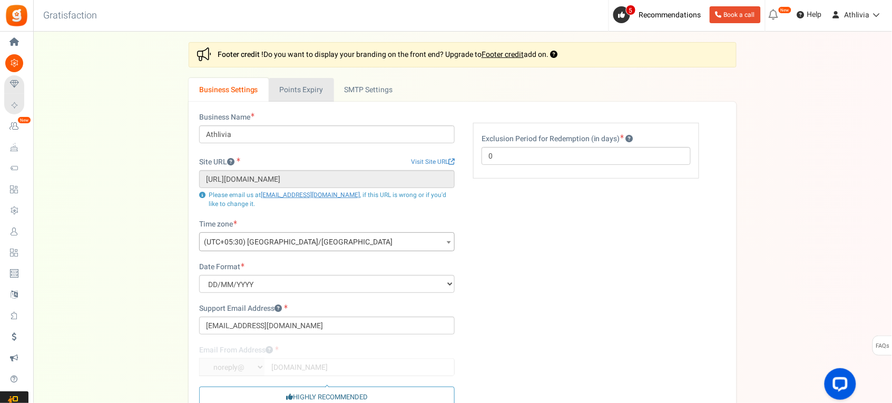
click at [304, 81] on link "Points Expiry" at bounding box center [301, 90] width 65 height 24
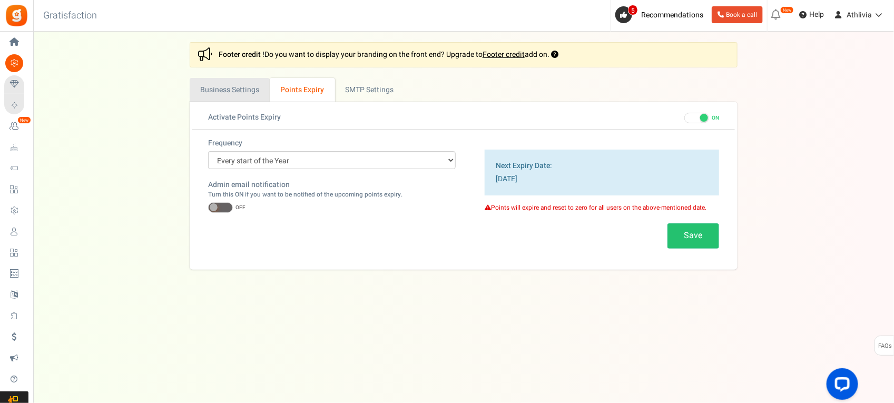
click at [228, 83] on link "Business Settings" at bounding box center [230, 90] width 80 height 24
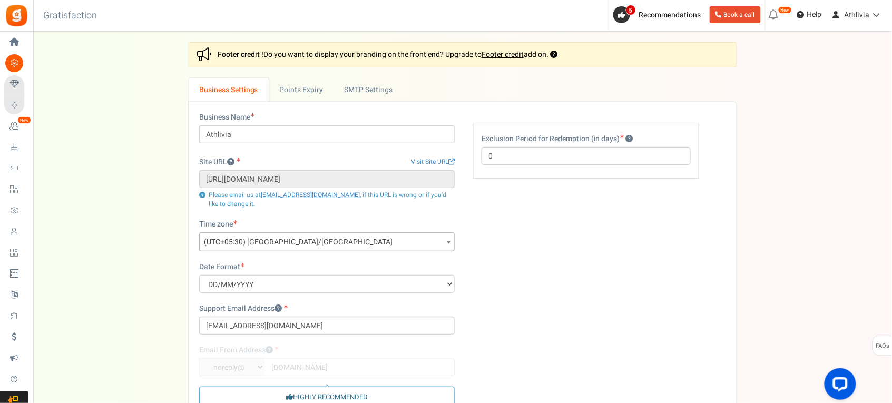
click at [494, 56] on link "Footer credit" at bounding box center [502, 54] width 42 height 11
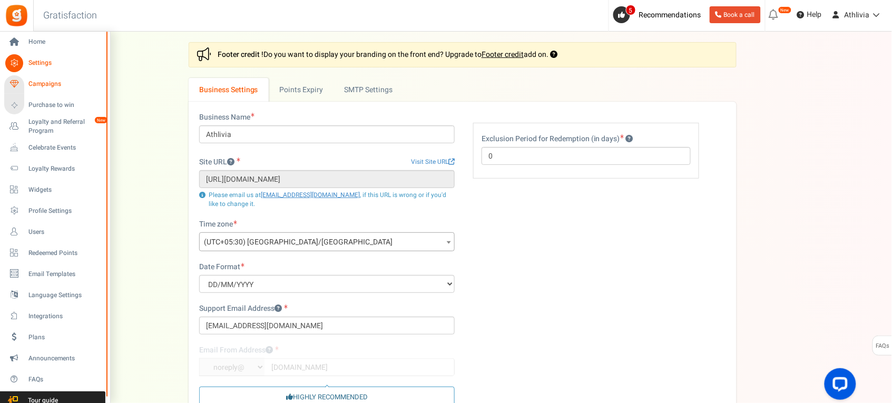
click at [48, 85] on span "Campaigns" at bounding box center [65, 84] width 74 height 9
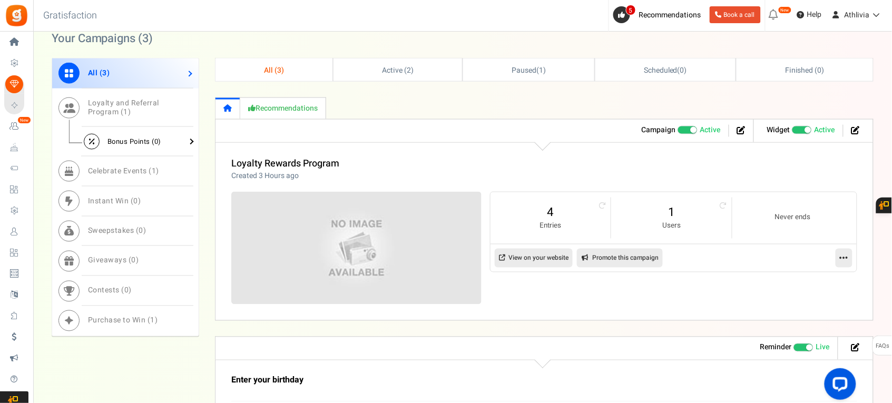
scroll to position [395, 0]
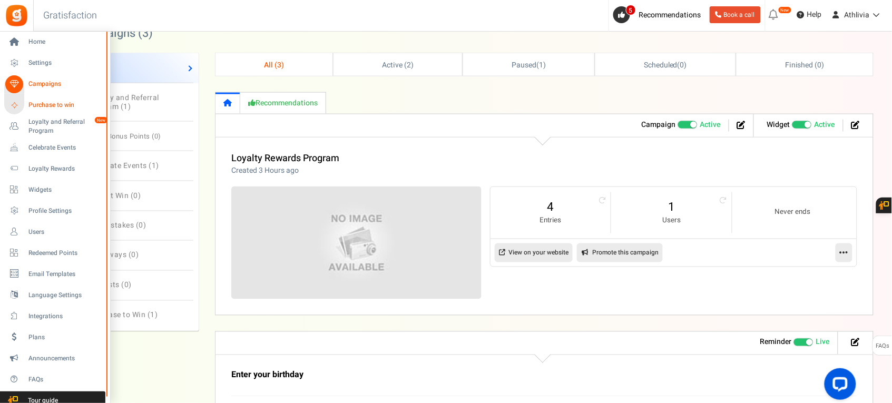
click at [56, 105] on span "Purchase to win" at bounding box center [65, 105] width 74 height 9
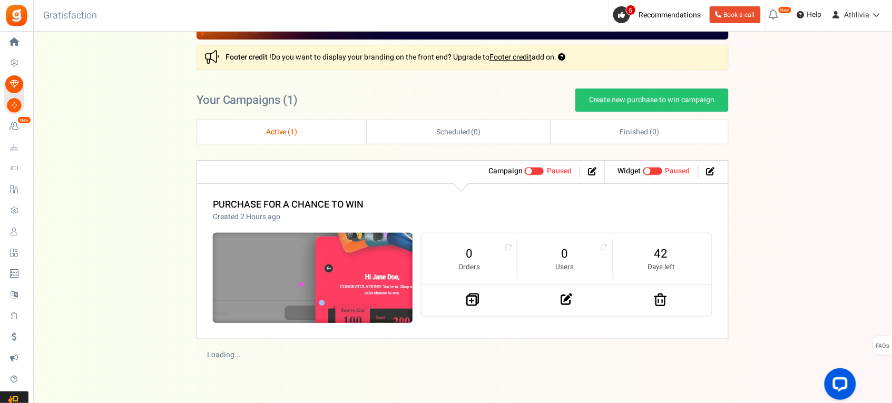
scroll to position [85, 0]
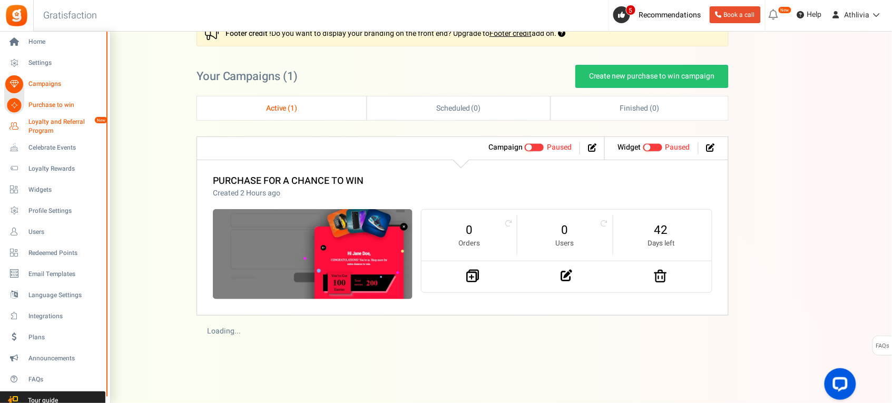
click at [59, 132] on span "Loyalty and Referral Program" at bounding box center [66, 126] width 77 height 18
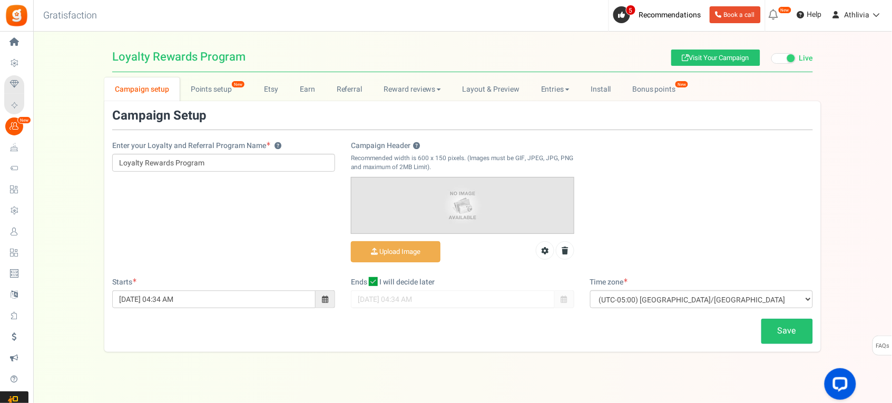
click at [178, 95] on link "Campaign setup" at bounding box center [141, 89] width 75 height 24
click at [215, 90] on link "Points setup New" at bounding box center [216, 89] width 73 height 24
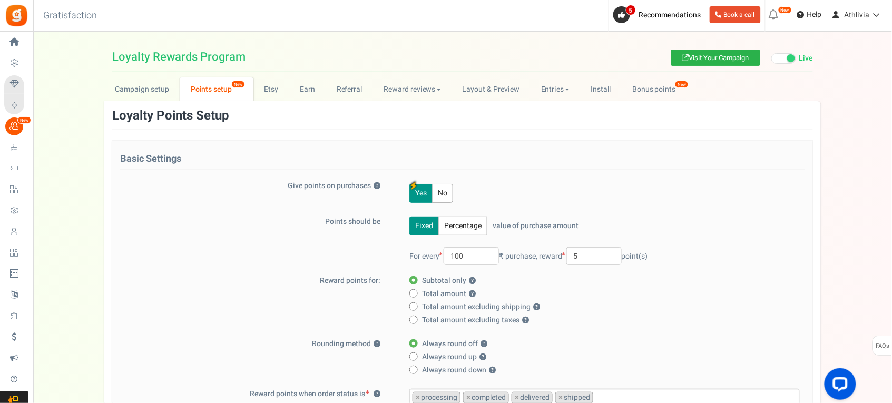
click at [710, 58] on link "Visit Your Campaign" at bounding box center [715, 58] width 89 height 16
click at [781, 51] on span "Visit Your Campaign Live Paused" at bounding box center [742, 56] width 142 height 19
click at [781, 56] on span at bounding box center [783, 58] width 25 height 11
click at [771, 56] on input "Live Paused" at bounding box center [771, 58] width 0 height 7
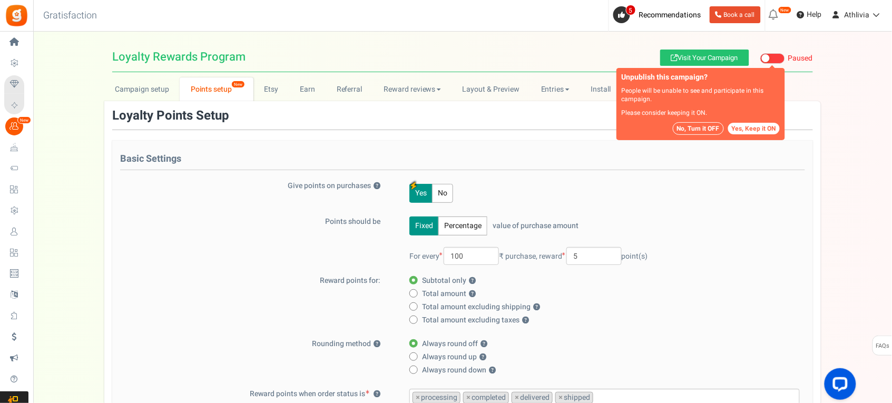
click at [702, 128] on button "No, Turn it OFF" at bounding box center [698, 128] width 51 height 13
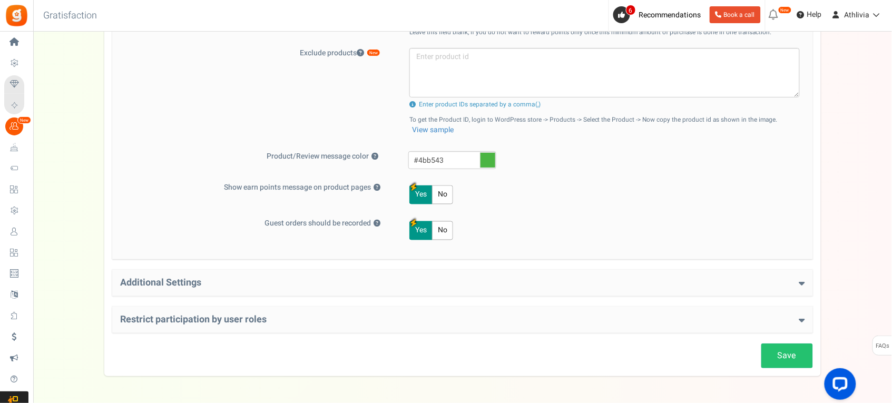
scroll to position [462, 0]
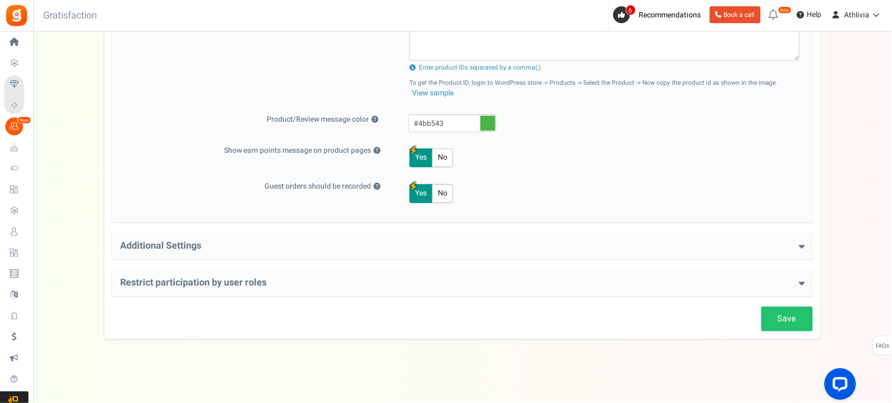
click at [269, 243] on h4 "Additional Settings" at bounding box center [462, 246] width 685 height 11
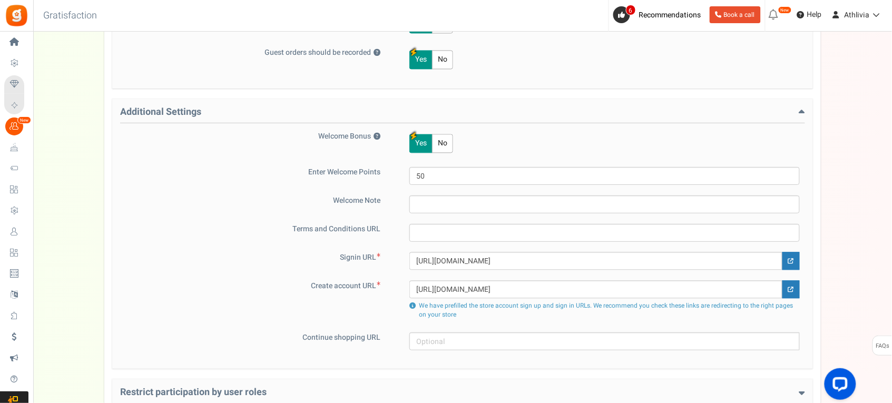
scroll to position [706, 0]
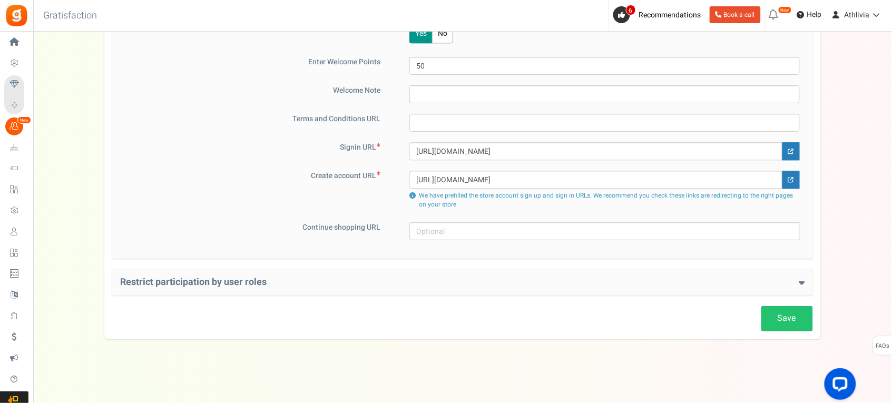
click at [277, 283] on h4 "Restrict participation by user roles" at bounding box center [462, 282] width 685 height 11
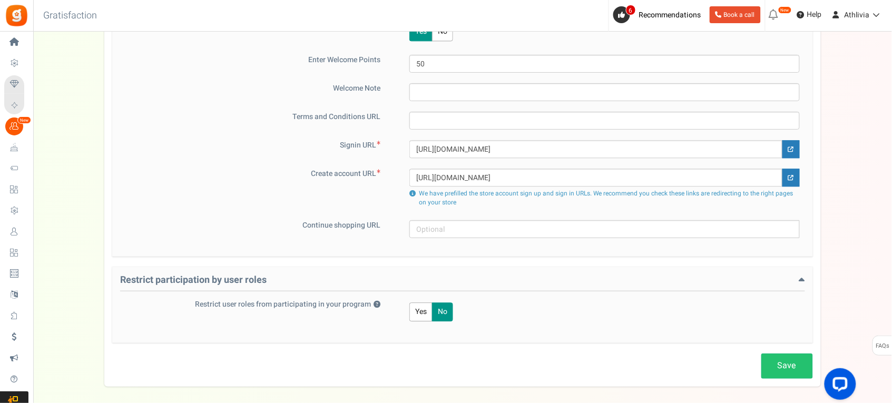
click at [277, 286] on h4 "Restrict participation by user roles" at bounding box center [462, 283] width 685 height 16
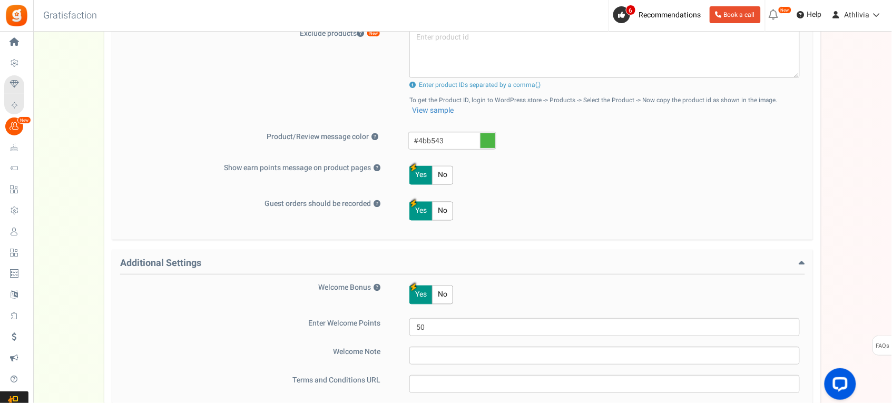
click at [232, 261] on h4 "Additional Settings" at bounding box center [462, 266] width 685 height 16
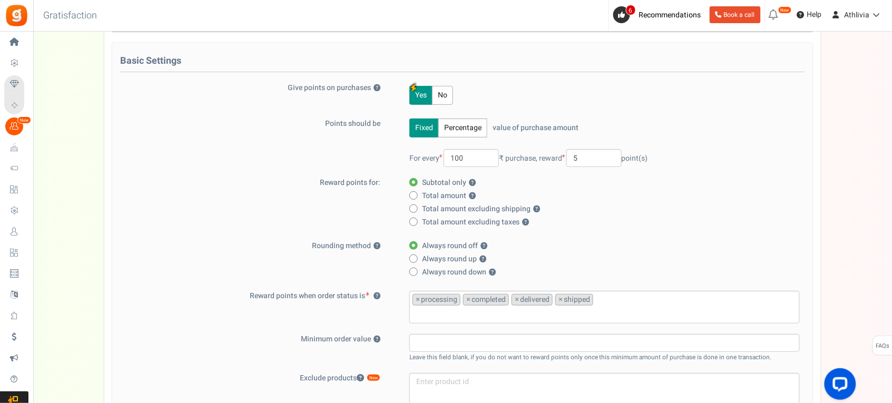
scroll to position [0, 0]
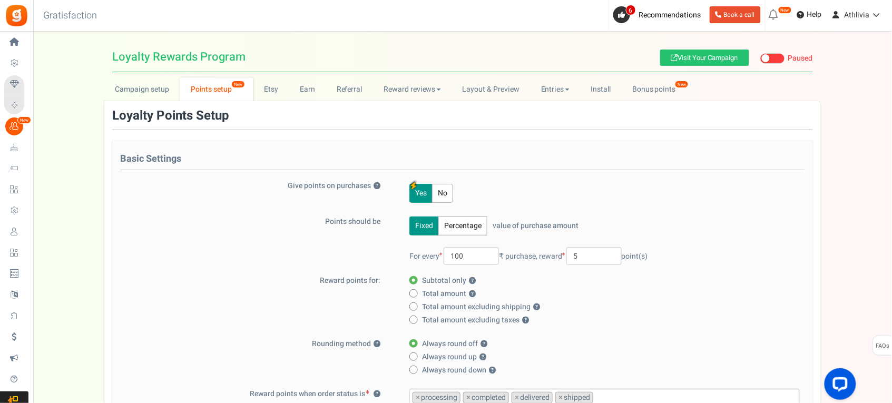
click at [249, 159] on h4 "Basic Settings" at bounding box center [462, 162] width 685 height 16
click at [265, 93] on link "Etsy" at bounding box center [271, 89] width 36 height 24
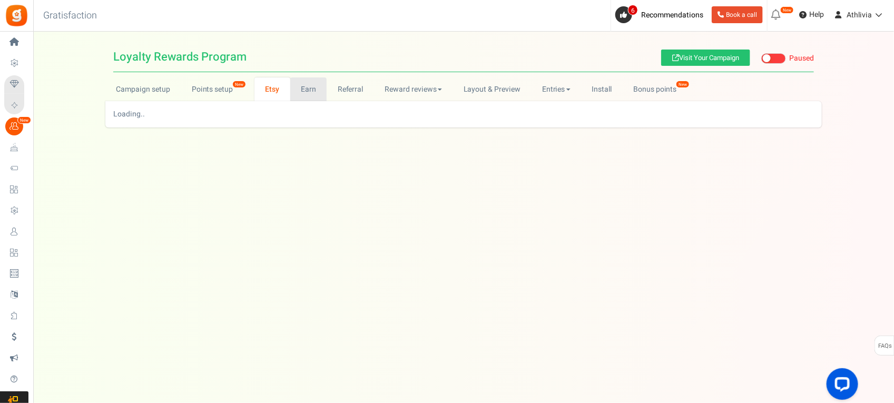
click at [307, 90] on link "Earn" at bounding box center [308, 89] width 37 height 24
click at [355, 88] on link "Referral" at bounding box center [350, 89] width 47 height 24
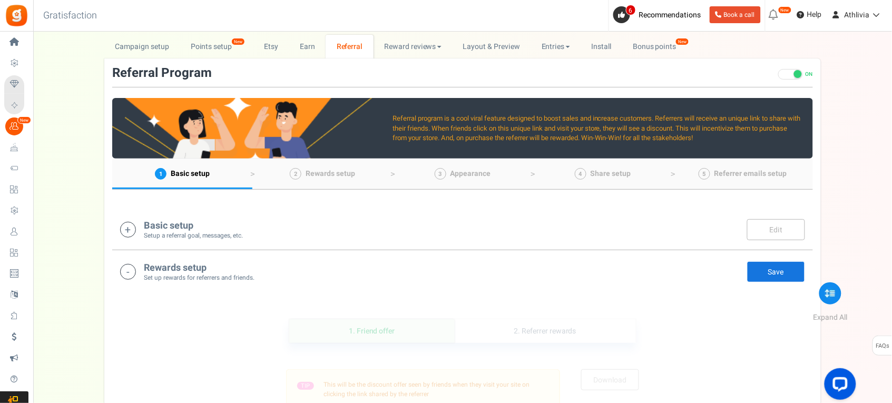
scroll to position [66, 0]
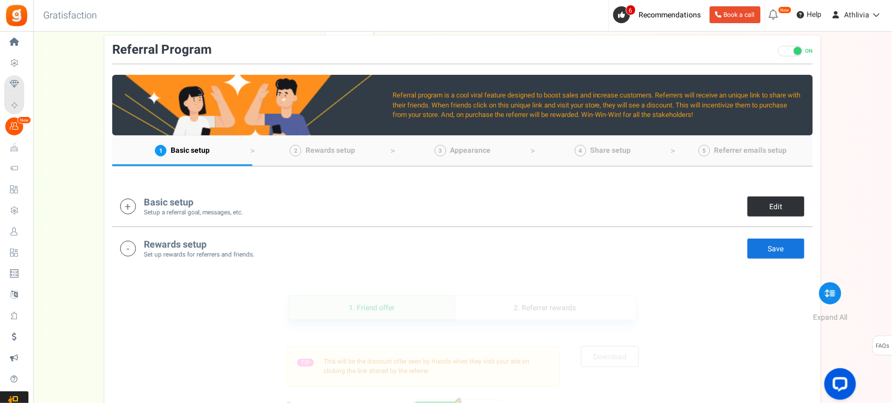
click at [769, 202] on link "Edit" at bounding box center [776, 206] width 58 height 21
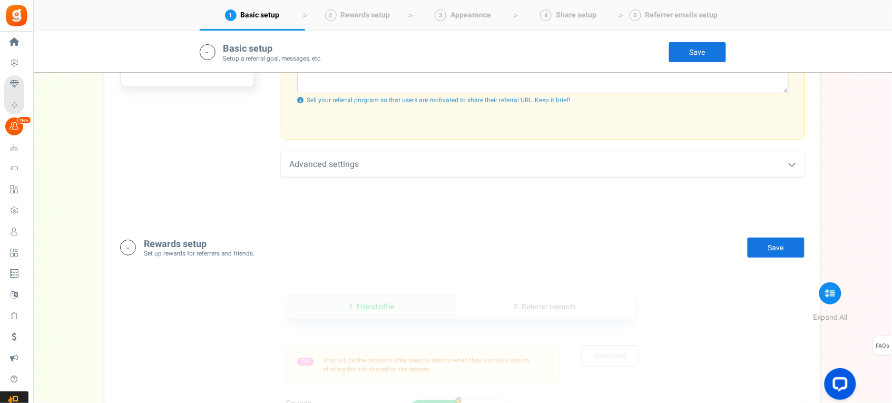
scroll to position [484, 0]
click at [557, 155] on div "Advanced settings" at bounding box center [543, 164] width 524 height 25
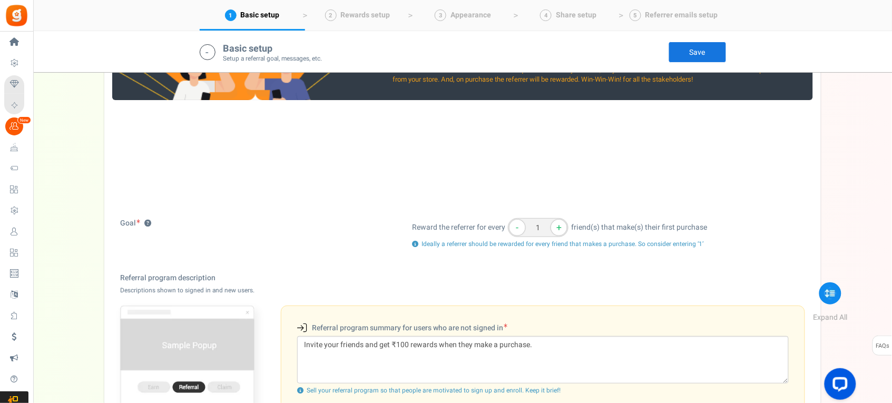
scroll to position [88, 0]
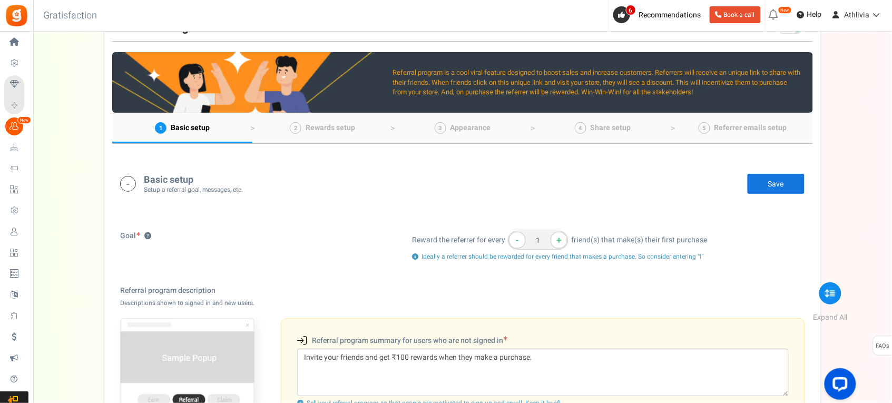
click at [488, 180] on div "Basic setup Setup a referral goal, messages, etc. Edit Save" at bounding box center [462, 184] width 685 height 22
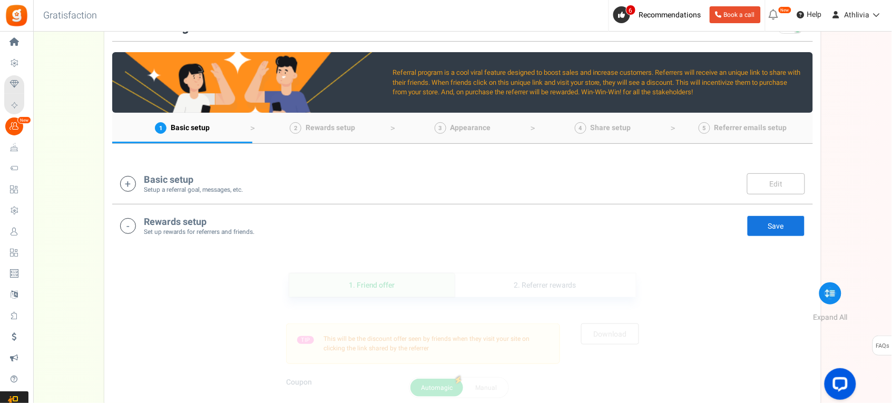
click at [523, 191] on div "Basic setup Setup a referral goal, messages, etc. Edit Save" at bounding box center [462, 184] width 685 height 22
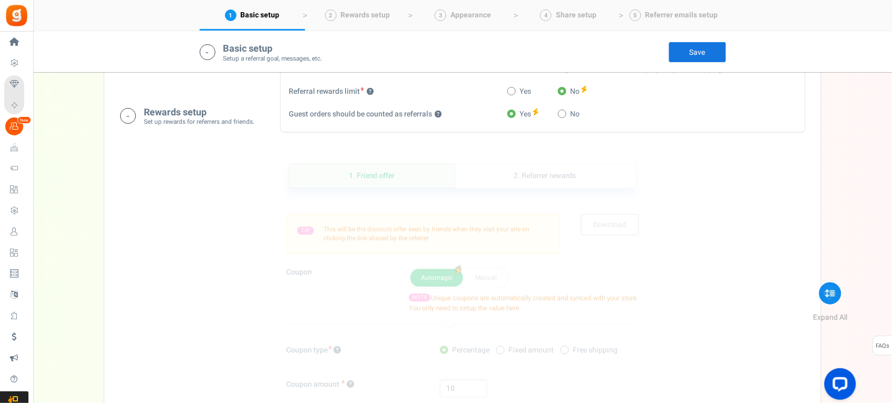
scroll to position [615, 0]
click at [355, 170] on link "1. Friend offer" at bounding box center [371, 175] width 165 height 24
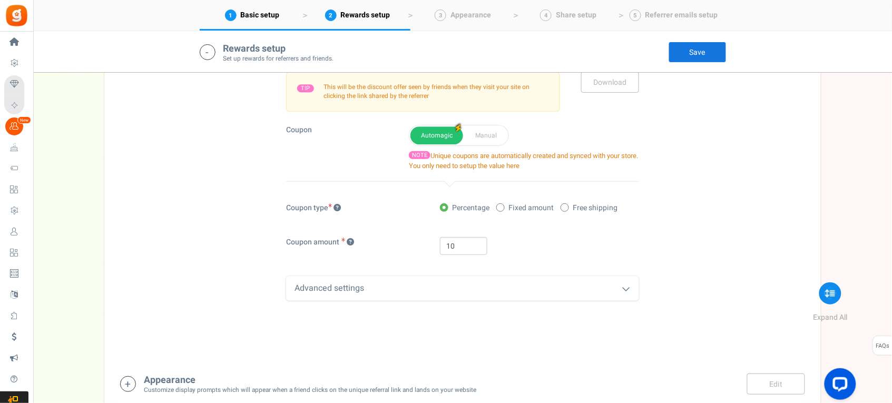
scroll to position [876, 0]
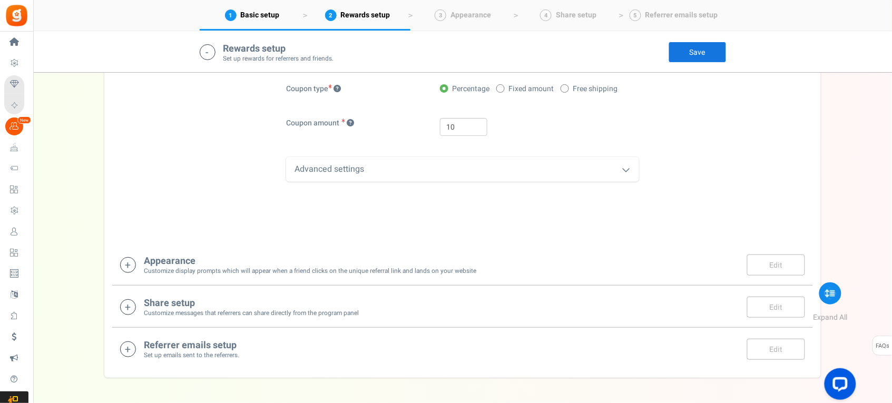
click at [408, 172] on div "Advanced settings" at bounding box center [462, 169] width 353 height 25
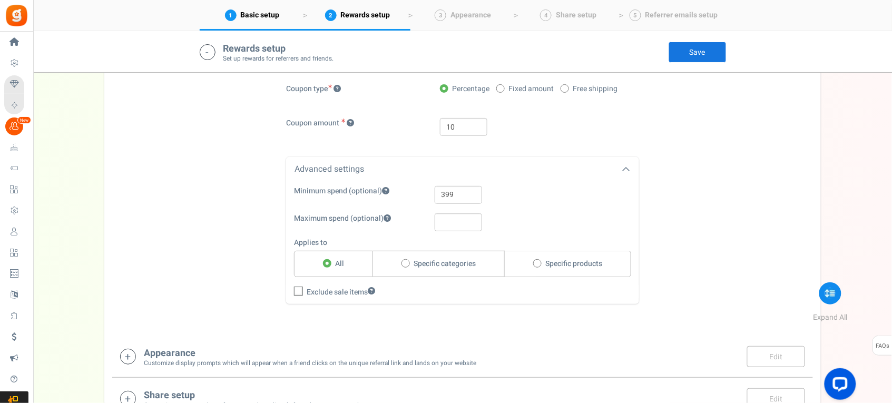
click at [424, 169] on div "Advanced settings" at bounding box center [462, 169] width 353 height 25
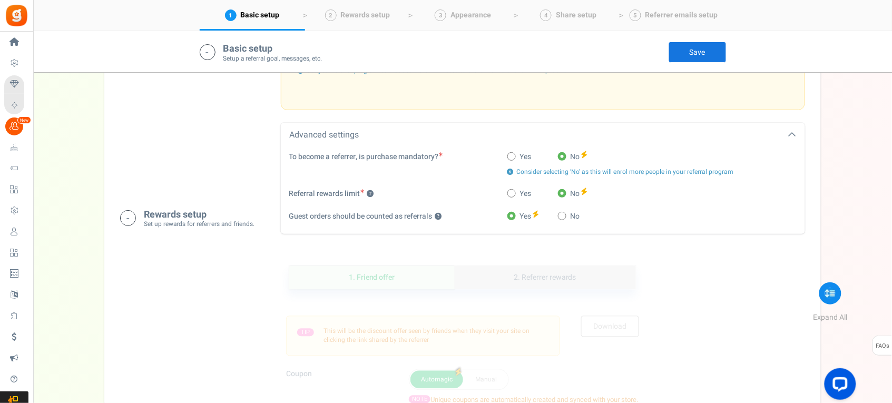
scroll to position [547, 0]
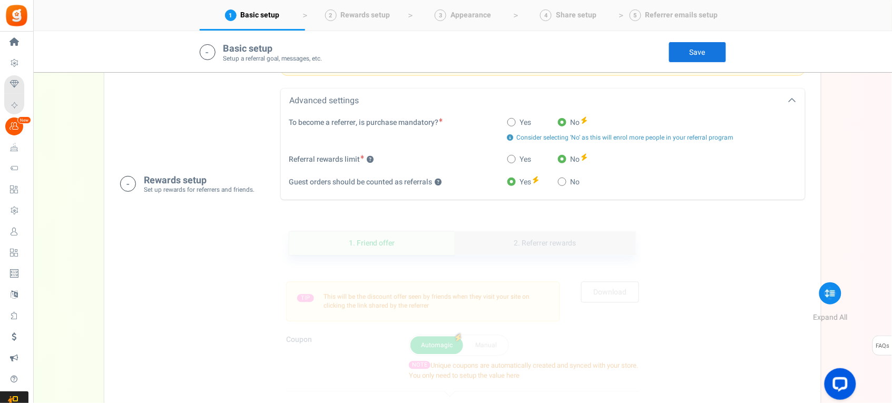
click at [537, 232] on link "2. Referrer rewards" at bounding box center [545, 244] width 181 height 24
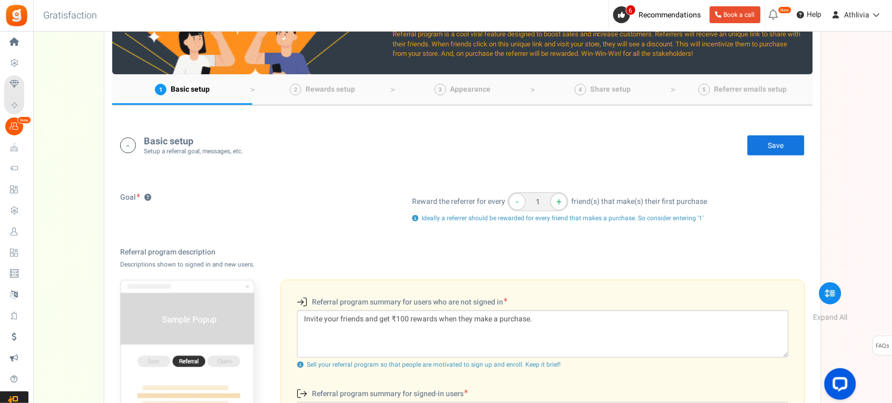
scroll to position [20, 0]
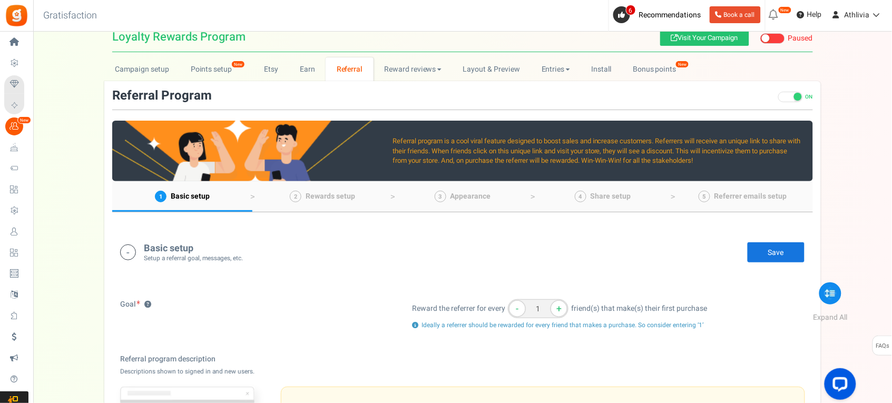
click at [777, 249] on link "Save" at bounding box center [776, 252] width 58 height 21
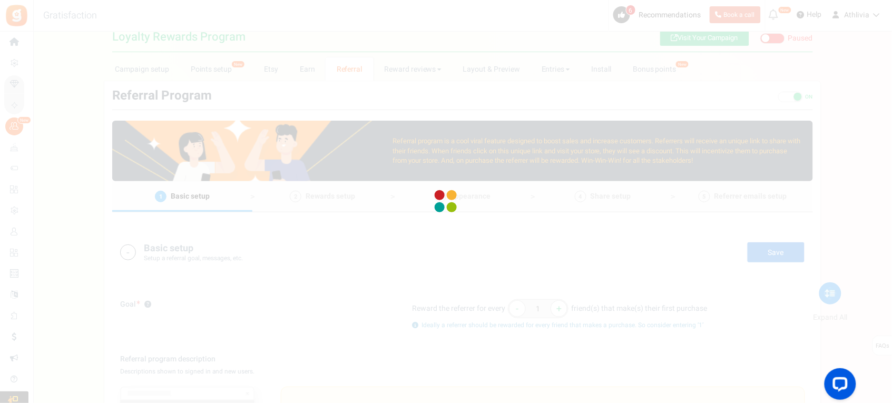
click at [561, 240] on div at bounding box center [446, 201] width 892 height 403
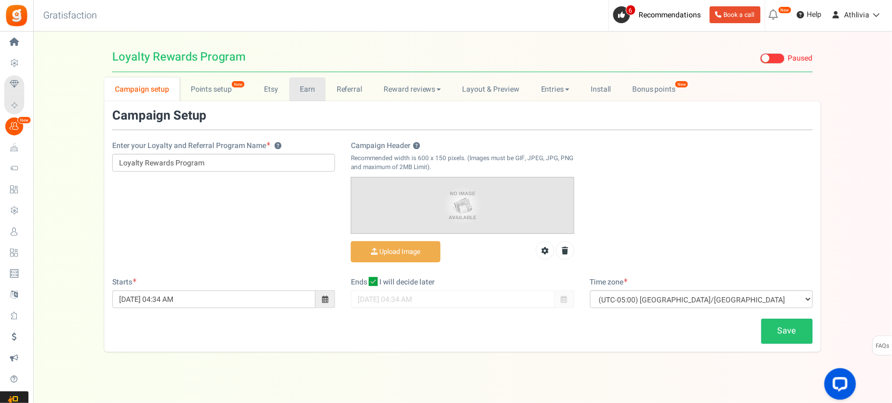
click at [311, 91] on link "Earn" at bounding box center [307, 89] width 37 height 24
click at [311, 91] on link "Earn" at bounding box center [308, 89] width 37 height 24
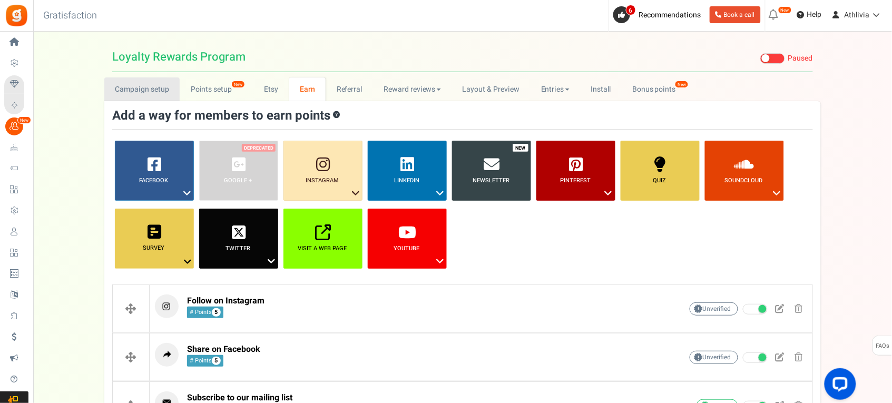
click at [151, 92] on link "Campaign setup" at bounding box center [141, 89] width 75 height 24
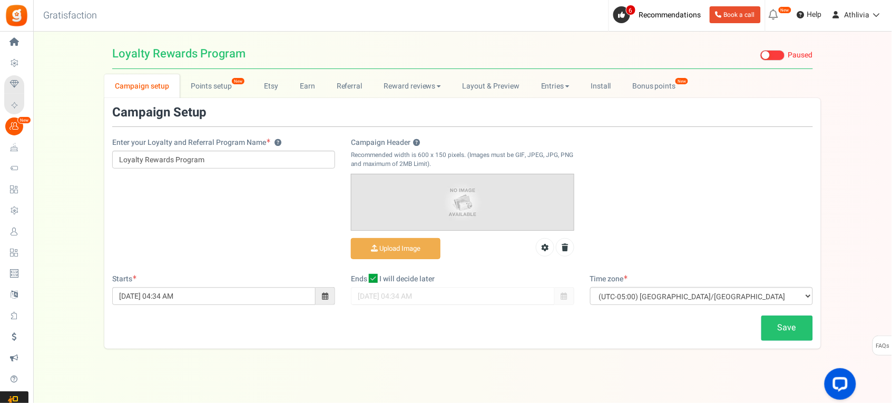
scroll to position [13, 0]
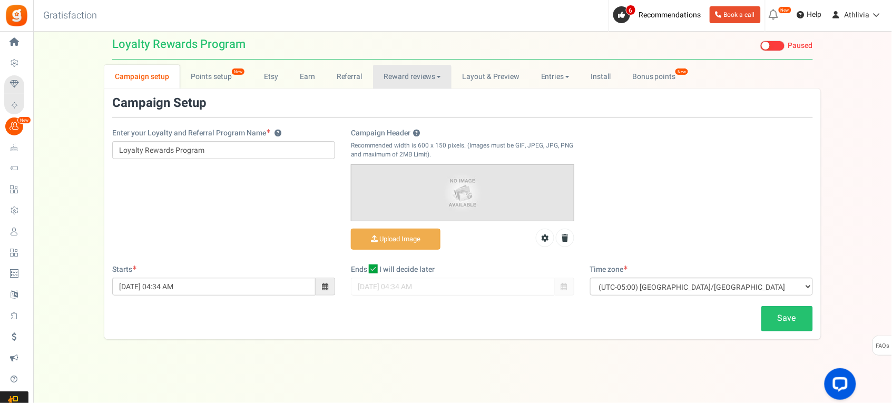
click at [396, 82] on link "Reward reviews" at bounding box center [412, 77] width 78 height 24
click at [331, 73] on link "Referral" at bounding box center [349, 77] width 47 height 24
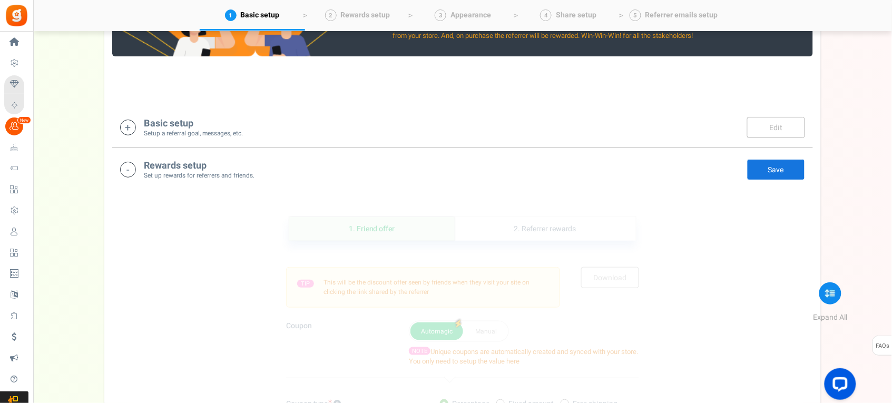
click at [124, 166] on icon at bounding box center [128, 170] width 16 height 16
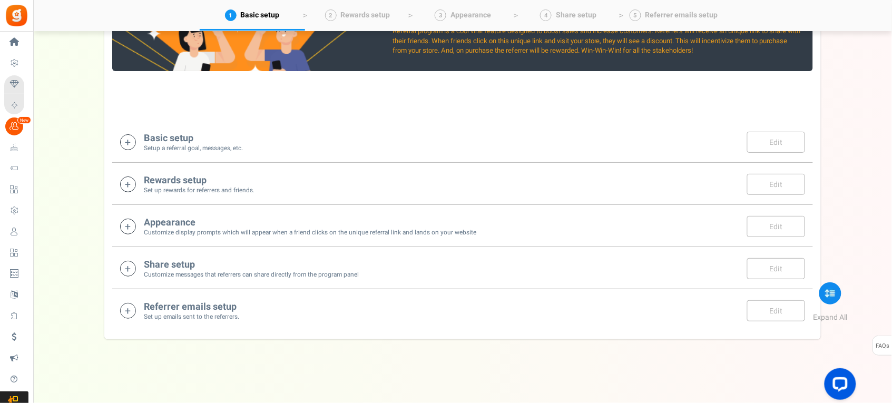
click at [195, 225] on h4 "Appearance" at bounding box center [310, 223] width 332 height 11
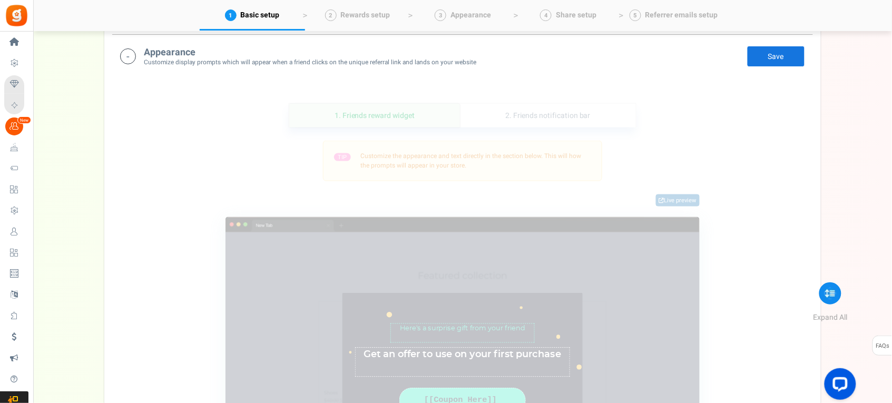
scroll to position [209, 0]
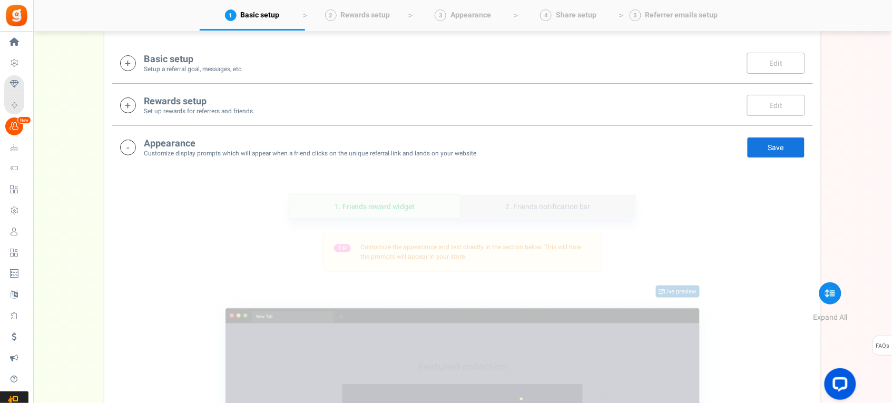
click at [511, 203] on link "2. Friends notification bar" at bounding box center [548, 207] width 176 height 24
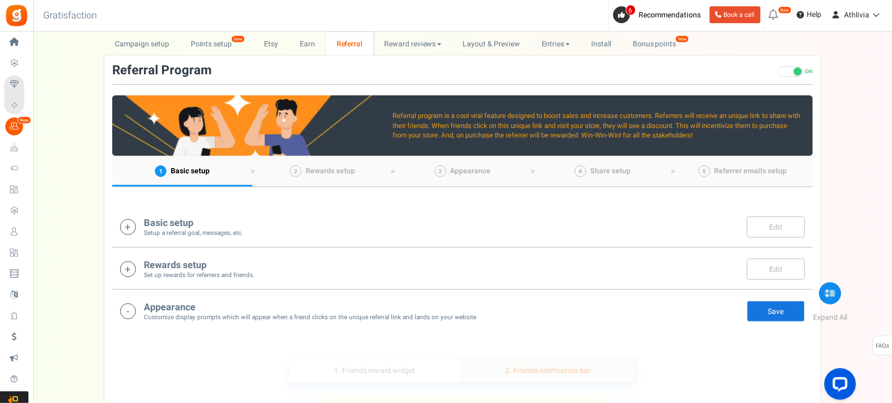
scroll to position [41, 0]
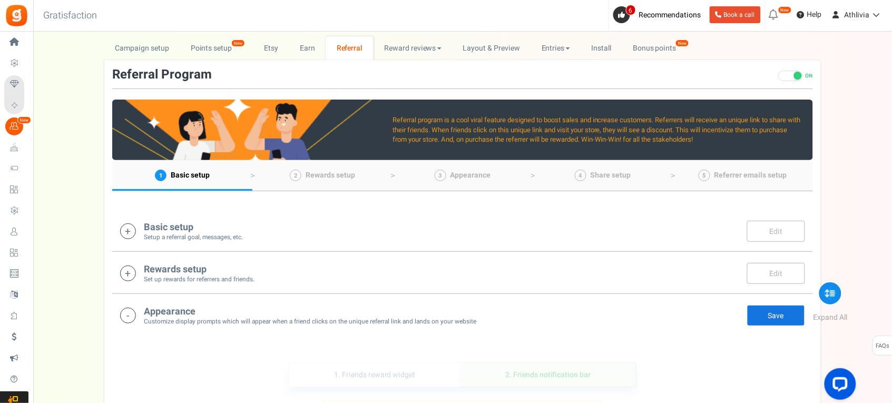
click at [130, 319] on icon at bounding box center [128, 316] width 16 height 16
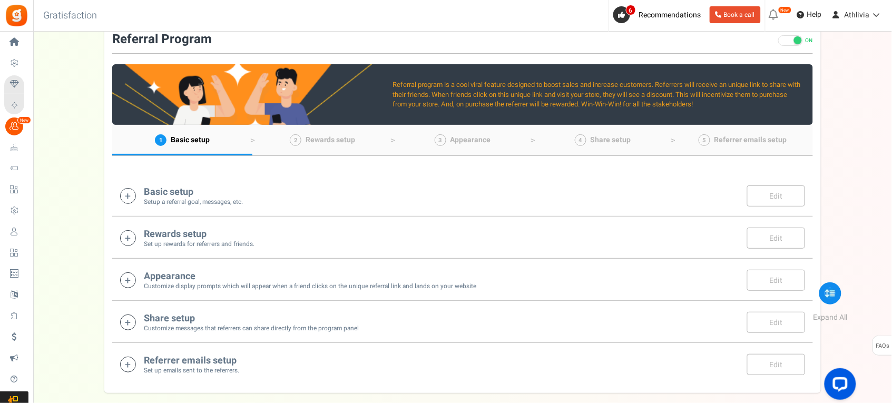
scroll to position [107, 0]
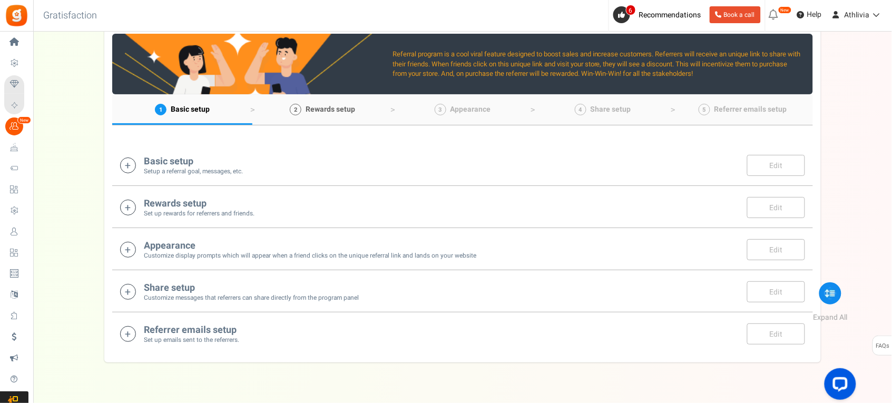
click at [306, 110] on span "Rewards setup" at bounding box center [331, 109] width 50 height 11
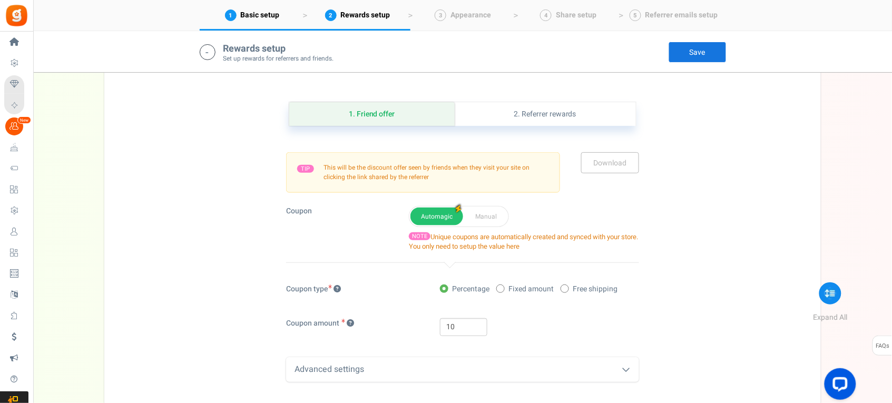
scroll to position [262, 0]
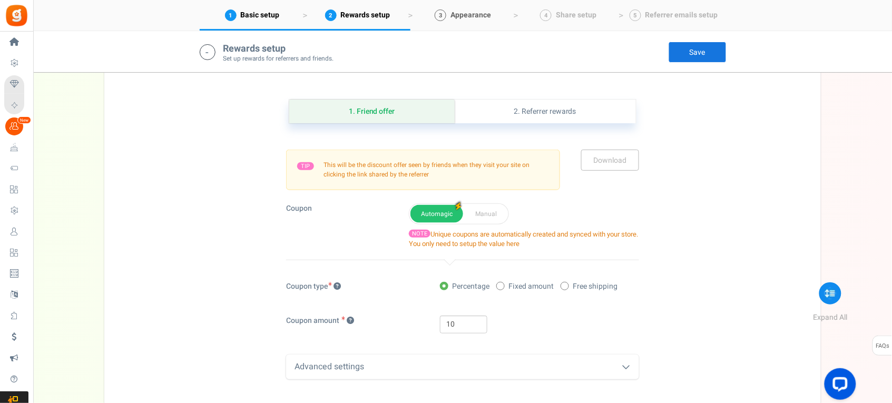
click at [447, 16] on link "3 Appearance" at bounding box center [462, 15] width 105 height 31
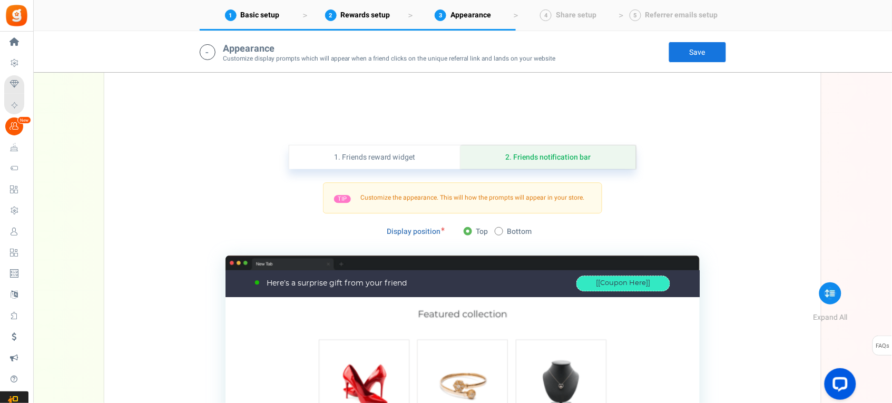
scroll to position [673, 0]
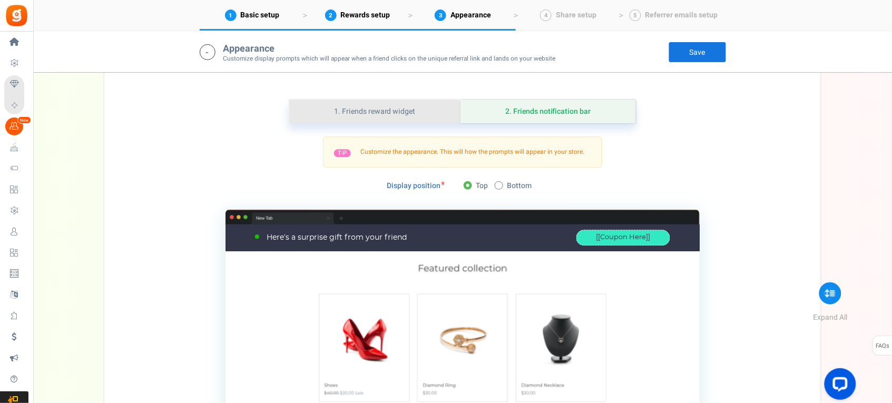
click at [380, 116] on link "1. Friends reward widget" at bounding box center [374, 112] width 171 height 24
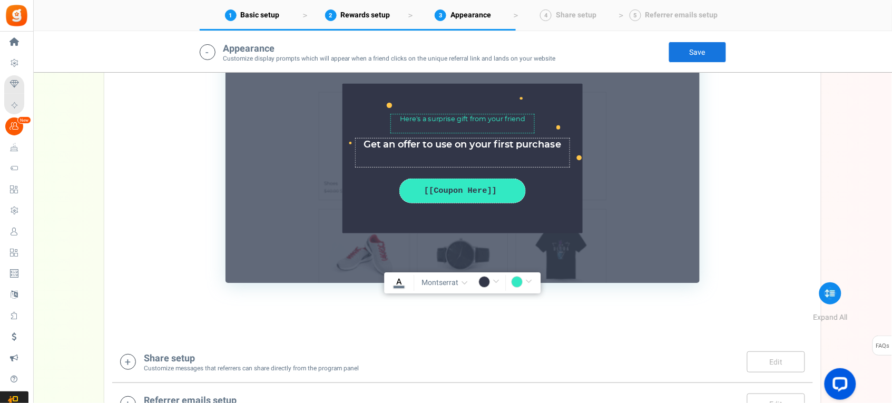
scroll to position [972, 0]
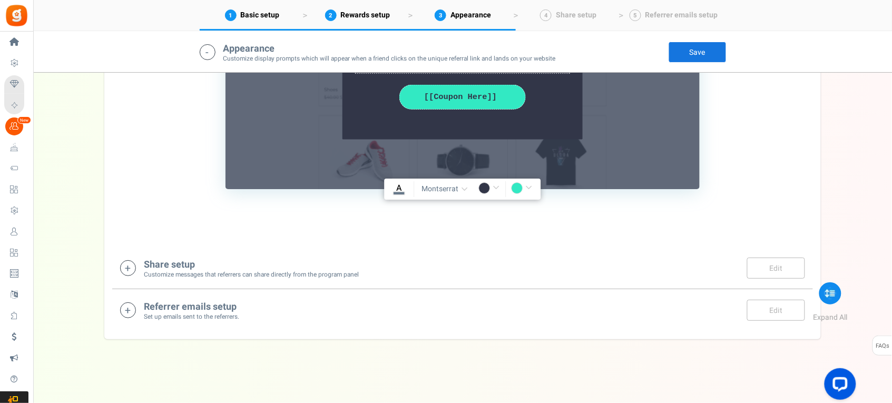
click at [515, 188] on input "#32e9c3" at bounding box center [523, 189] width 24 height 14
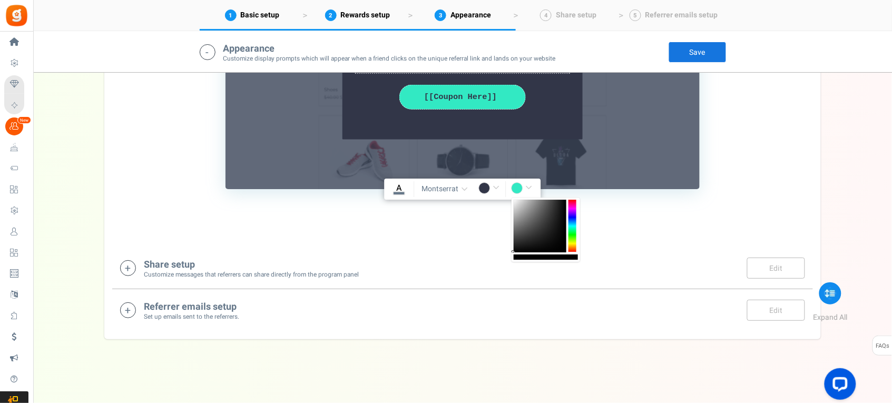
type input "rgba(0,0,0,1)"
click at [529, 191] on input "rgba(0,0,0,1)" at bounding box center [523, 189] width 24 height 14
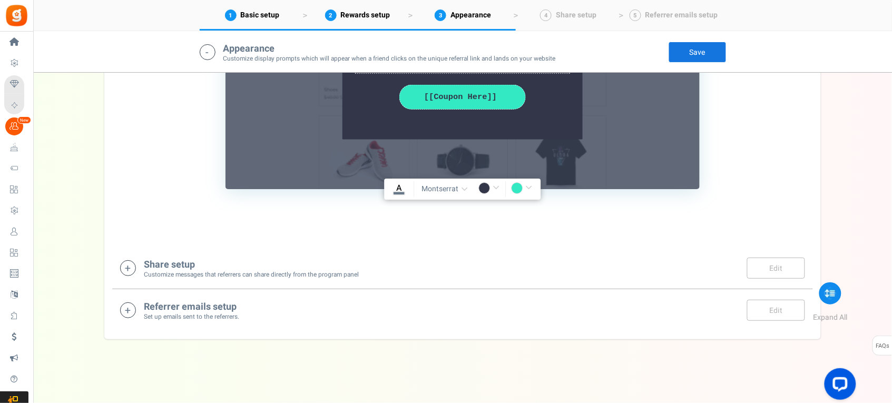
click at [191, 267] on h4 "Share setup" at bounding box center [251, 265] width 215 height 11
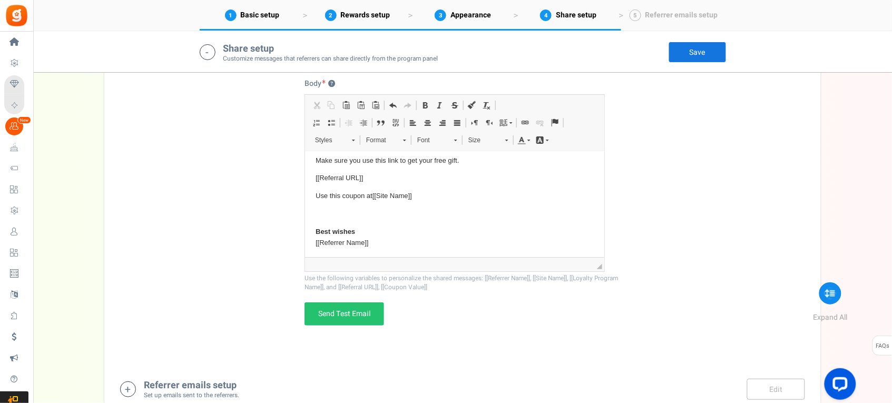
scroll to position [55, 0]
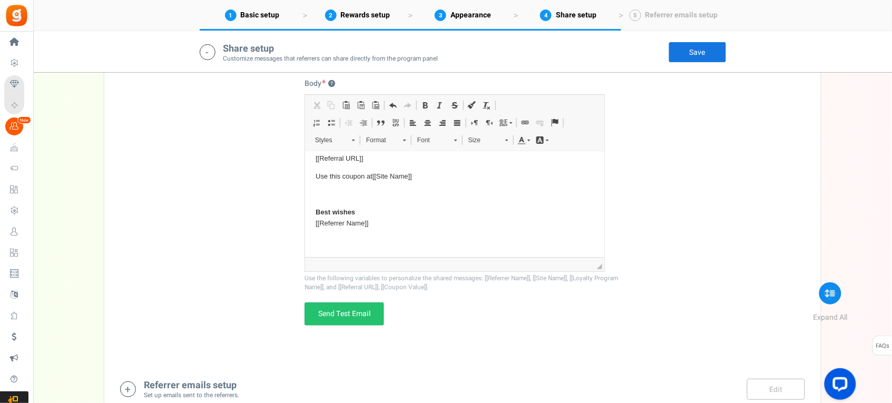
click at [642, 206] on div "Email Facebook LinkedIn Twitter WhatsApp INFO Email share is currently disabled…" at bounding box center [462, 119] width 701 height 488
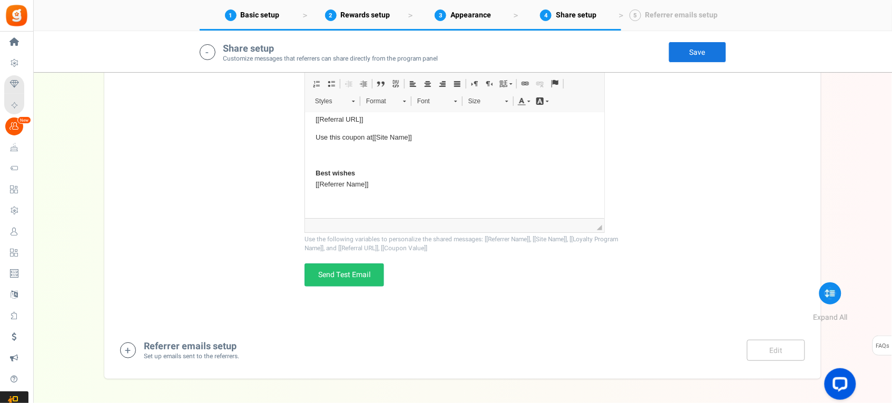
scroll to position [1467, 0]
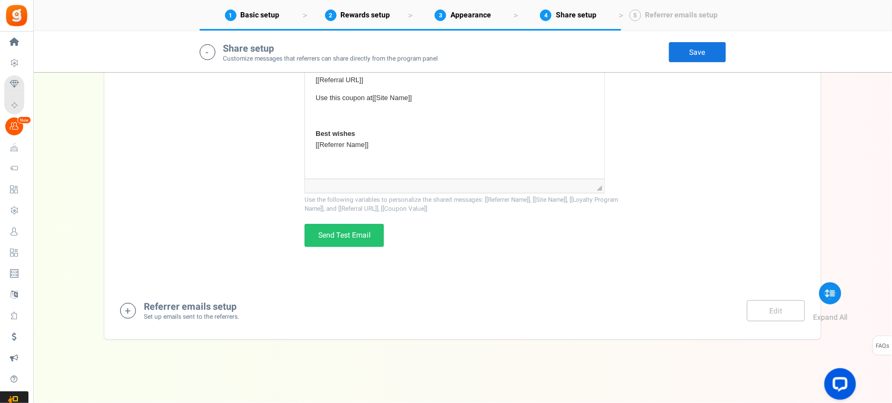
click at [169, 302] on h4 "Referrer emails setup" at bounding box center [191, 307] width 95 height 11
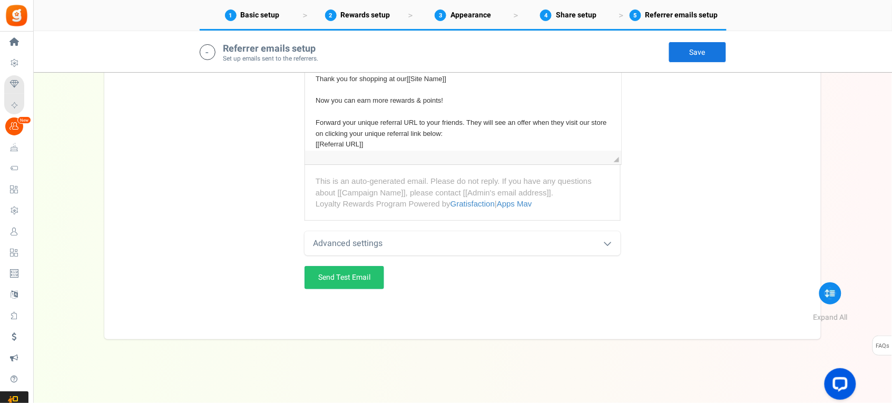
scroll to position [109, 0]
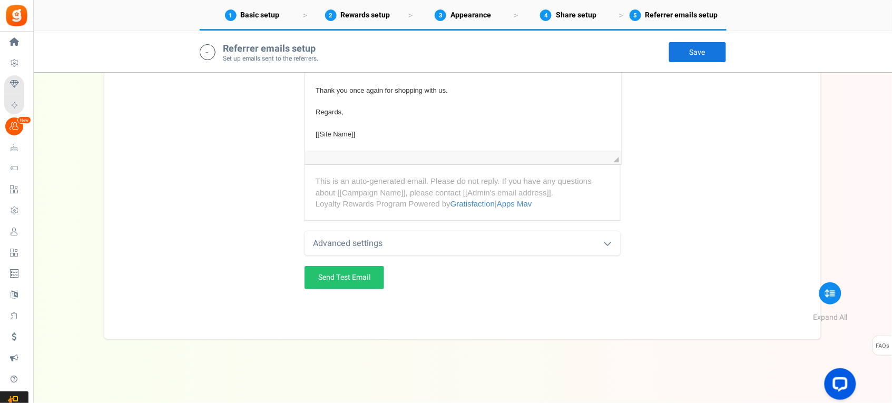
click at [691, 49] on link "Save" at bounding box center [697, 52] width 58 height 21
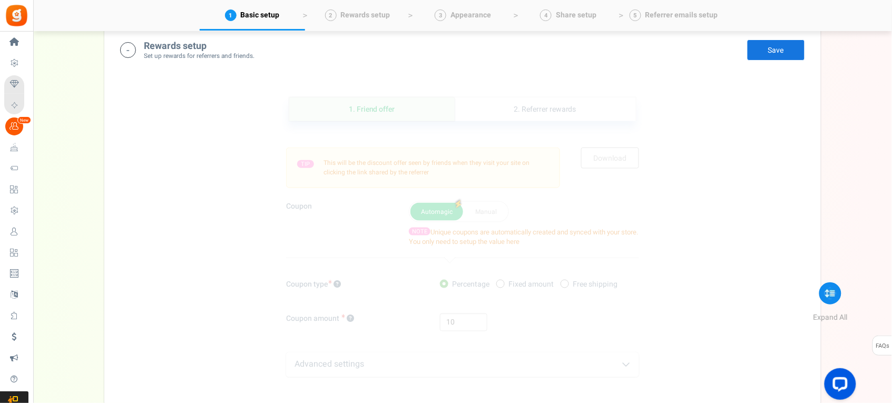
scroll to position [0, 0]
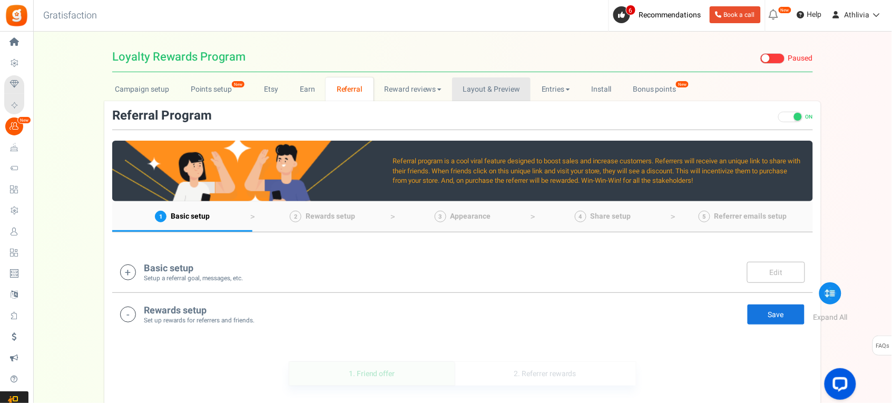
click at [483, 95] on link "Layout & Preview" at bounding box center [491, 89] width 78 height 24
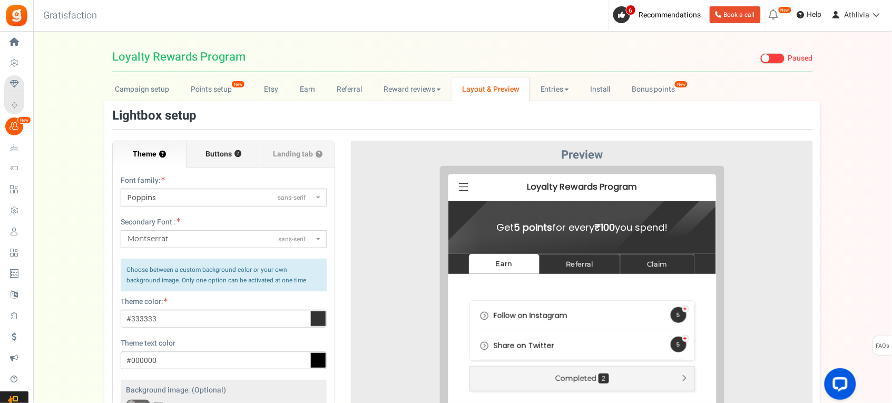
click at [230, 160] on label "Buttons ?" at bounding box center [223, 154] width 74 height 26
click at [0, 0] on input "Buttons ?" at bounding box center [0, 0] width 0 height 0
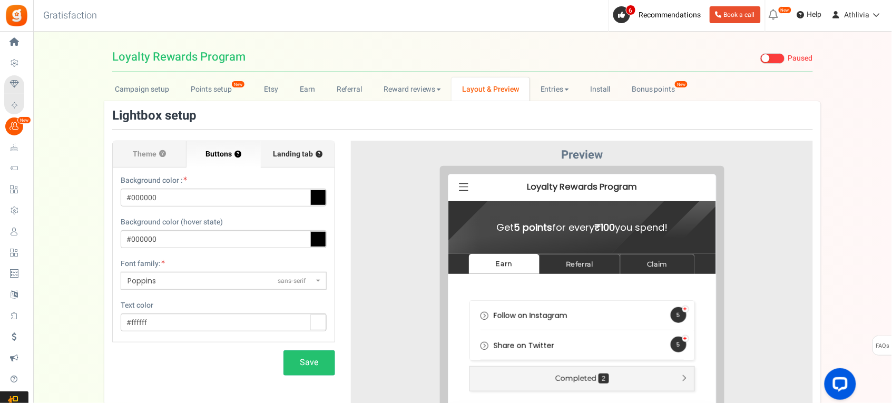
click at [292, 153] on span "Landing tab ?" at bounding box center [298, 154] width 50 height 11
click at [0, 0] on input "Landing tab ?" at bounding box center [0, 0] width 0 height 0
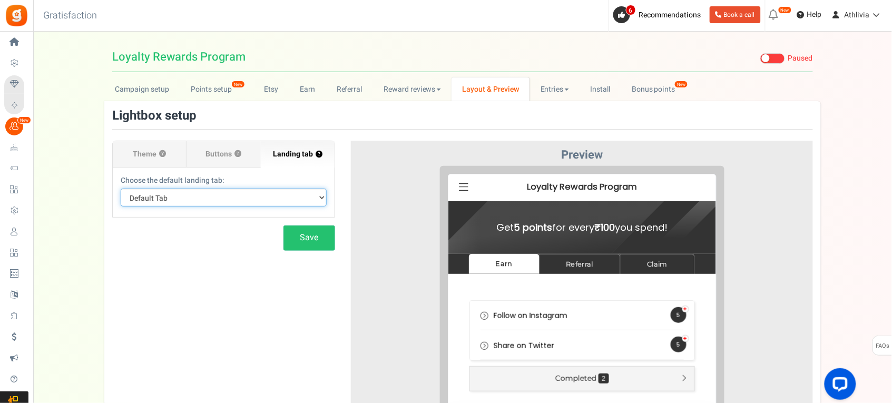
click at [261, 195] on select "Default Tab Earn Referral Claim" at bounding box center [224, 198] width 206 height 18
click at [205, 199] on select "Default Tab Earn Referral Claim" at bounding box center [224, 198] width 206 height 18
click at [562, 90] on link "Entries" at bounding box center [554, 89] width 50 height 24
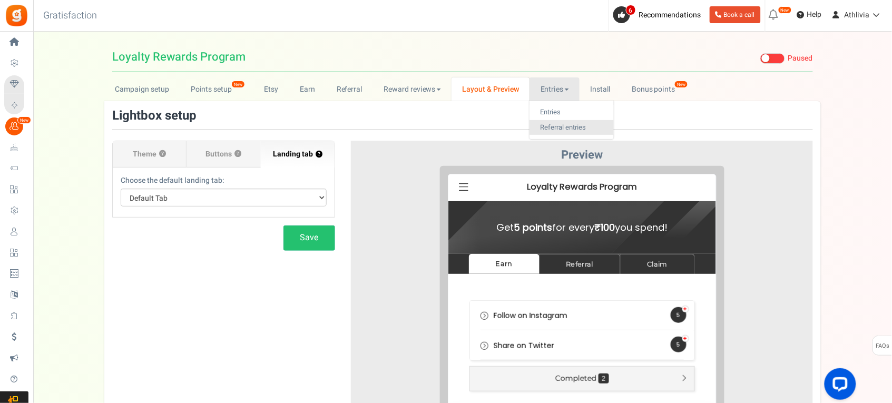
click at [584, 128] on link "Referral entries" at bounding box center [571, 127] width 84 height 15
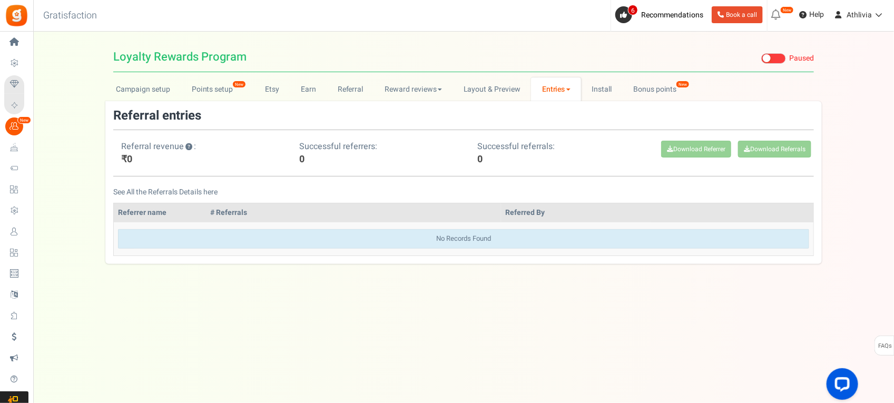
click at [566, 91] on link "Entries" at bounding box center [556, 89] width 50 height 24
click at [558, 110] on link "Entries" at bounding box center [573, 112] width 84 height 15
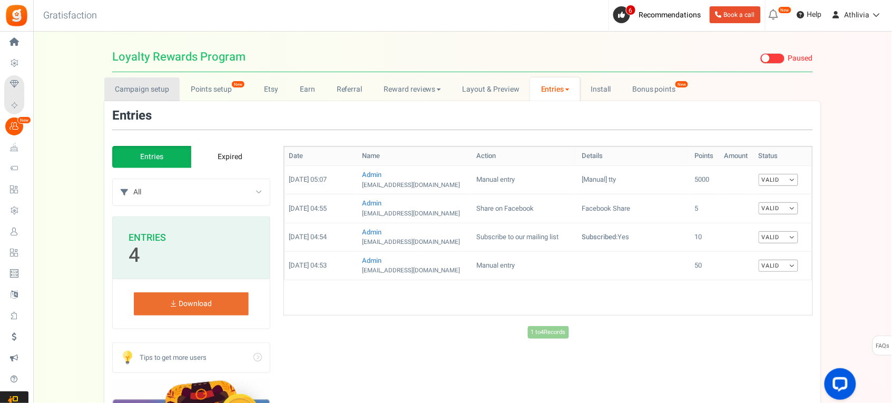
click at [156, 88] on link "Campaign setup" at bounding box center [141, 89] width 75 height 24
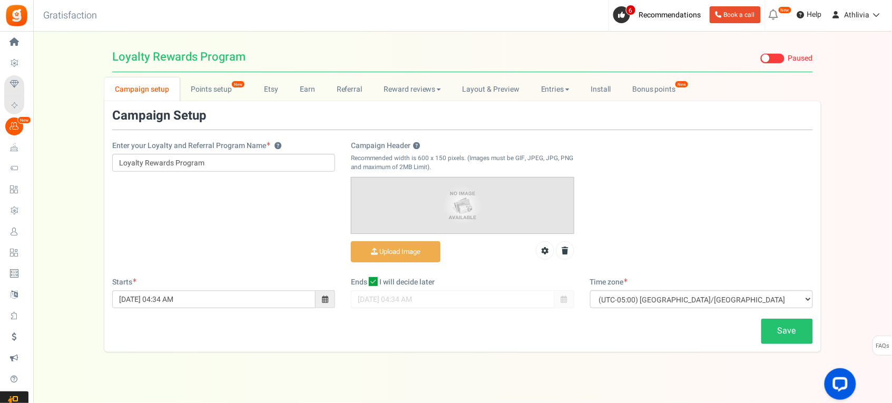
click at [773, 51] on span "Visit Your Campaign Live Paused" at bounding box center [782, 56] width 61 height 19
click at [772, 59] on span at bounding box center [772, 58] width 25 height 11
click at [760, 59] on input "Live Paused" at bounding box center [760, 58] width 0 height 7
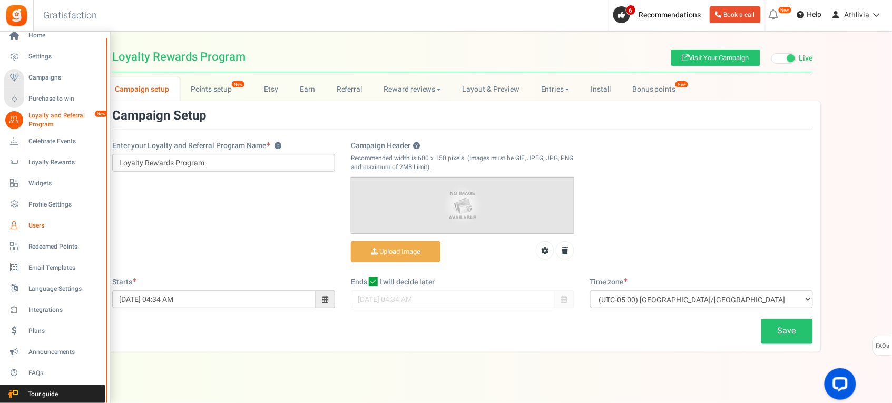
click at [52, 223] on span "Users" at bounding box center [65, 225] width 74 height 9
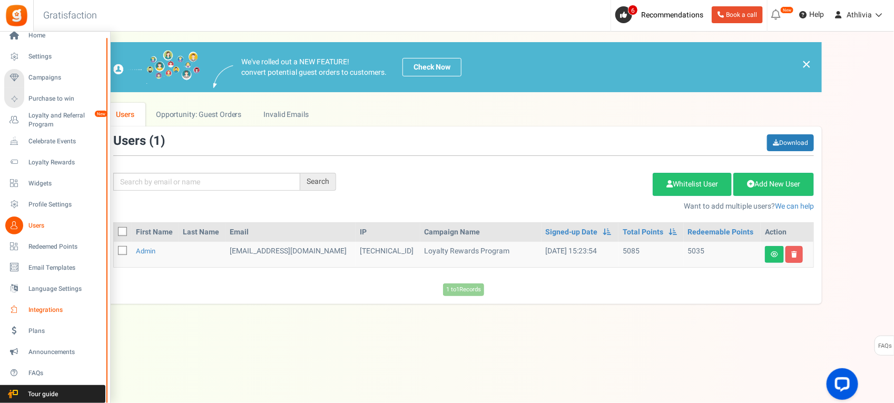
click at [51, 310] on span "Integrations" at bounding box center [65, 310] width 74 height 9
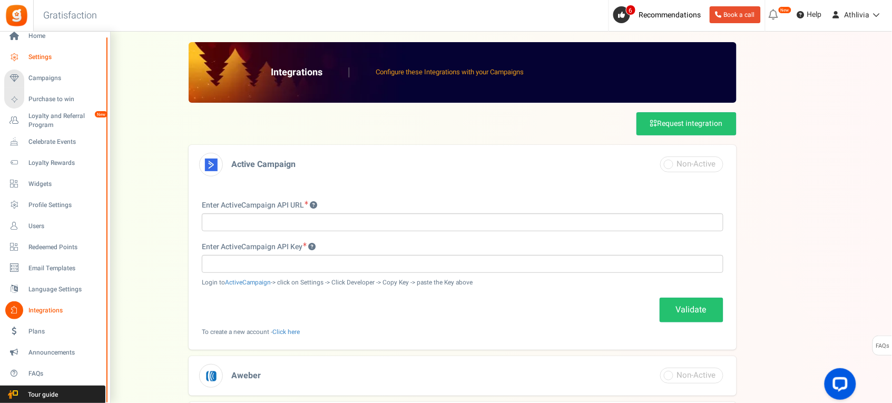
click at [15, 61] on icon at bounding box center [14, 57] width 18 height 18
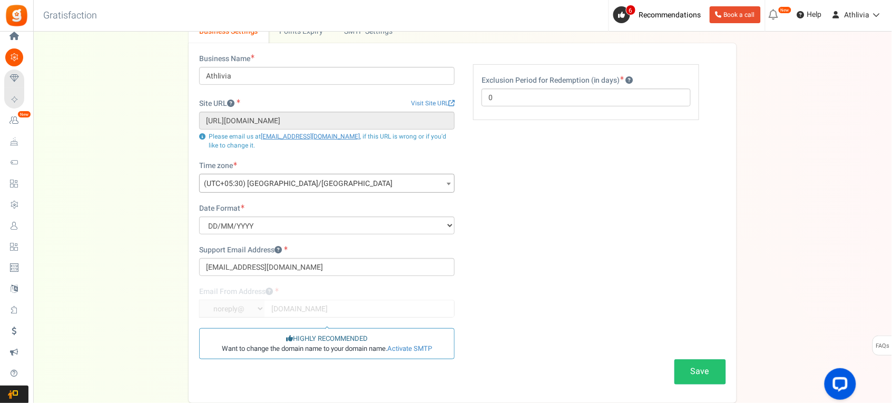
scroll to position [123, 0]
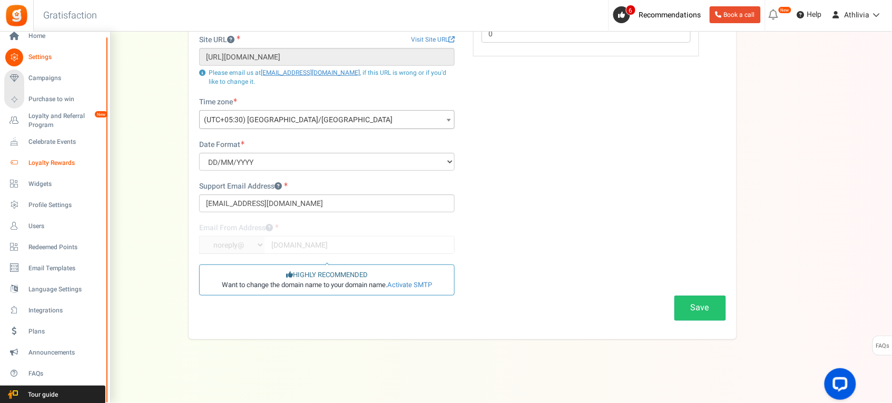
click at [57, 162] on span "Loyalty Rewards" at bounding box center [65, 163] width 74 height 9
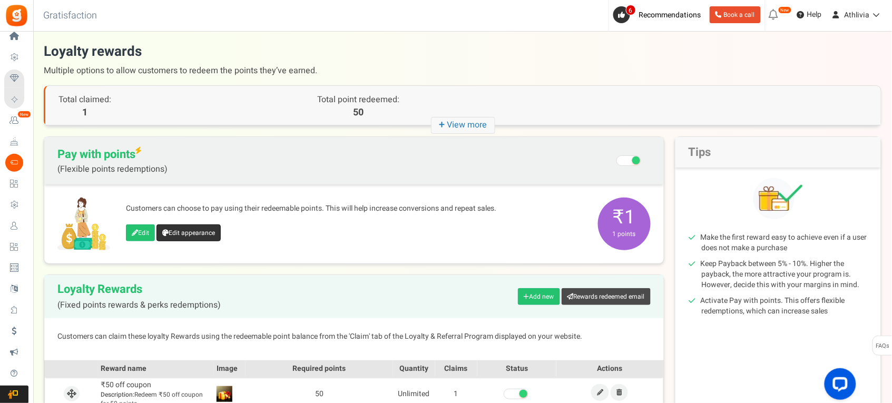
click at [214, 238] on link "Edit appearance" at bounding box center [188, 232] width 64 height 17
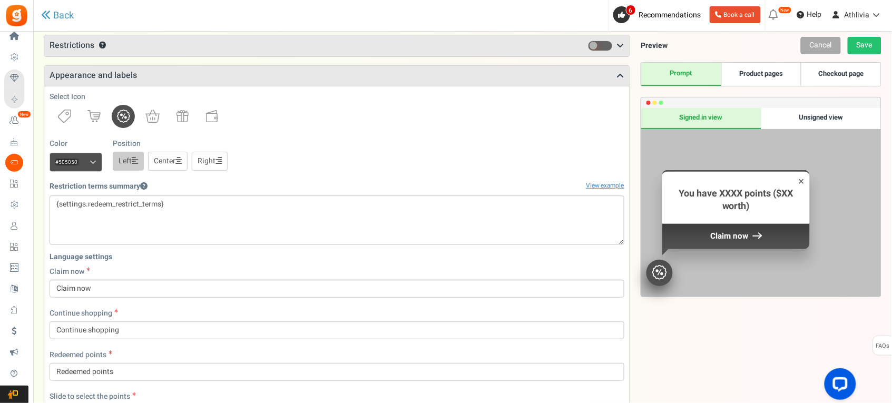
scroll to position [93, 0]
click at [511, 77] on h3 "Appearance and labels" at bounding box center [336, 76] width 585 height 20
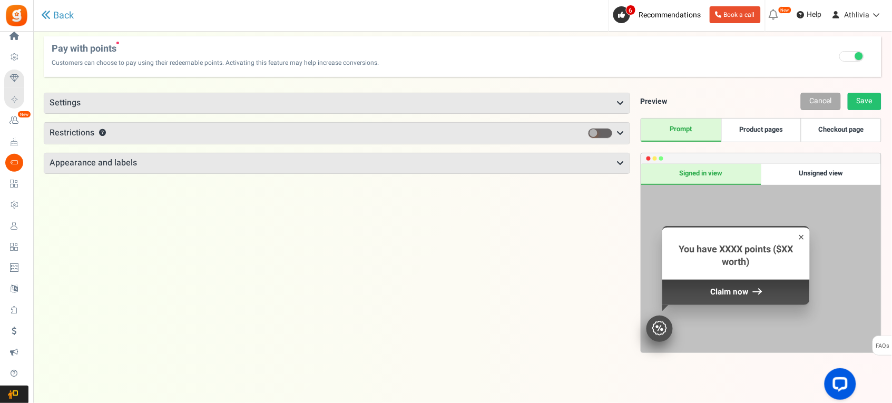
scroll to position [0, 0]
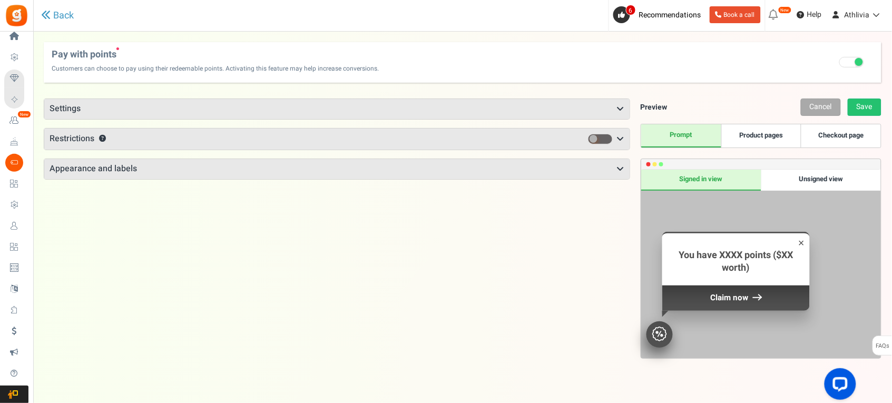
click at [585, 172] on h3 "Appearance and labels" at bounding box center [336, 169] width 585 height 20
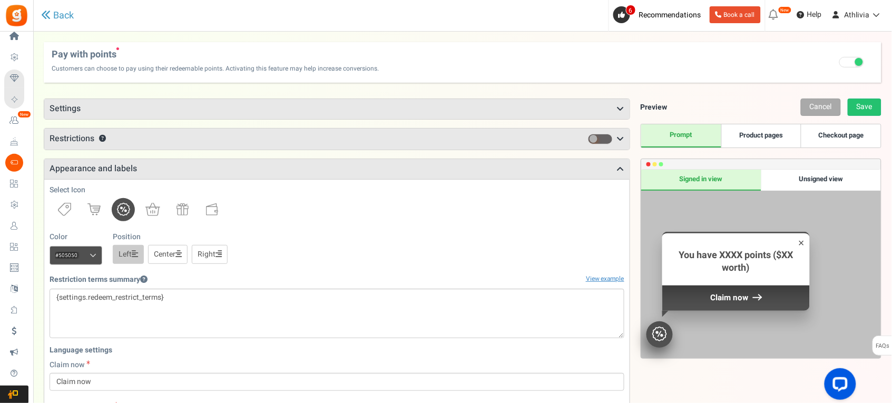
click at [178, 258] on link "Center" at bounding box center [168, 254] width 40 height 19
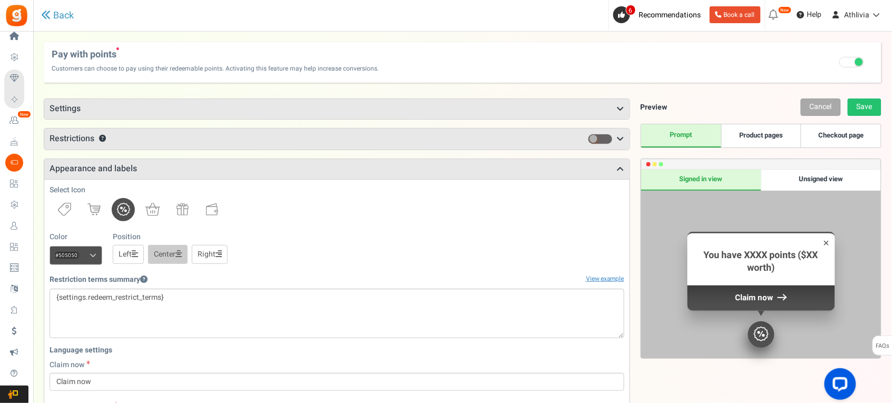
click at [530, 143] on h3 "Restrictions ?" at bounding box center [336, 139] width 585 height 21
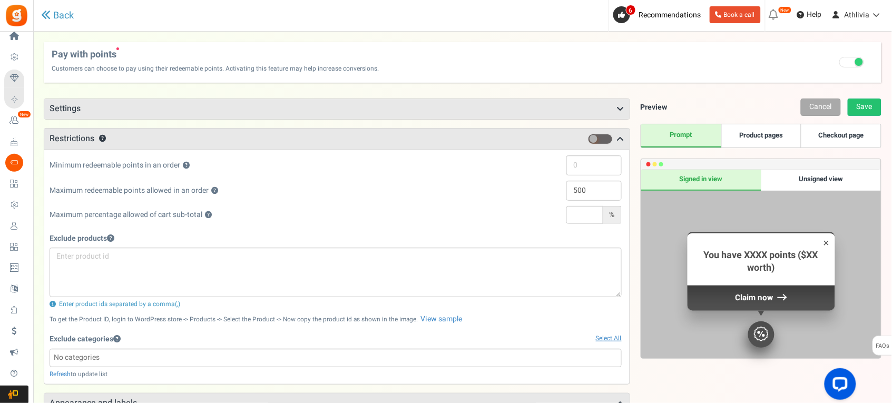
click at [530, 143] on h3 "Restrictions ?" at bounding box center [336, 139] width 585 height 21
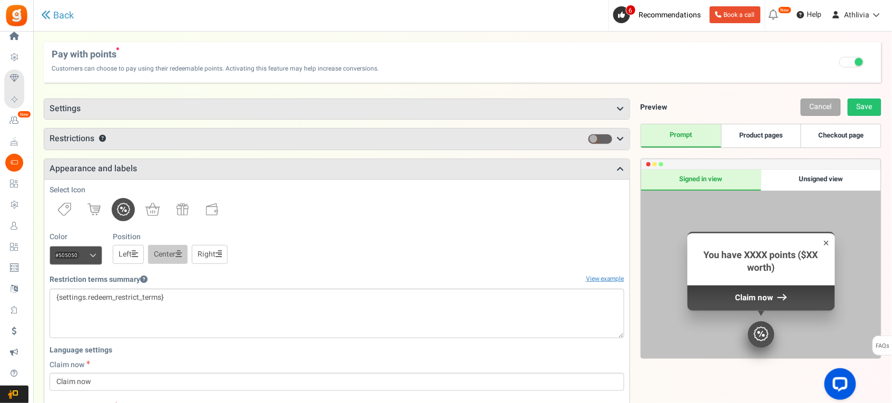
click at [402, 106] on h3 "Settings" at bounding box center [336, 109] width 585 height 20
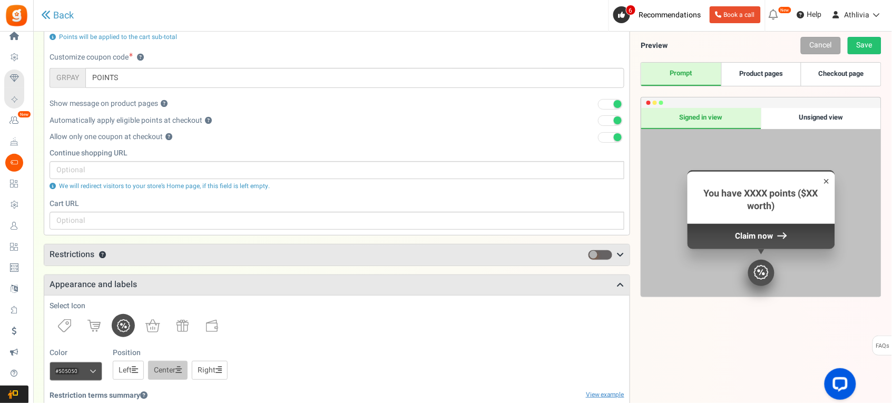
scroll to position [132, 0]
click at [131, 178] on div "Continue shopping URL We will redirect visitors to your store’s Home page, if t…" at bounding box center [337, 169] width 591 height 45
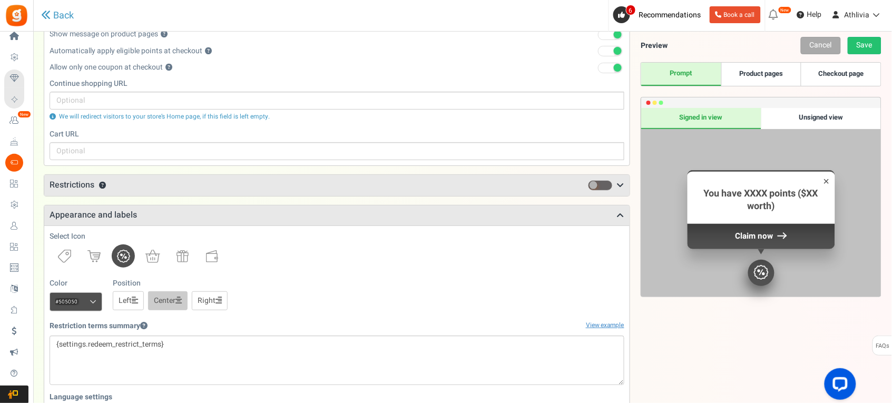
scroll to position [263, 0]
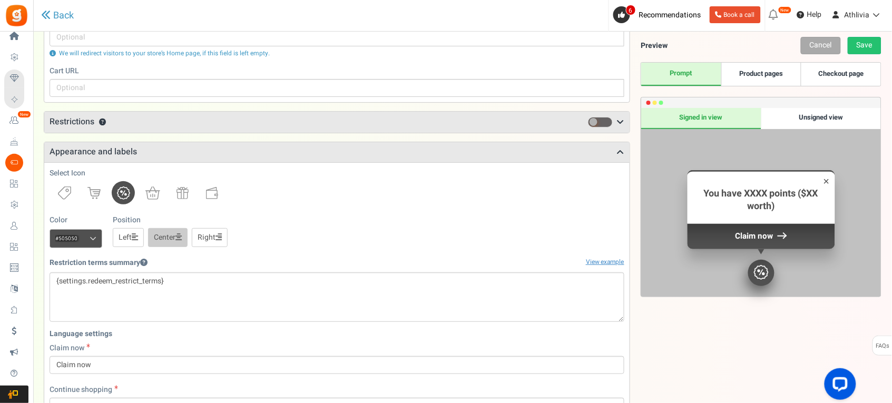
click at [134, 238] on icon at bounding box center [135, 236] width 6 height 7
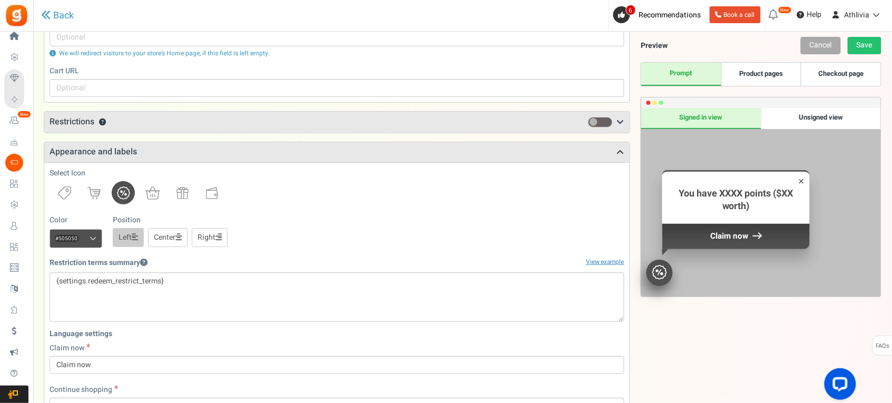
click at [160, 235] on link "Center" at bounding box center [168, 237] width 40 height 19
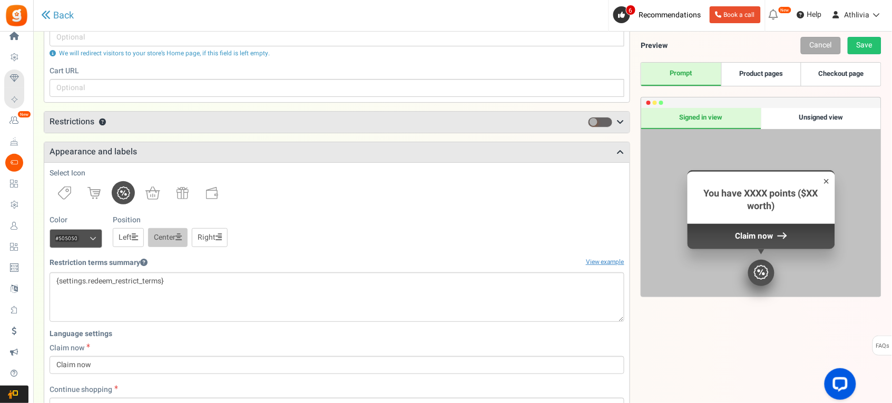
click at [218, 240] on link "Right" at bounding box center [210, 237] width 36 height 19
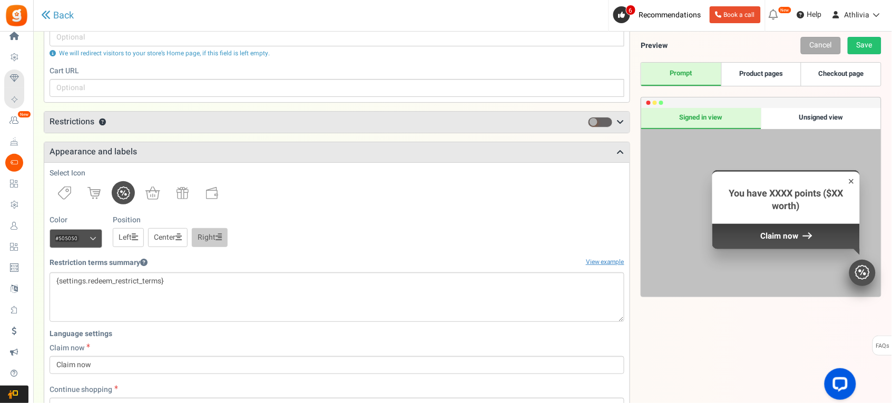
click at [180, 240] on icon at bounding box center [178, 236] width 6 height 7
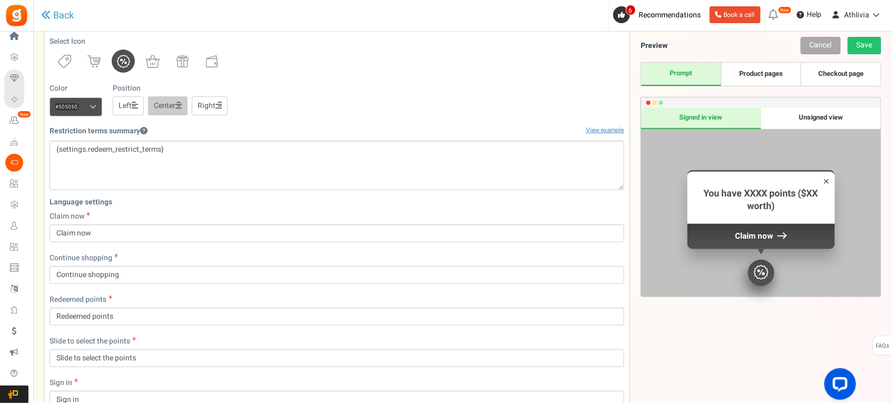
scroll to position [527, 0]
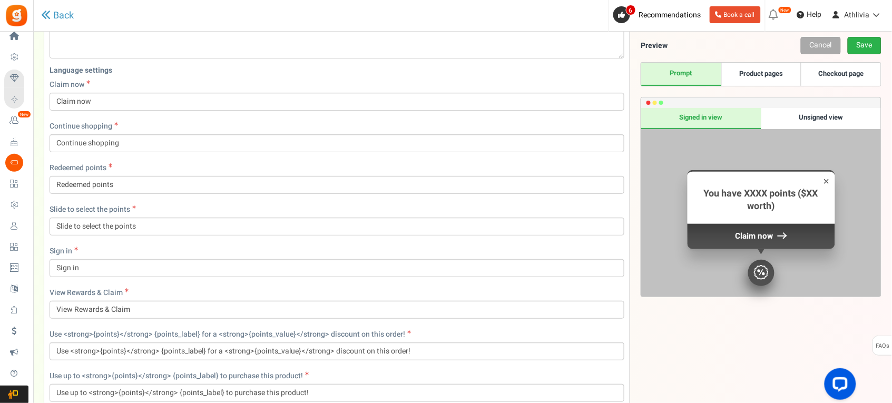
click at [860, 38] on link "Save" at bounding box center [865, 45] width 34 height 17
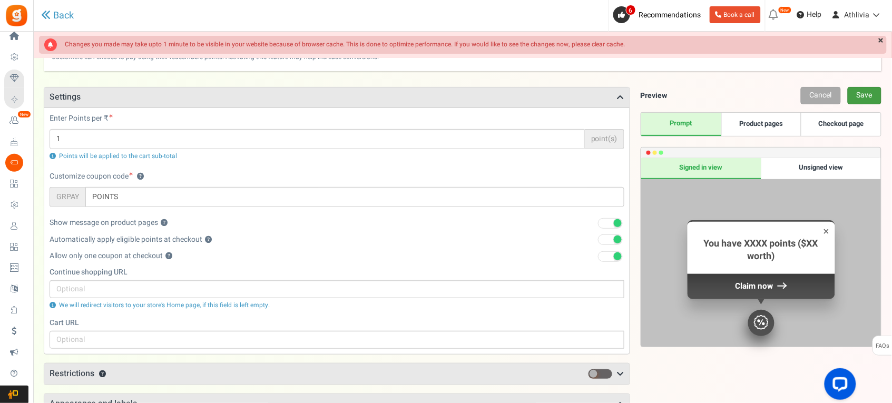
scroll to position [0, 0]
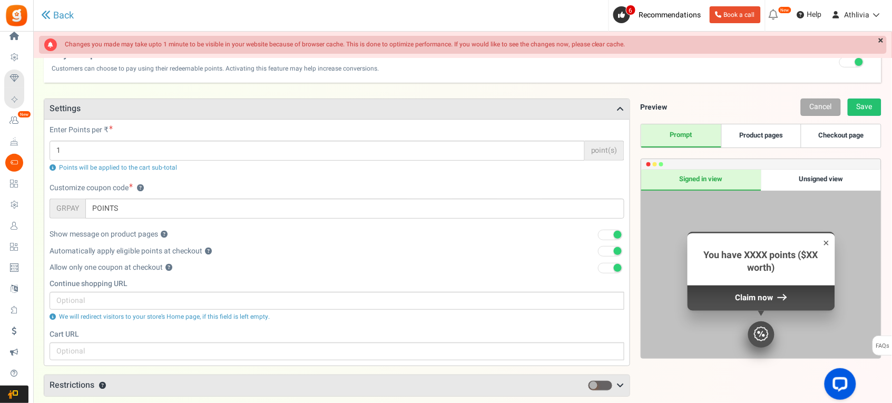
click at [752, 125] on link "Product pages" at bounding box center [761, 135] width 80 height 23
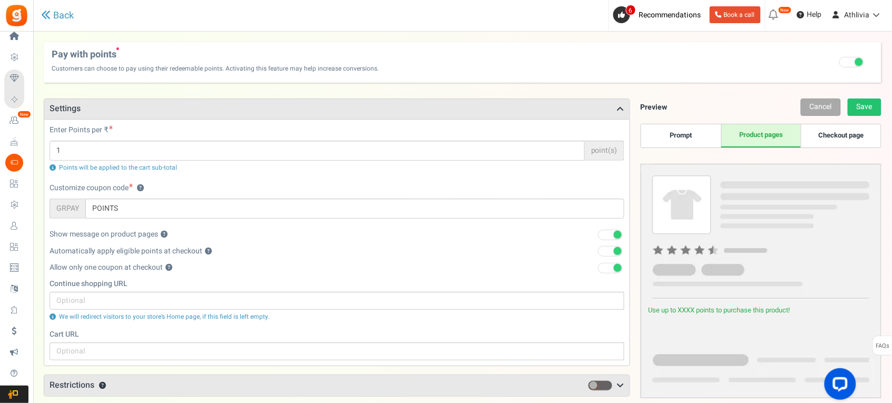
click at [171, 117] on h3 "Settings" at bounding box center [336, 109] width 585 height 20
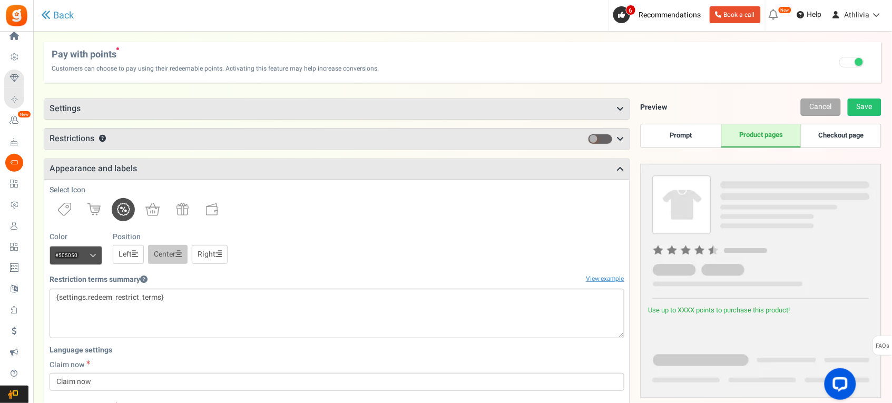
click at [67, 103] on h3 "Settings" at bounding box center [336, 109] width 585 height 20
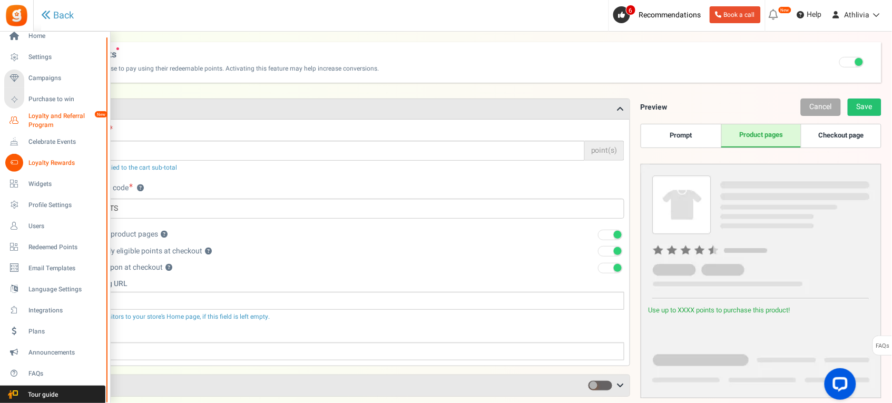
click at [32, 122] on span "Loyalty and Referral Program" at bounding box center [66, 121] width 77 height 18
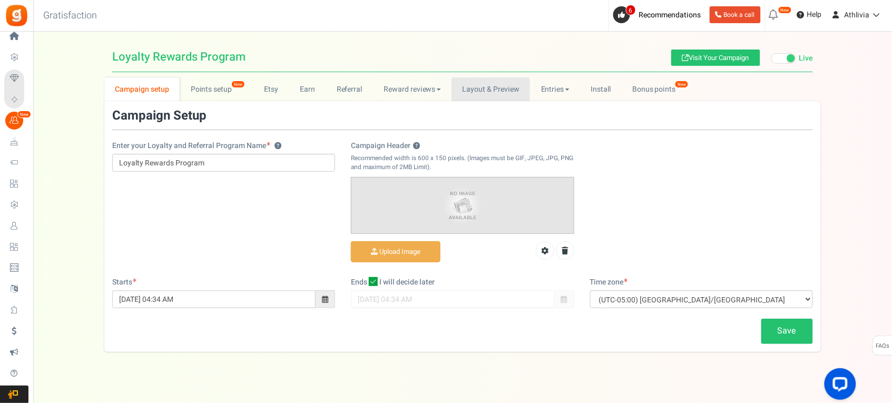
click at [475, 91] on link "Layout & Preview" at bounding box center [490, 89] width 78 height 24
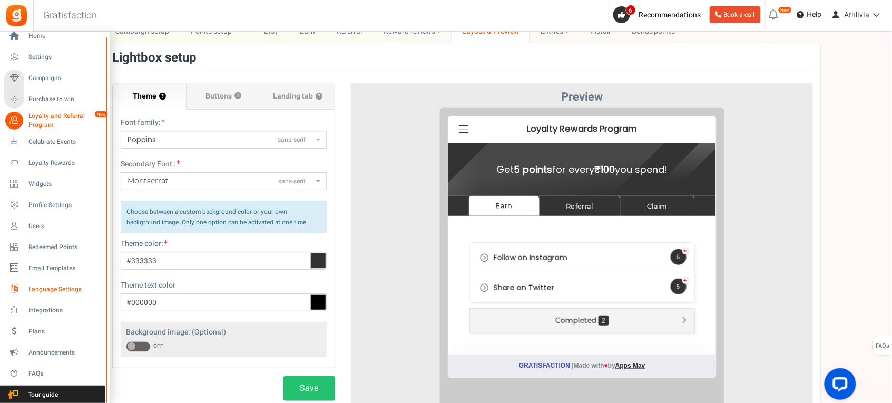
scroll to position [198, 0]
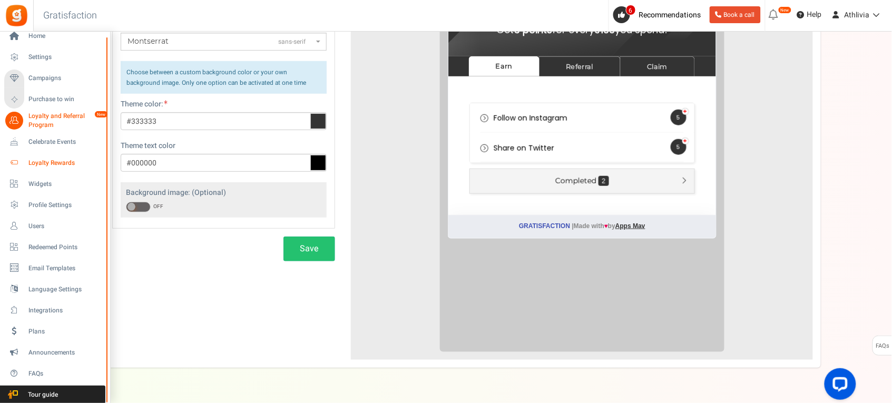
click at [40, 156] on link "Loyalty Rewards" at bounding box center [54, 163] width 101 height 18
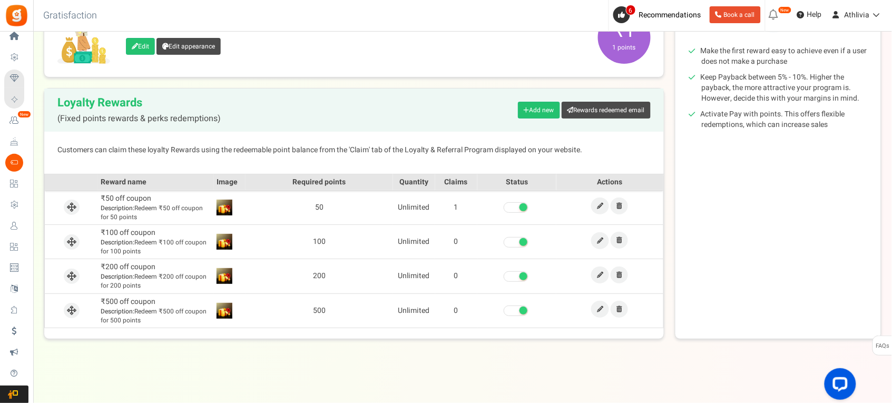
scroll to position [123, 0]
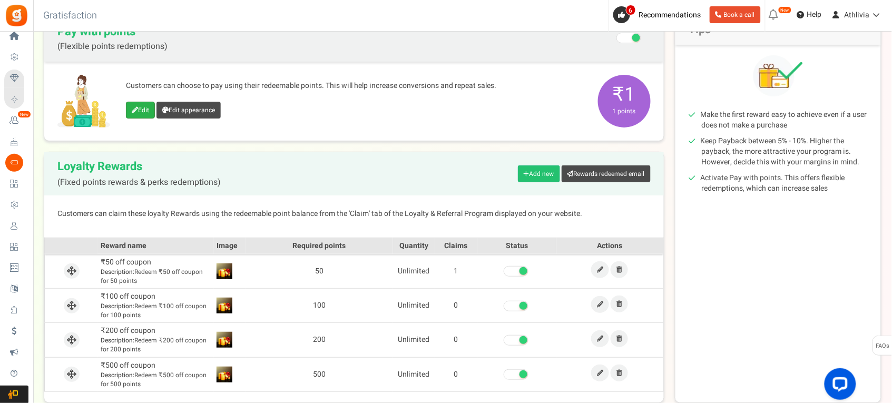
click at [145, 110] on link "Edit" at bounding box center [140, 110] width 29 height 17
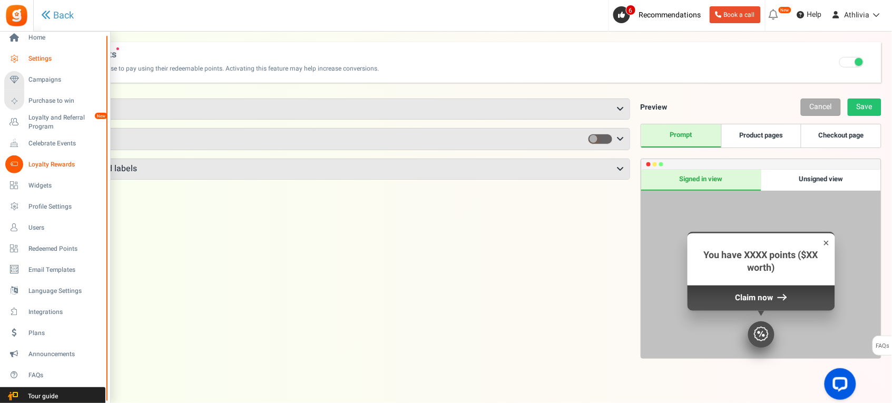
click at [43, 54] on span "Settings" at bounding box center [65, 58] width 74 height 9
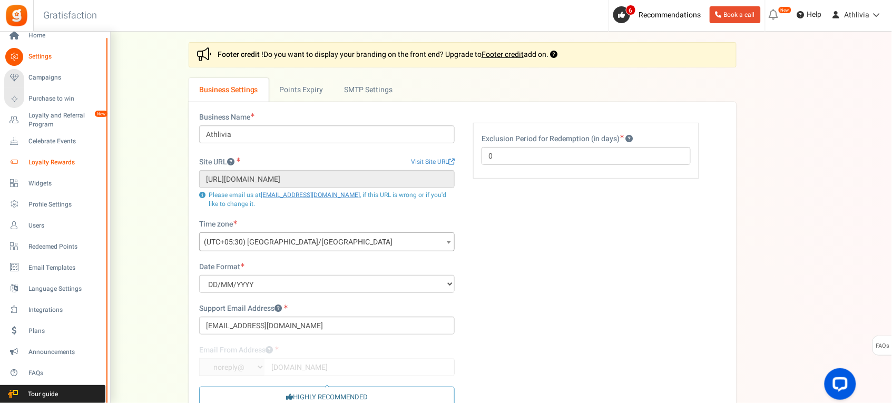
click at [54, 162] on span "Loyalty Rewards" at bounding box center [65, 162] width 74 height 9
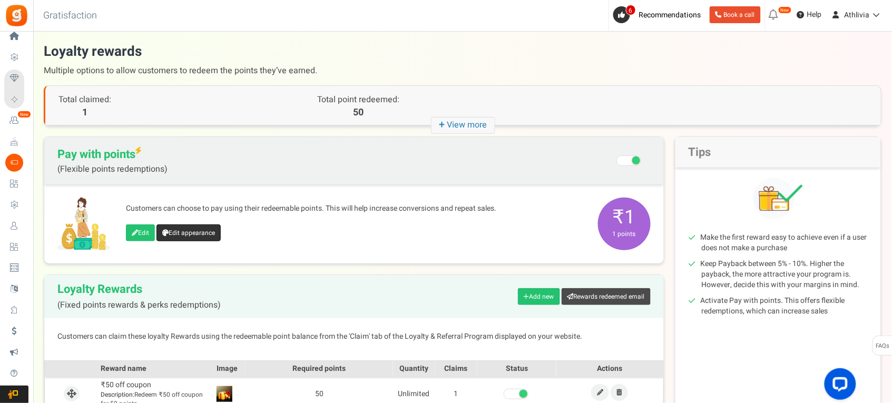
click at [190, 236] on link "Edit appearance" at bounding box center [188, 232] width 64 height 17
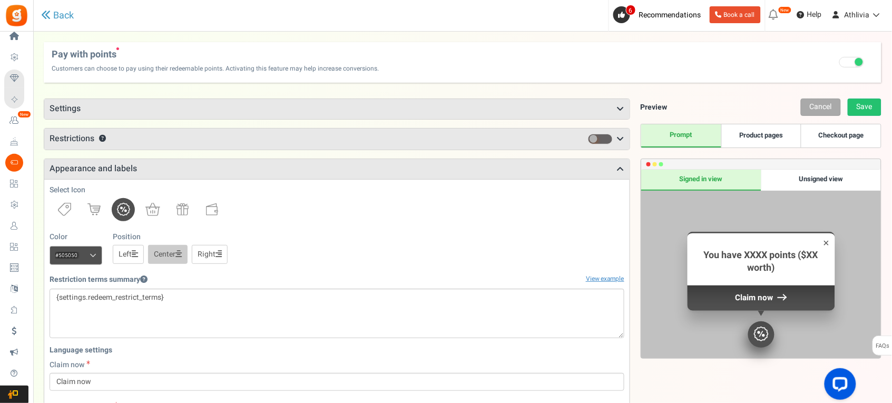
click at [133, 212] on link at bounding box center [123, 209] width 23 height 23
click at [853, 66] on span at bounding box center [851, 62] width 25 height 11
click at [852, 66] on input "Recommended: Turn On Are you sure? This will remove the flexi redemption option…" at bounding box center [852, 63] width 0 height 7
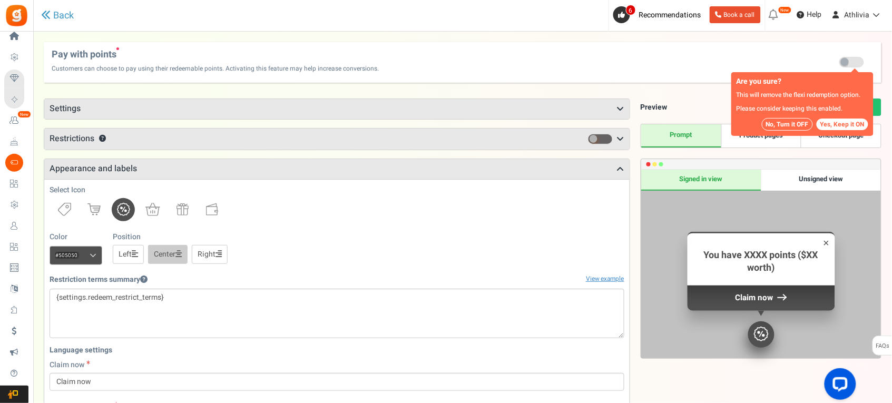
click at [853, 64] on span at bounding box center [851, 62] width 25 height 11
click at [852, 64] on input "Recommended: Turn On Are you sure? This will remove the flexi redemption option…" at bounding box center [852, 63] width 0 height 7
click at [859, 58] on span at bounding box center [851, 62] width 25 height 11
click at [852, 60] on input "Recommended: Turn On Are you sure? This will remove the flexi redemption option…" at bounding box center [852, 63] width 0 height 7
click at [851, 64] on span at bounding box center [851, 62] width 25 height 11
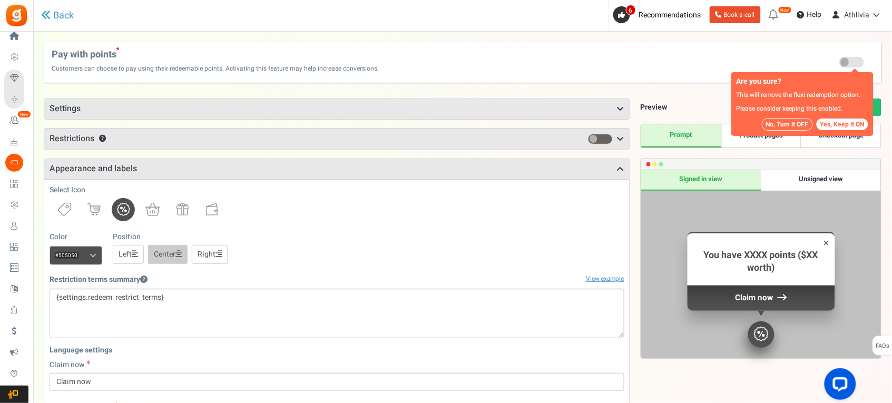
click at [852, 64] on input "Recommended: Turn On Are you sure? This will remove the flexi redemption option…" at bounding box center [852, 63] width 0 height 7
click at [841, 124] on button "Yes, Keep it ON" at bounding box center [842, 125] width 52 height 12
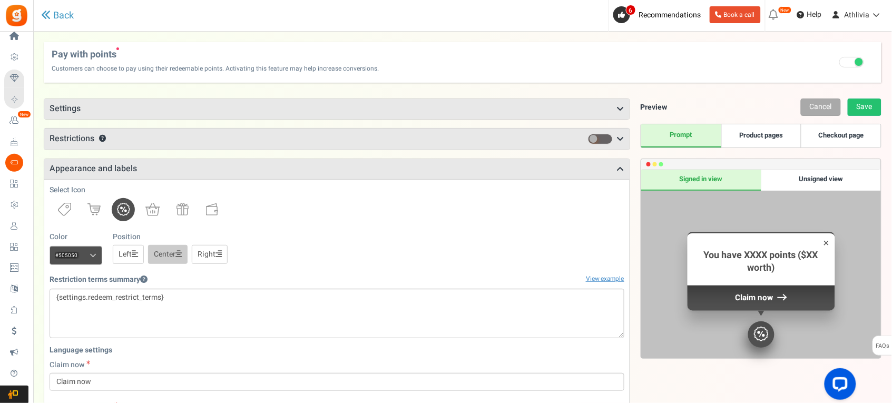
click at [831, 143] on link "Checkout page" at bounding box center [841, 135] width 80 height 23
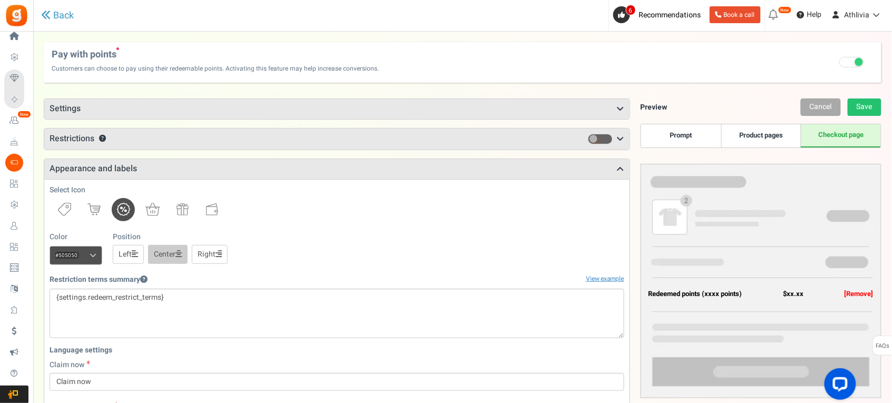
click at [683, 141] on link "Prompt" at bounding box center [681, 135] width 80 height 23
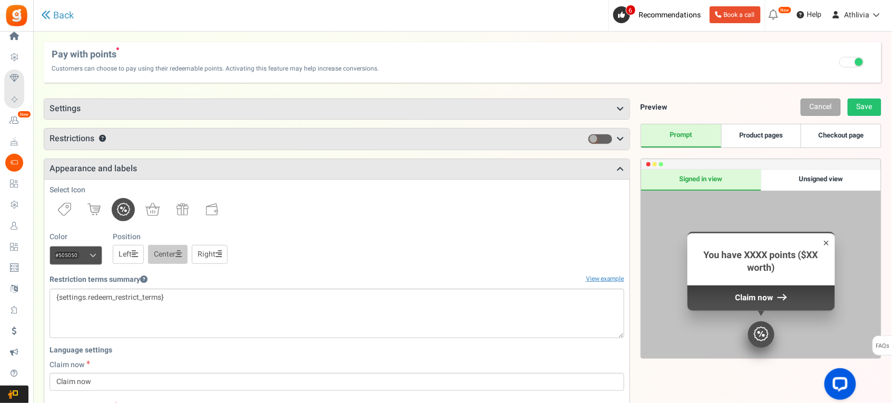
click at [825, 248] on div "×" at bounding box center [826, 243] width 6 height 14
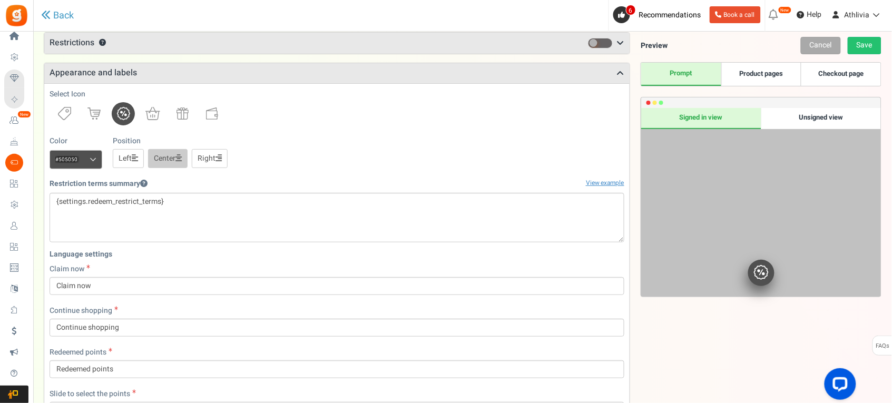
scroll to position [66, 0]
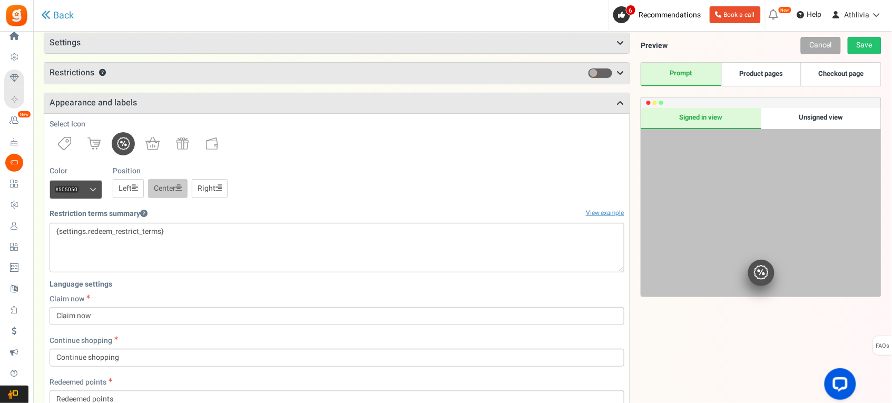
click at [146, 191] on div "Left Center Right" at bounding box center [170, 188] width 115 height 19
click at [142, 190] on link "Left" at bounding box center [128, 188] width 31 height 19
click at [169, 185] on link "Center" at bounding box center [168, 188] width 40 height 19
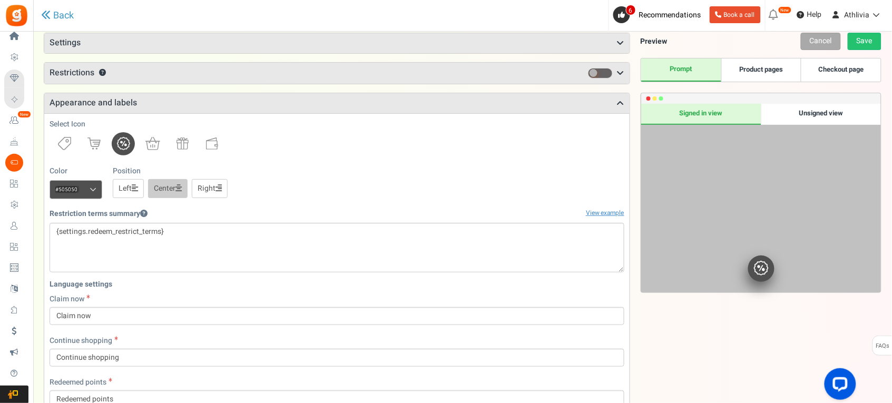
scroll to position [0, 0]
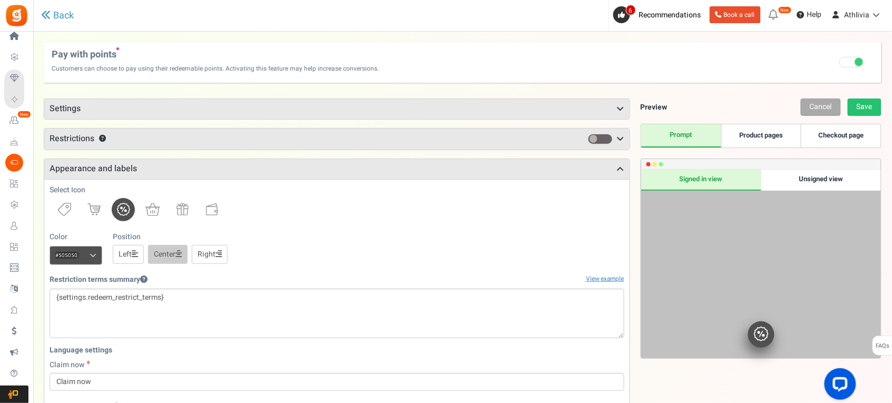
click at [119, 209] on img at bounding box center [123, 209] width 13 height 13
click at [119, 210] on img at bounding box center [123, 209] width 13 height 13
click at [135, 173] on h3 "Appearance and labels" at bounding box center [336, 169] width 585 height 20
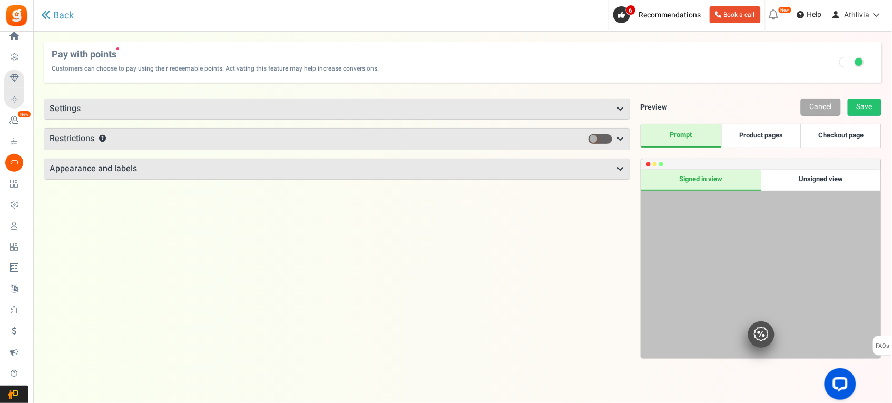
click at [138, 114] on h3 "Settings" at bounding box center [336, 109] width 585 height 20
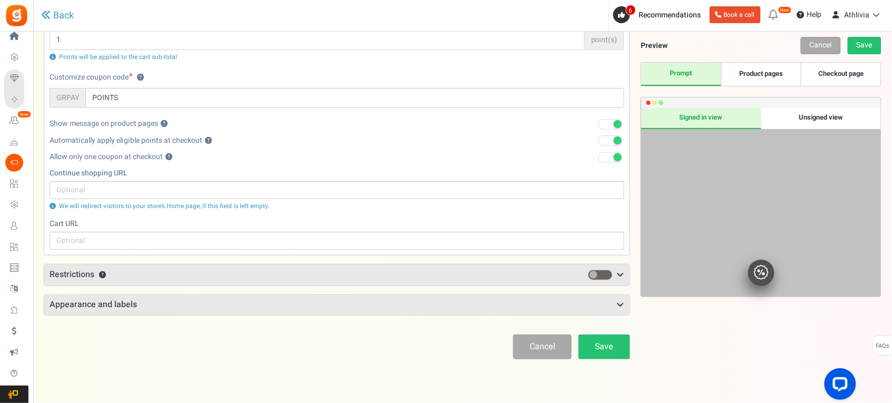
scroll to position [132, 0]
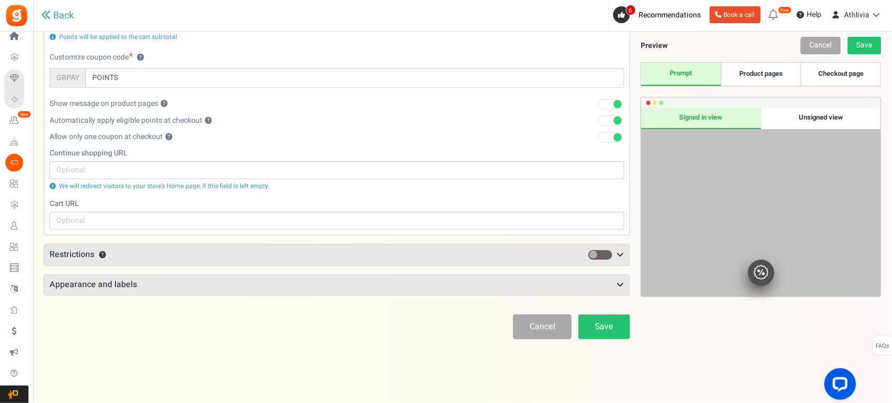
click at [124, 279] on h3 "Appearance and labels" at bounding box center [336, 285] width 585 height 20
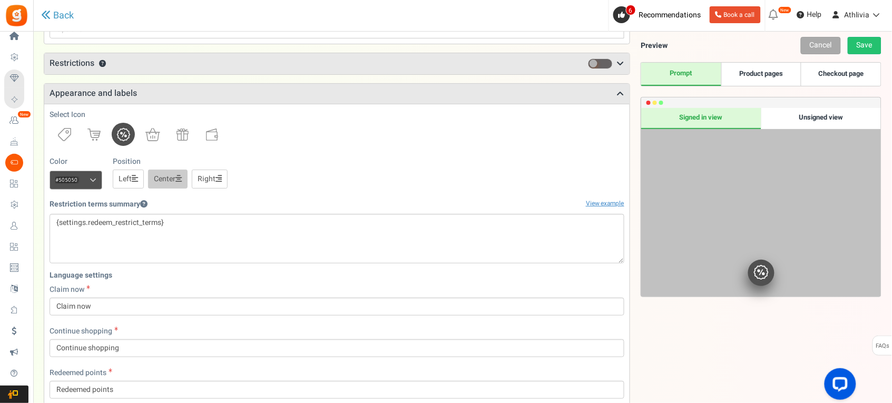
scroll to position [329, 0]
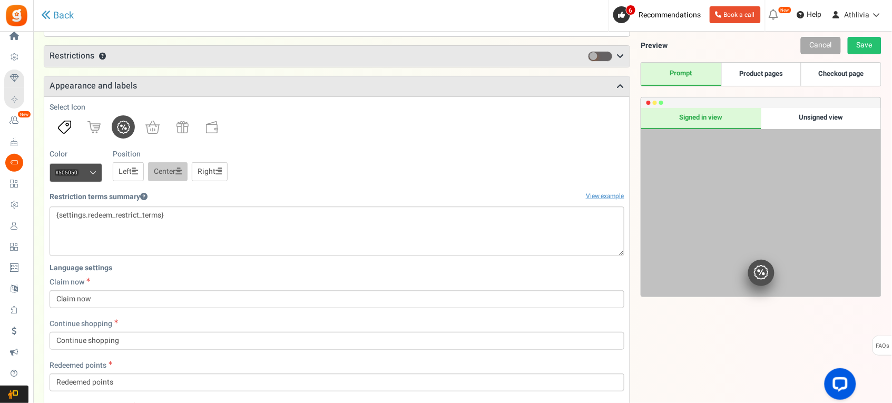
click at [72, 124] on link at bounding box center [64, 126] width 23 height 23
click at [103, 125] on link at bounding box center [93, 126] width 23 height 23
click at [127, 135] on link at bounding box center [123, 126] width 23 height 23
click at [120, 135] on link at bounding box center [123, 126] width 23 height 23
click at [182, 133] on img at bounding box center [182, 127] width 12 height 12
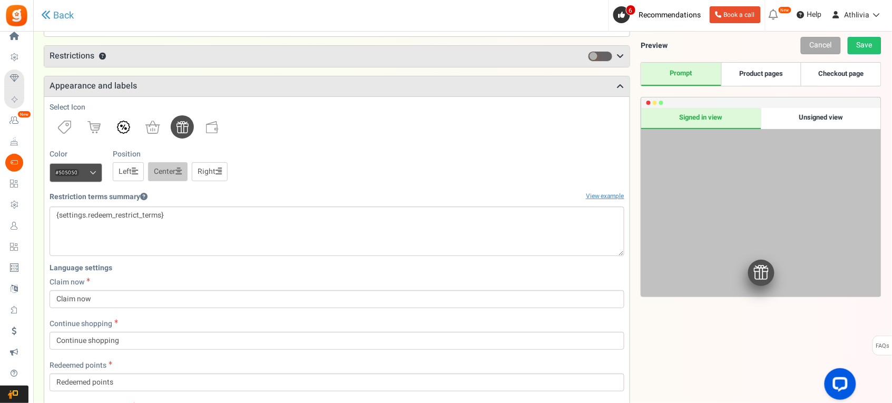
click at [125, 130] on img at bounding box center [123, 127] width 13 height 13
click at [88, 172] on input "#505050" at bounding box center [76, 172] width 53 height 19
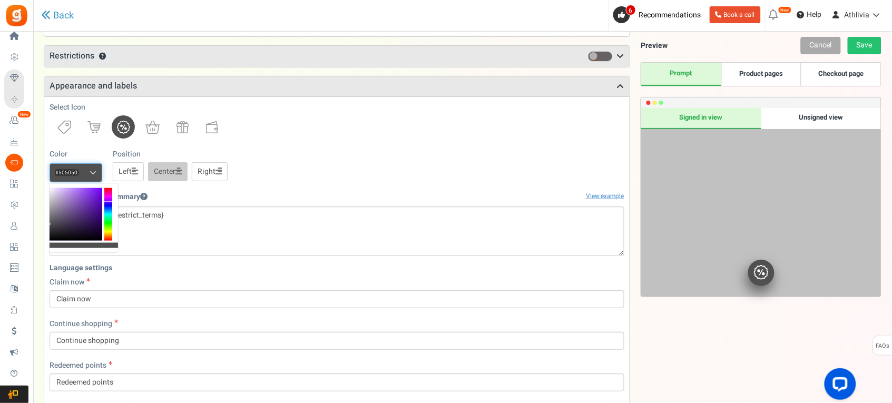
drag, startPoint x: 109, startPoint y: 193, endPoint x: 109, endPoint y: 202, distance: 8.4
click at [109, 202] on div at bounding box center [108, 214] width 8 height 53
drag, startPoint x: 95, startPoint y: 199, endPoint x: 105, endPoint y: 184, distance: 17.7
click at [105, 184] on div at bounding box center [84, 218] width 68 height 68
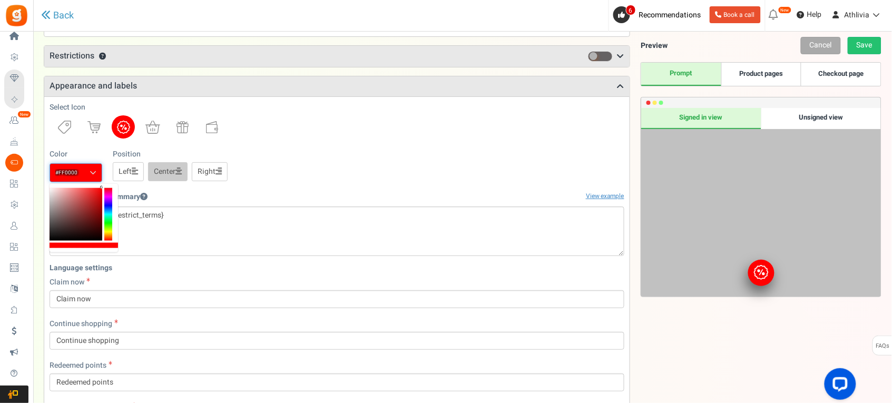
drag, startPoint x: 109, startPoint y: 194, endPoint x: 113, endPoint y: 166, distance: 28.3
click at [113, 166] on body "Install now Back to Home Back to program setup Home Settings Campaigns Purchase…" at bounding box center [446, 240] width 892 height 1138
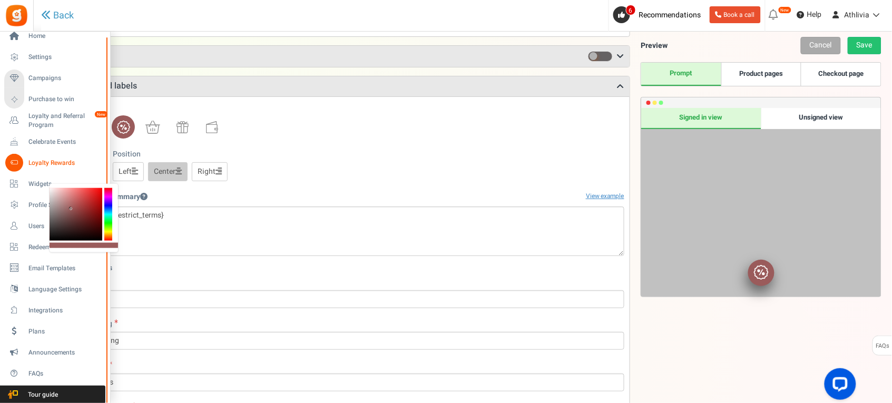
type input "#000000"
drag, startPoint x: 87, startPoint y: 189, endPoint x: 24, endPoint y: 273, distance: 105.0
click at [24, 273] on body "Install now Back to Home Back to program setup Home Settings Campaigns Purchase…" at bounding box center [446, 240] width 892 height 1138
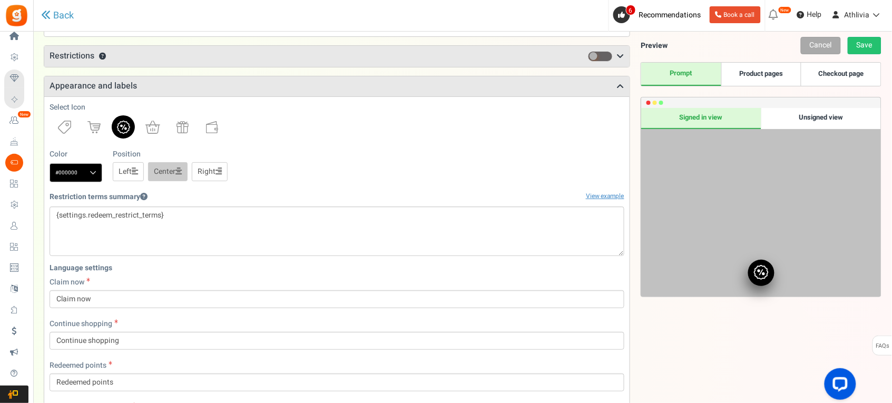
click at [299, 180] on div "Color #000000 We recommend a darker color Position Left Center Right" at bounding box center [337, 165] width 575 height 33
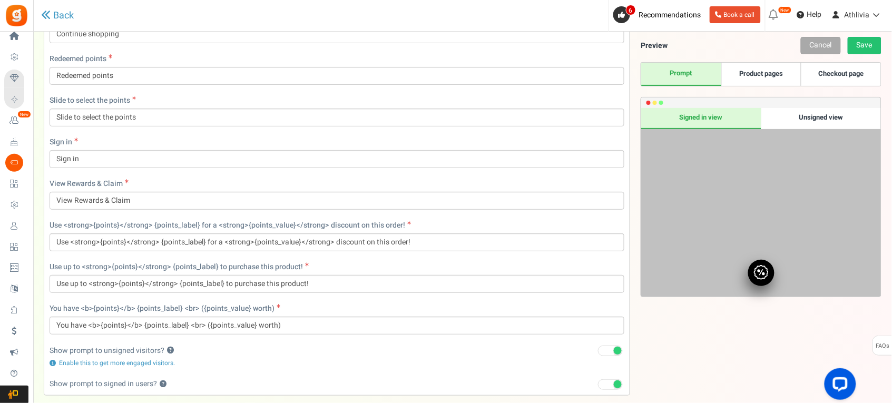
scroll to position [724, 0]
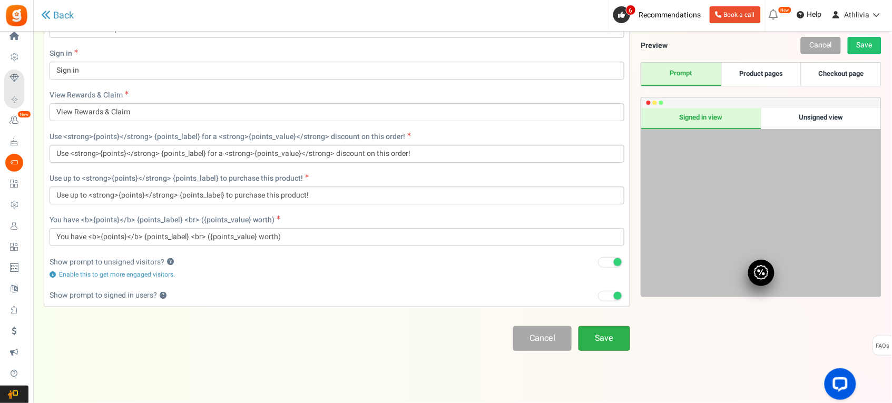
click at [611, 345] on link "Save" at bounding box center [604, 338] width 52 height 25
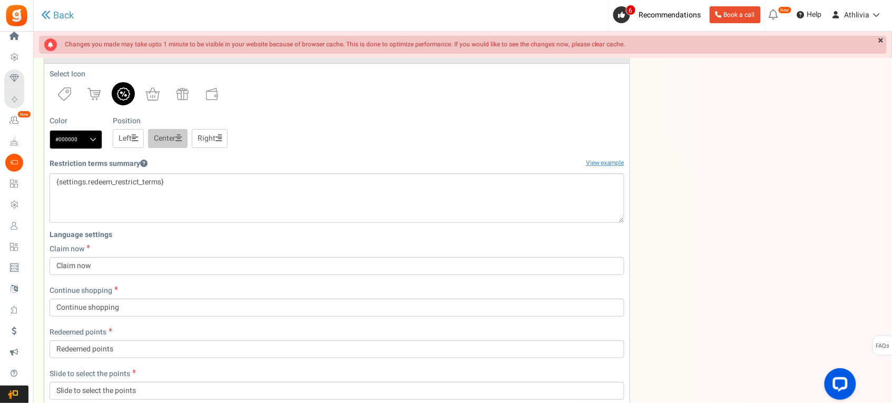
scroll to position [35, 0]
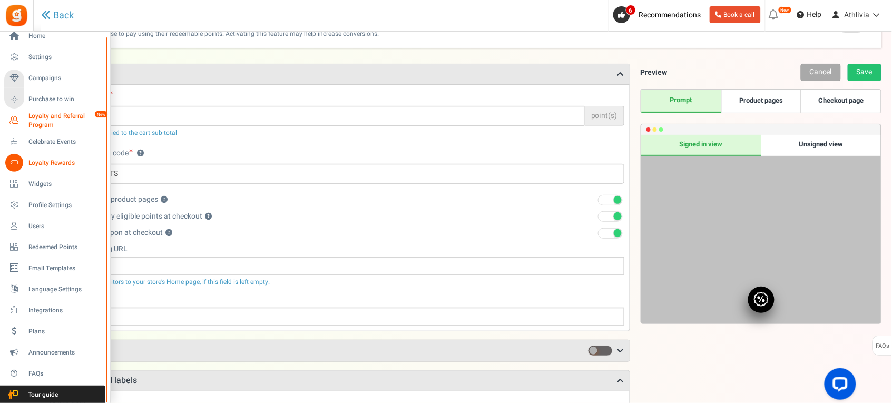
click at [37, 122] on span "Loyalty and Referral Program" at bounding box center [66, 121] width 77 height 18
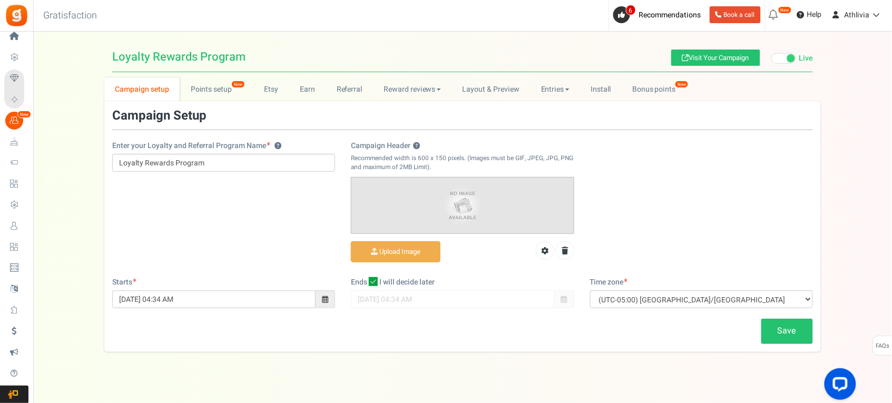
click at [493, 102] on div "Campaign Setup Enter your Loyalty and Referral Program Name ? Loyalty Rewards P…" at bounding box center [462, 226] width 716 height 251
click at [495, 94] on link "Layout & Preview" at bounding box center [490, 89] width 78 height 24
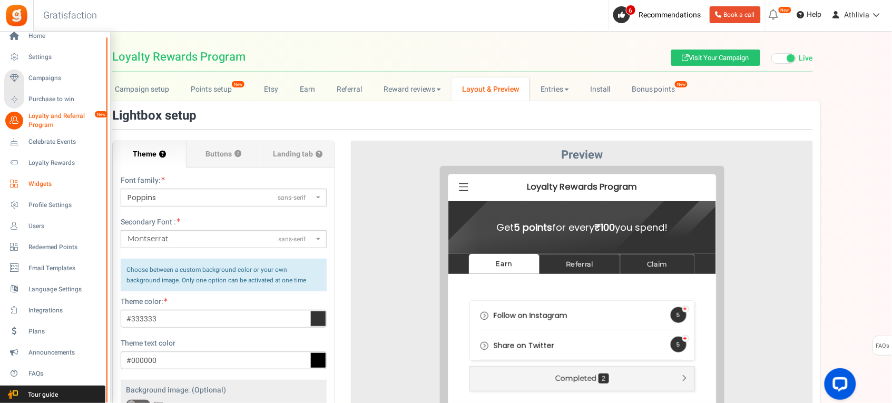
click at [41, 189] on link "Widgets" at bounding box center [54, 184] width 101 height 18
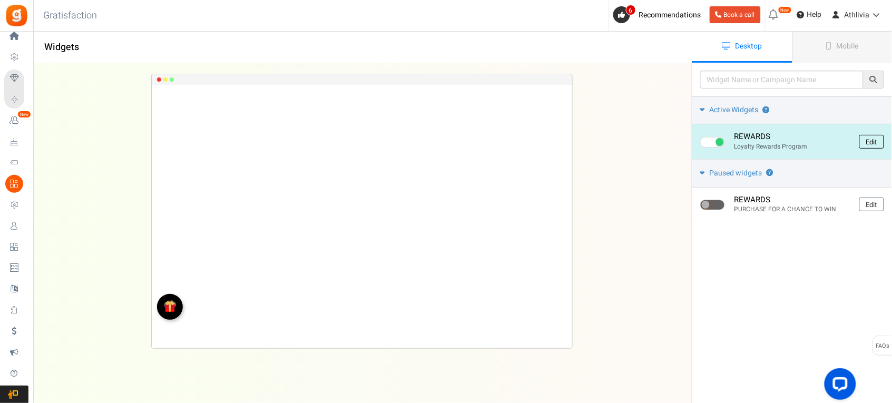
click at [881, 139] on link "Edit" at bounding box center [871, 142] width 25 height 14
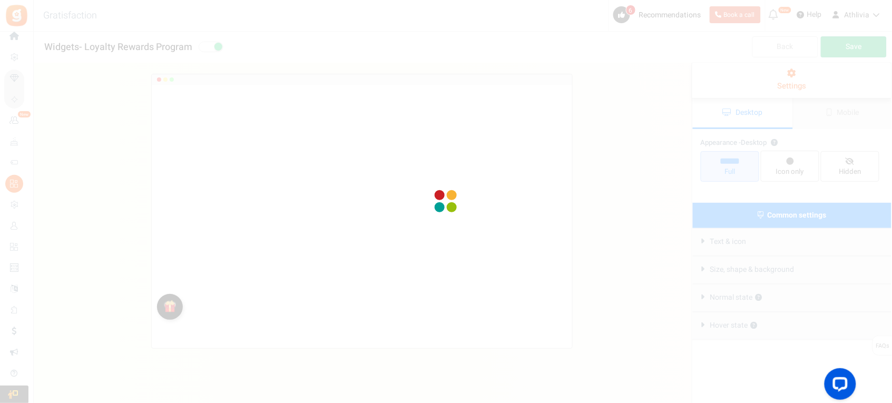
radio input "true"
select select "left"
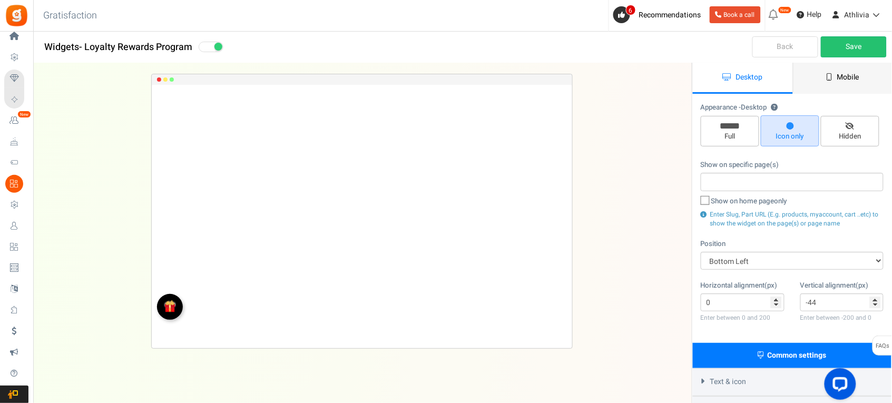
click at [843, 82] on span "Mobile" at bounding box center [848, 77] width 22 height 11
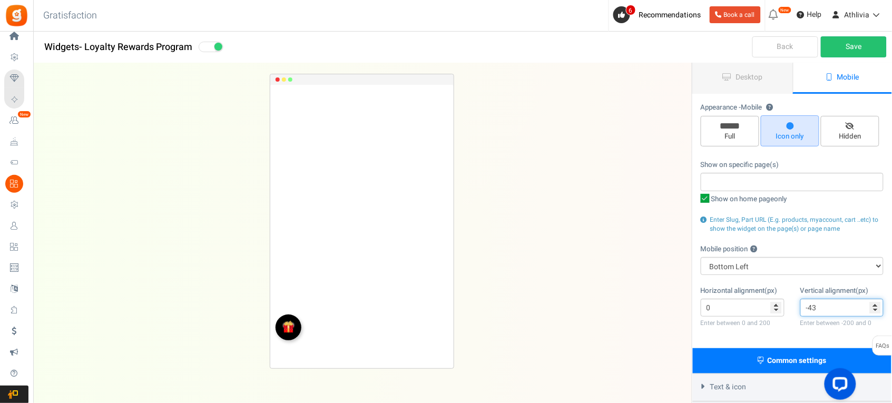
click at [844, 304] on input "-43" at bounding box center [842, 308] width 84 height 18
drag, startPoint x: 844, startPoint y: 304, endPoint x: 816, endPoint y: 304, distance: 27.9
click at [816, 304] on input "-43" at bounding box center [842, 308] width 84 height 18
type input "-55"
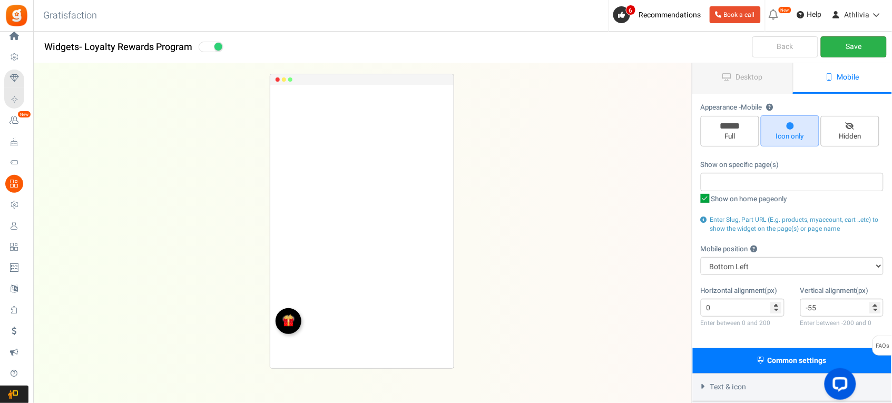
click at [864, 45] on link "Save" at bounding box center [854, 46] width 66 height 21
click at [728, 200] on span "Show on home page only" at bounding box center [749, 199] width 76 height 10
click at [697, 200] on input "Show on home page only" at bounding box center [693, 199] width 7 height 7
checkbox input "false"
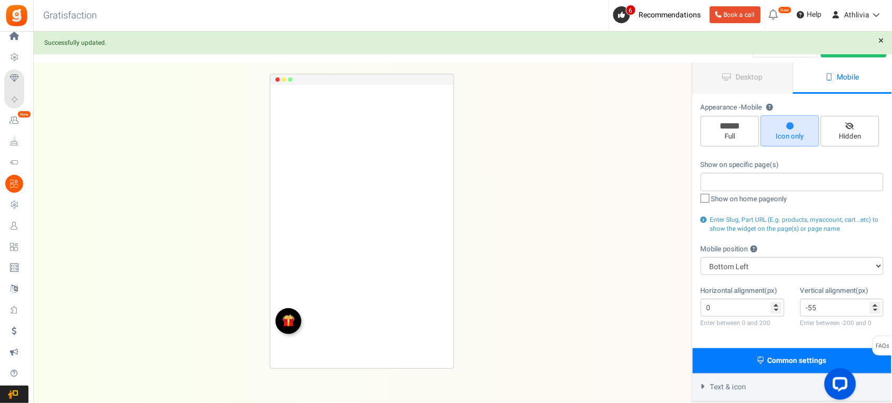
click at [877, 45] on link "×" at bounding box center [881, 41] width 11 height 11
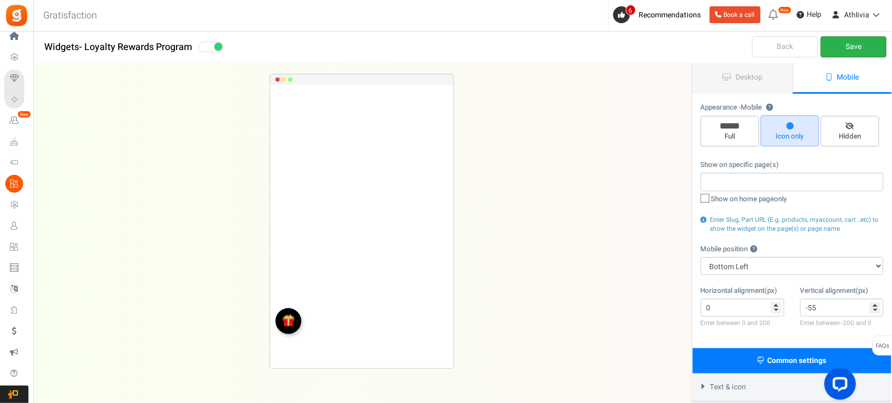
click at [868, 47] on link "Save" at bounding box center [854, 46] width 66 height 21
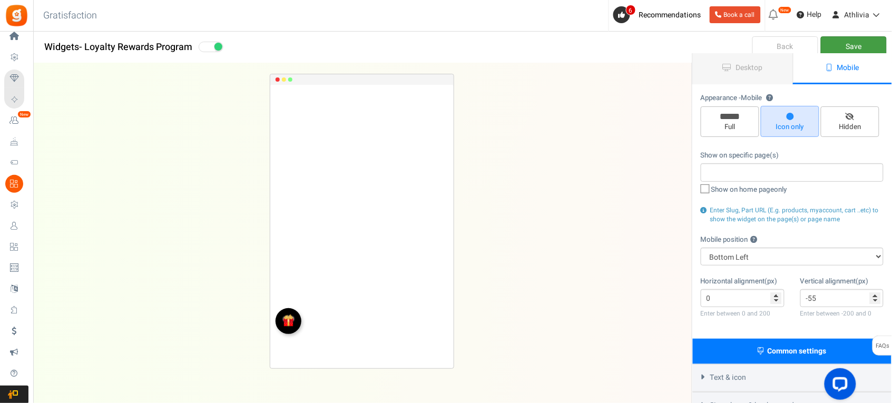
scroll to position [132, 0]
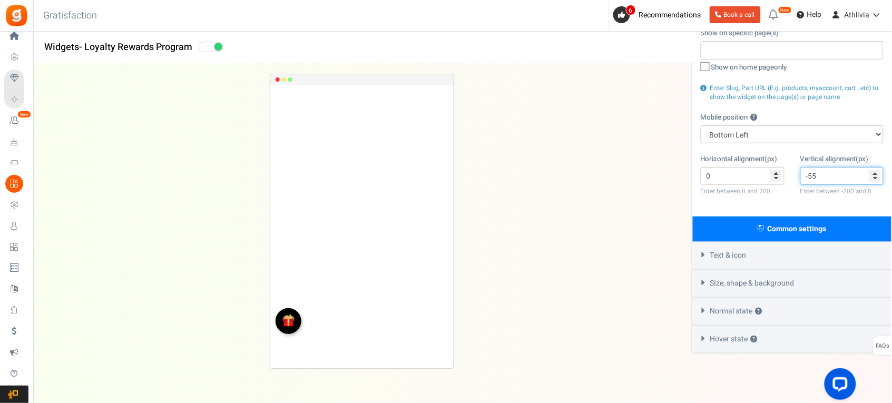
click at [829, 172] on input "-55" at bounding box center [842, 176] width 84 height 18
drag, startPoint x: 829, startPoint y: 172, endPoint x: 810, endPoint y: 174, distance: 19.1
click at [810, 174] on input "-55" at bounding box center [842, 176] width 84 height 18
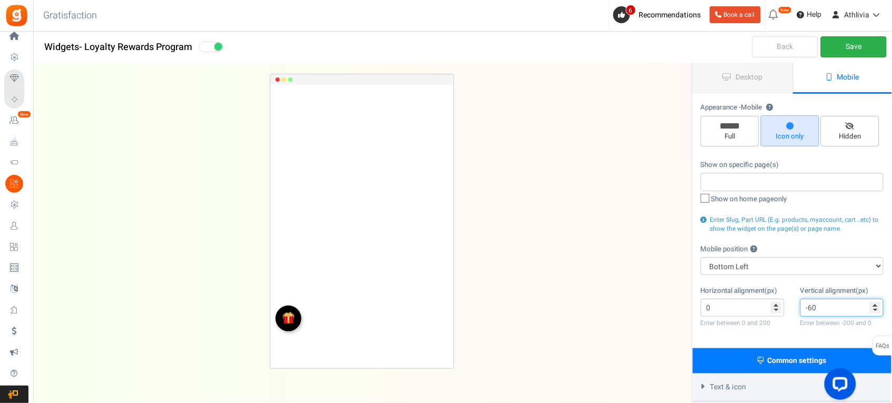
type input "-60"
click at [844, 52] on link "Save" at bounding box center [854, 46] width 66 height 21
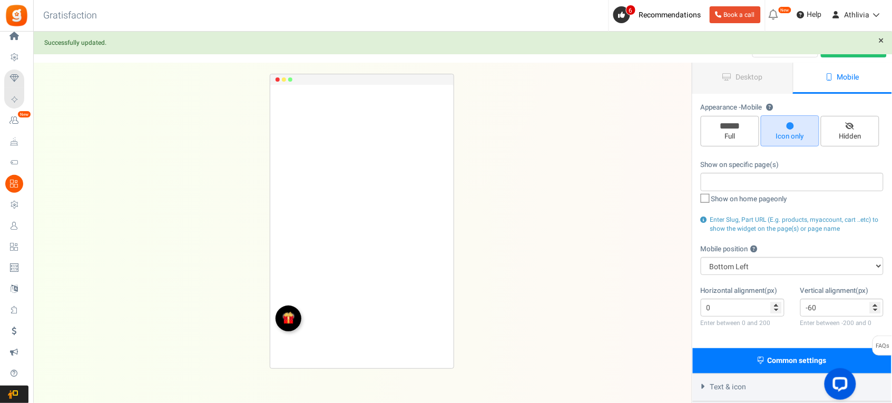
click at [888, 41] on div "Successfully updated. ×" at bounding box center [463, 43] width 858 height 14
click at [886, 41] on link "×" at bounding box center [881, 41] width 11 height 11
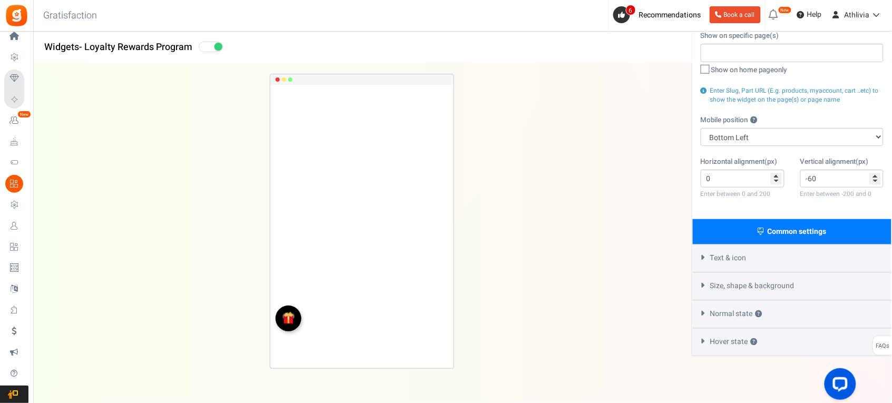
scroll to position [134, 0]
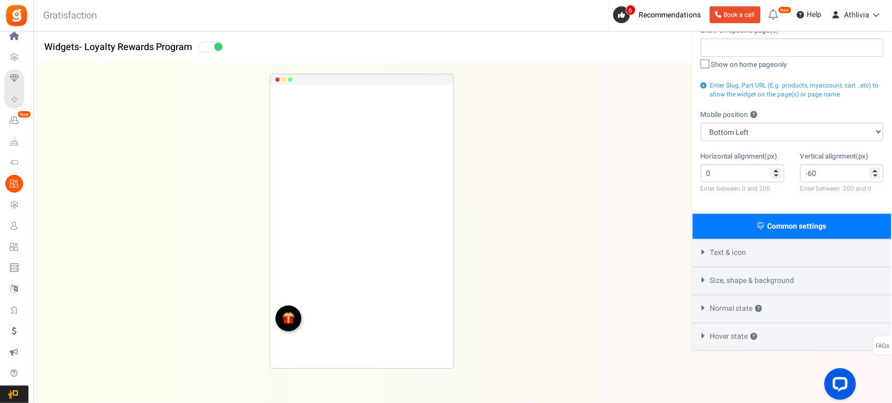
click at [732, 254] on span "Text & icon" at bounding box center [728, 253] width 36 height 11
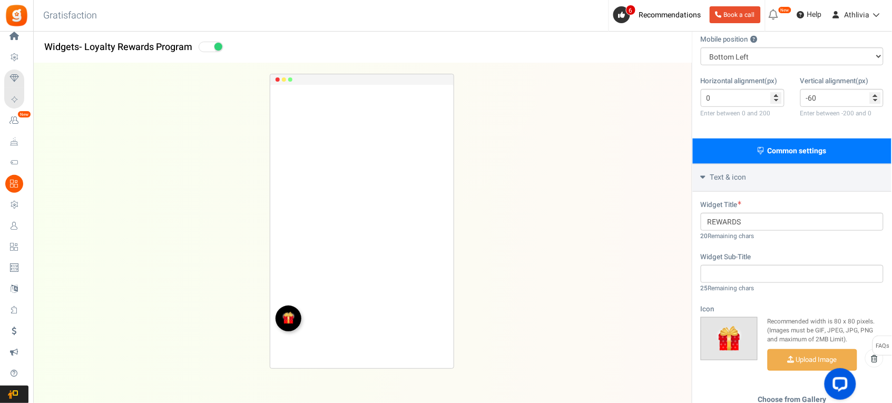
scroll to position [398, 0]
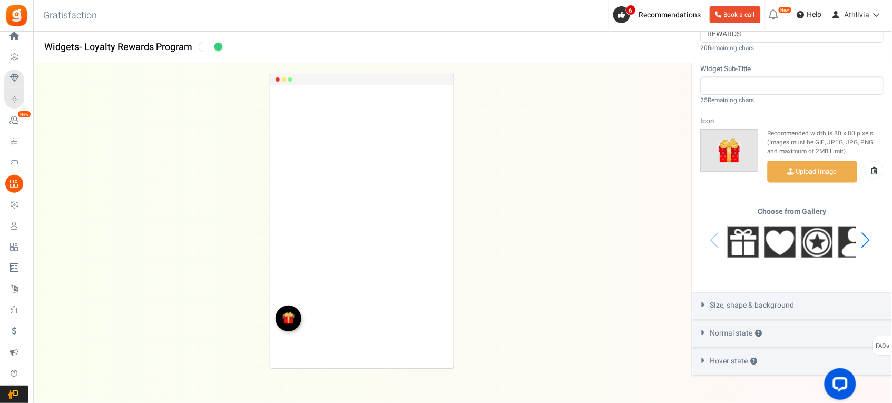
click at [737, 301] on span "Size, shape & background" at bounding box center [752, 306] width 84 height 11
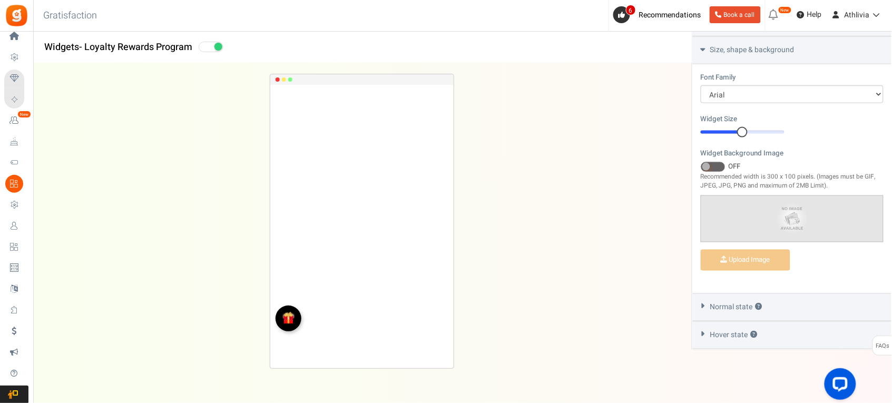
scroll to position [362, 0]
click at [735, 311] on span "Normal state ?" at bounding box center [736, 311] width 52 height 11
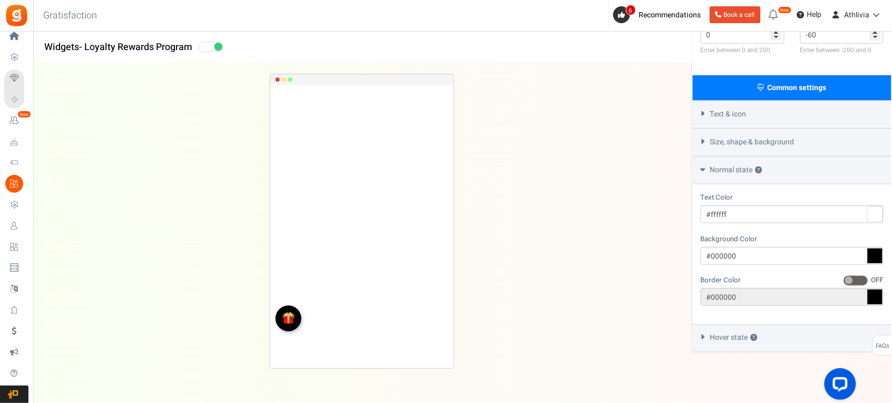
click at [733, 333] on span "Hover state ?" at bounding box center [733, 338] width 47 height 11
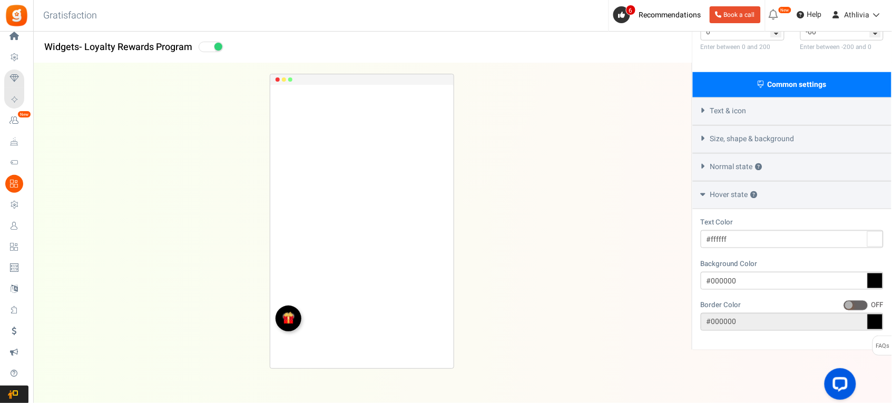
scroll to position [273, 0]
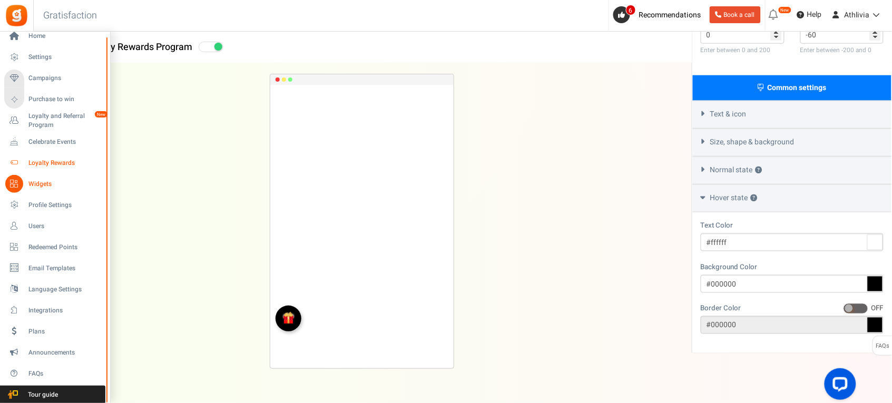
click at [57, 156] on link "Loyalty Rewards" at bounding box center [54, 163] width 101 height 18
click at [55, 160] on span "Loyalty Rewards" at bounding box center [65, 163] width 74 height 9
click at [32, 159] on span "Loyalty Rewards" at bounding box center [65, 163] width 74 height 9
click at [51, 160] on span "Loyalty Rewards" at bounding box center [65, 163] width 74 height 9
click at [15, 159] on icon at bounding box center [14, 163] width 18 height 18
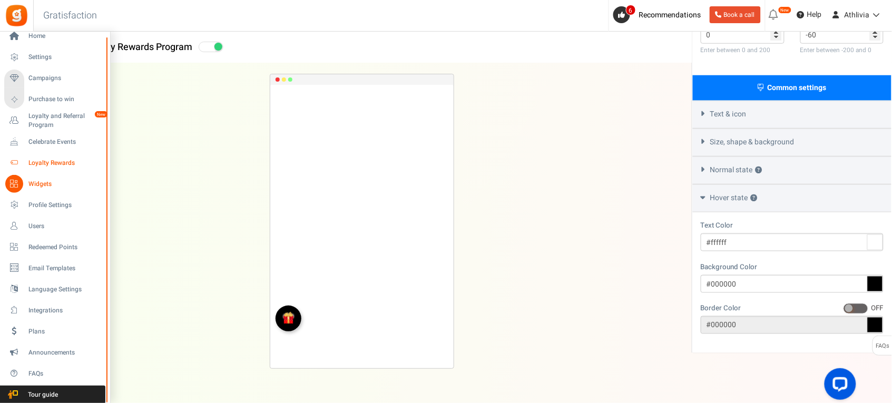
click at [37, 159] on span "Loyalty Rewards" at bounding box center [65, 163] width 74 height 9
drag, startPoint x: 53, startPoint y: 166, endPoint x: 60, endPoint y: 164, distance: 7.3
click at [60, 164] on span "Loyalty Rewards" at bounding box center [65, 163] width 74 height 9
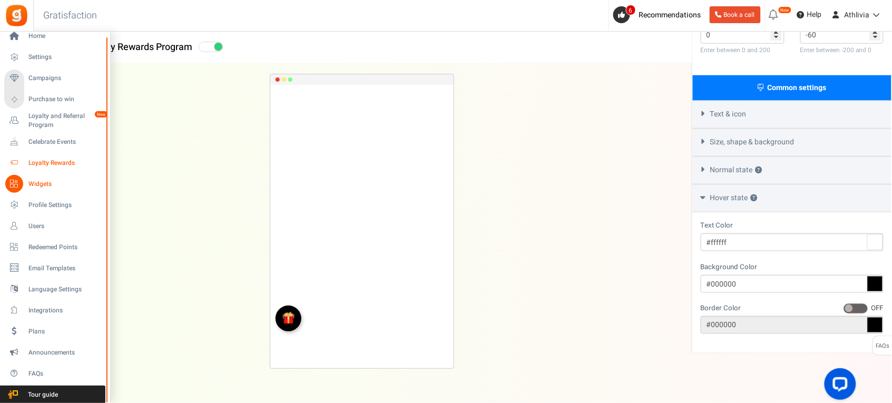
click at [59, 164] on span "Loyalty Rewards" at bounding box center [65, 163] width 74 height 9
click at [69, 160] on span "Loyalty Rewards" at bounding box center [65, 163] width 74 height 9
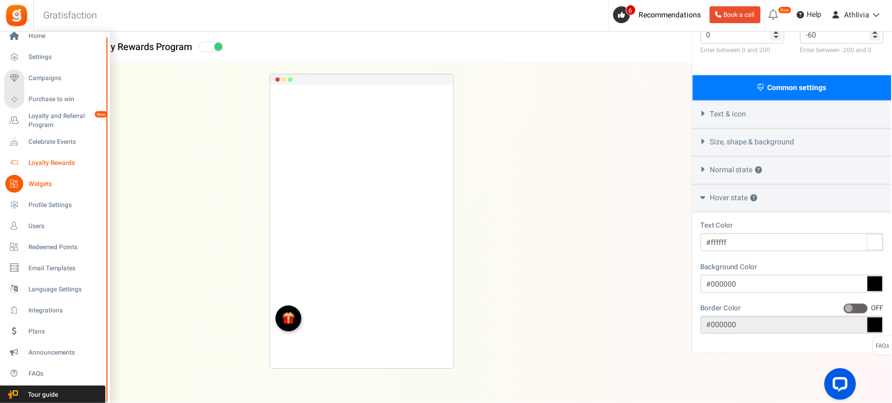
click at [69, 160] on span "Loyalty Rewards" at bounding box center [65, 163] width 74 height 9
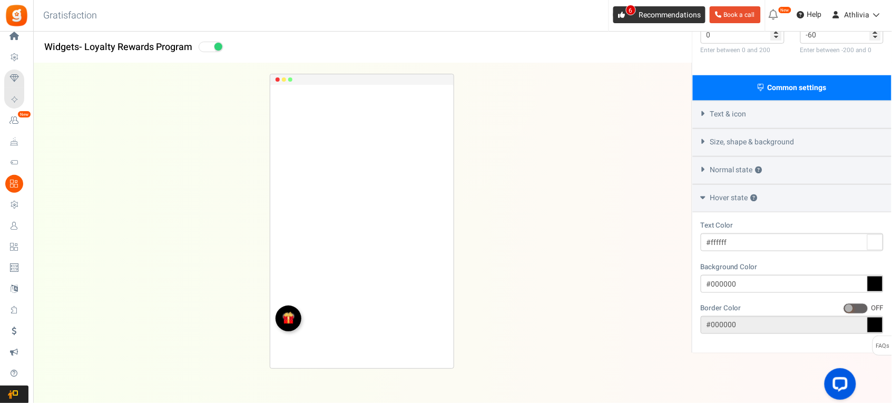
click at [631, 13] on span "6" at bounding box center [631, 10] width 10 height 11
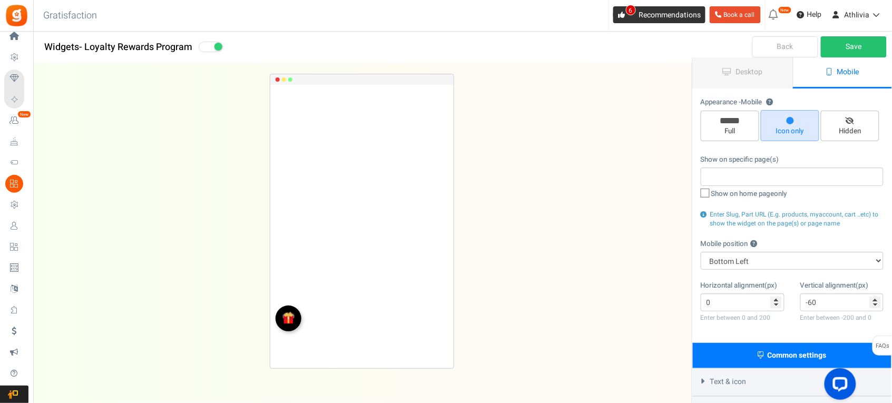
scroll to position [0, 0]
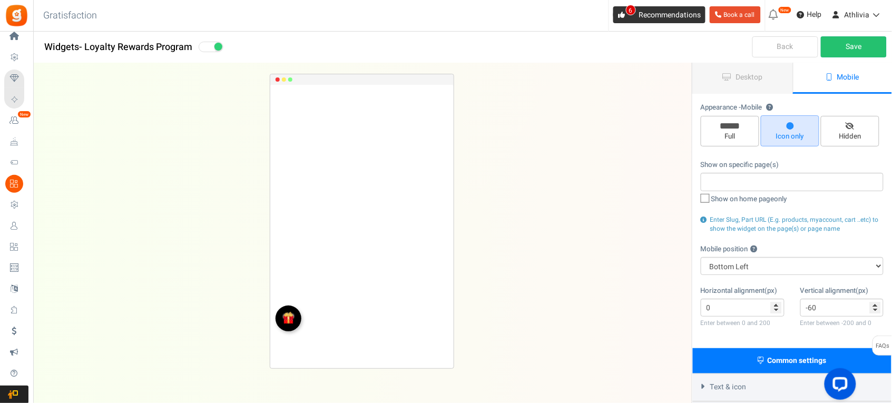
click at [660, 19] on span "Recommendations" at bounding box center [670, 14] width 62 height 11
click at [586, 122] on div "REWARDS Loading.. × To configure LightBox layout please Click here" at bounding box center [362, 221] width 692 height 316
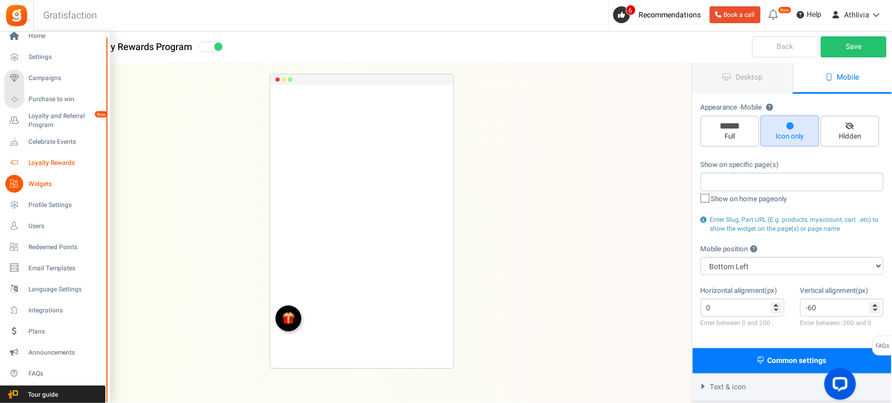
click at [35, 159] on span "Loyalty Rewards" at bounding box center [65, 163] width 74 height 9
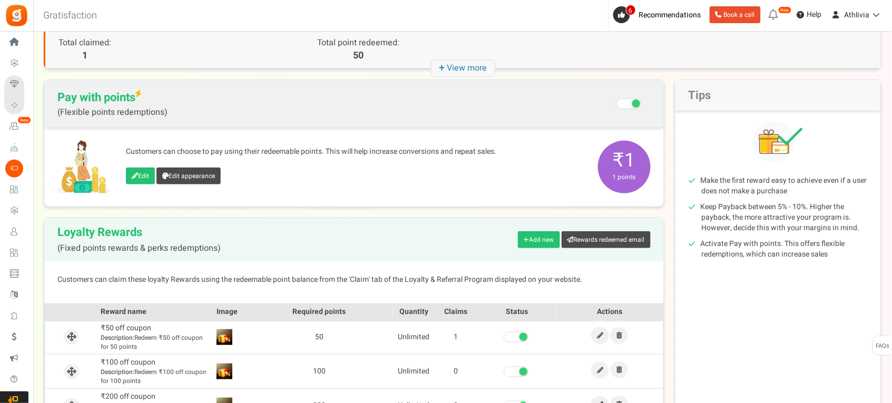
scroll to position [56, 0]
click at [216, 181] on link "Edit appearance" at bounding box center [188, 176] width 64 height 17
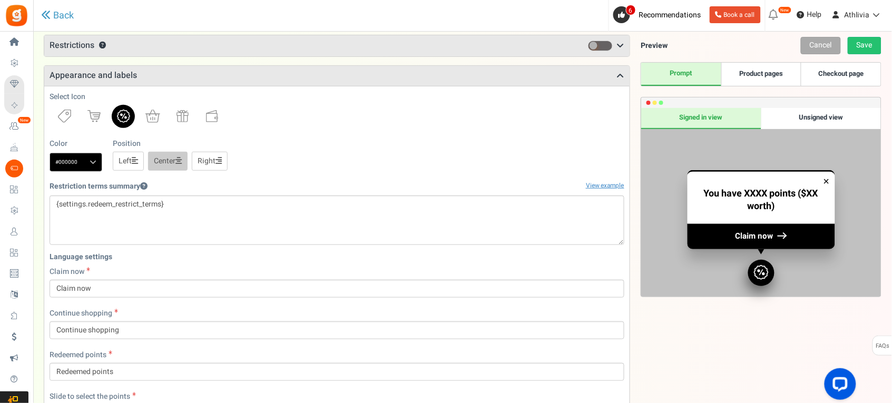
scroll to position [93, 0]
click at [125, 110] on link at bounding box center [123, 116] width 23 height 23
click at [125, 112] on img at bounding box center [123, 116] width 13 height 13
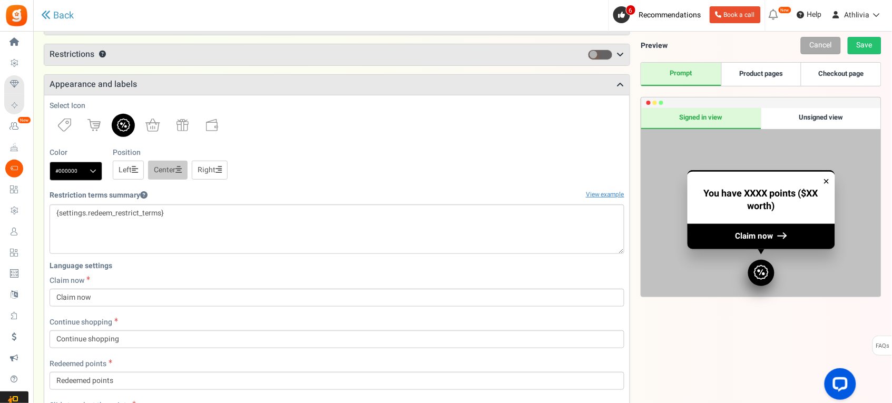
scroll to position [0, 0]
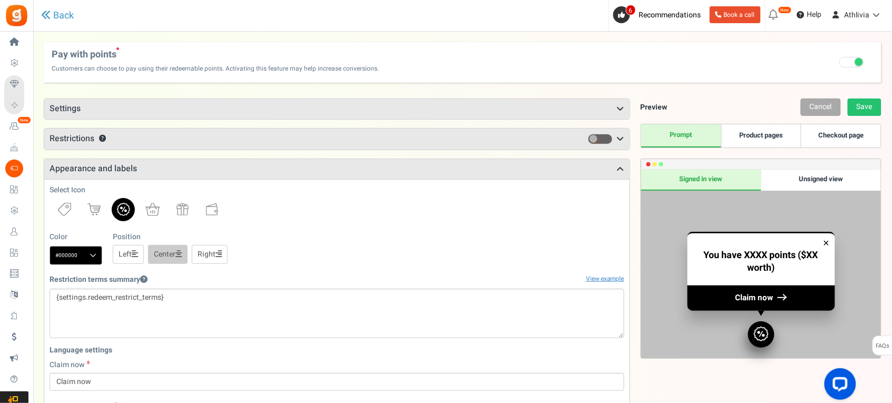
click at [859, 62] on span at bounding box center [859, 62] width 8 height 8
click at [852, 62] on input "Recommended: Turn On Are you sure? This will remove the flexi redemption option…" at bounding box center [852, 63] width 0 height 7
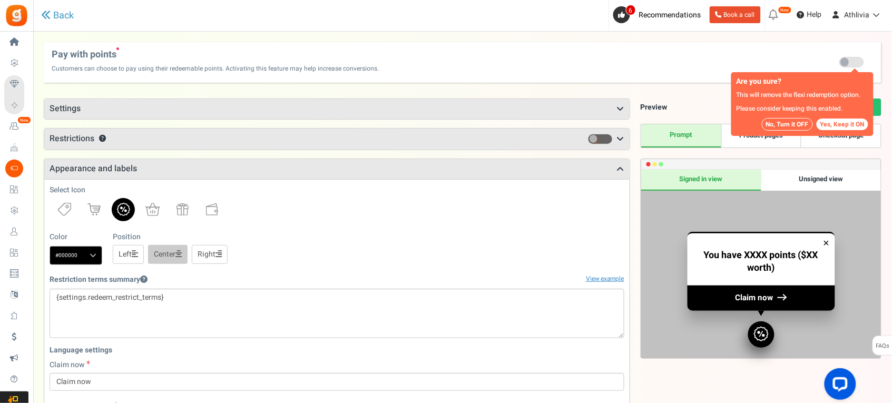
click at [846, 66] on span at bounding box center [845, 62] width 8 height 8
click at [852, 66] on input "Recommended: Turn On Are you sure? This will remove the flexi redemption option…" at bounding box center [852, 63] width 0 height 7
click at [858, 61] on span at bounding box center [851, 62] width 25 height 11
click at [852, 61] on input "Recommended: Turn On Are you sure? This will remove the flexi redemption option…" at bounding box center [852, 63] width 0 height 7
click at [836, 124] on button "Yes, Keep it ON" at bounding box center [842, 125] width 52 height 12
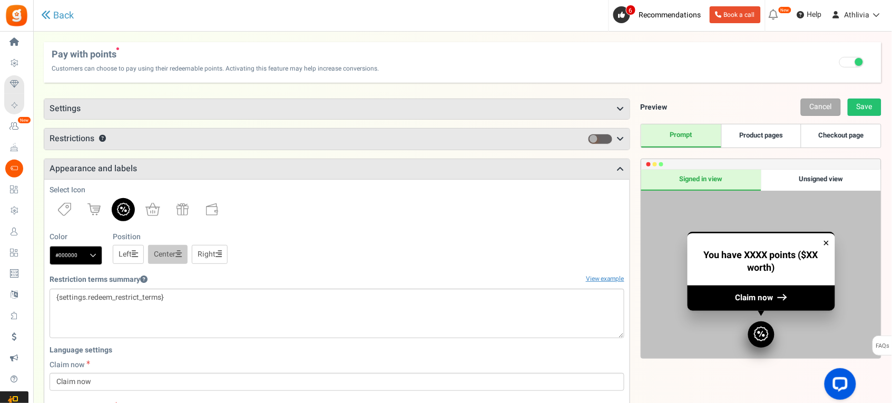
click at [124, 136] on h3 "Restrictions ?" at bounding box center [336, 139] width 585 height 21
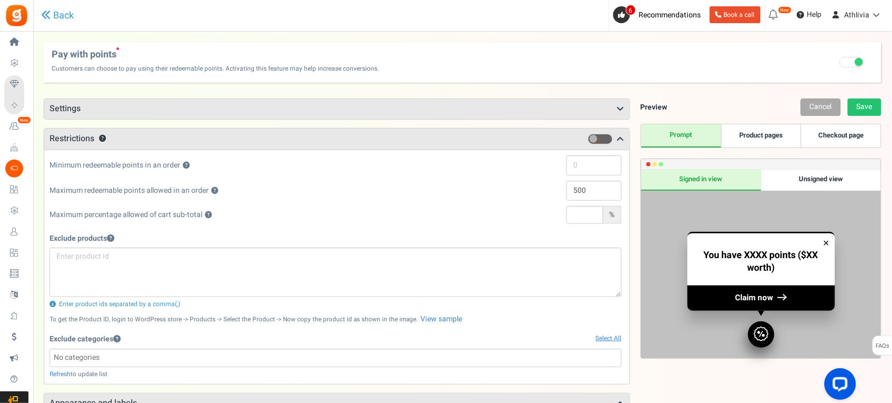
click at [178, 116] on h3 "Settings" at bounding box center [336, 109] width 585 height 20
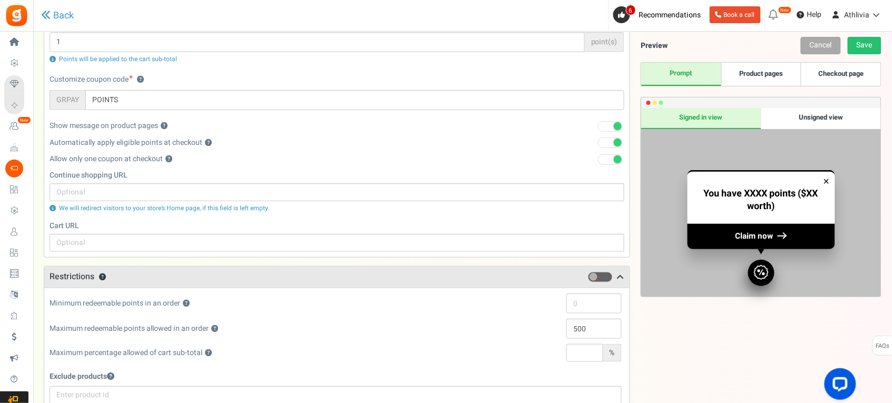
scroll to position [132, 0]
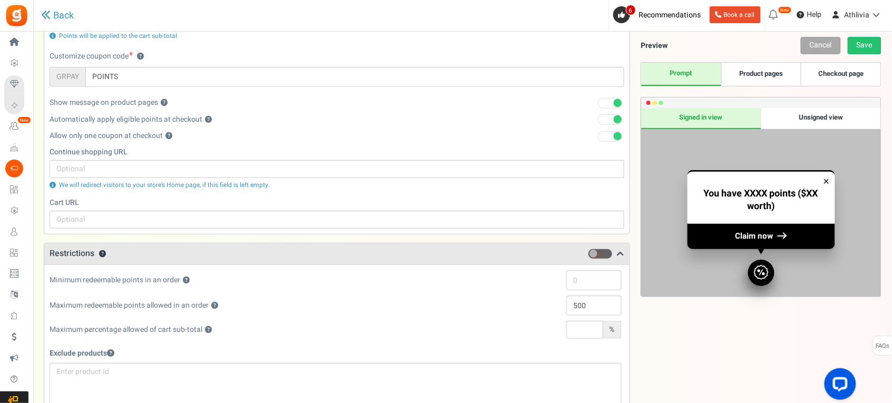
click at [609, 104] on span at bounding box center [610, 103] width 25 height 11
click at [597, 104] on input "1" at bounding box center [597, 103] width 0 height 7
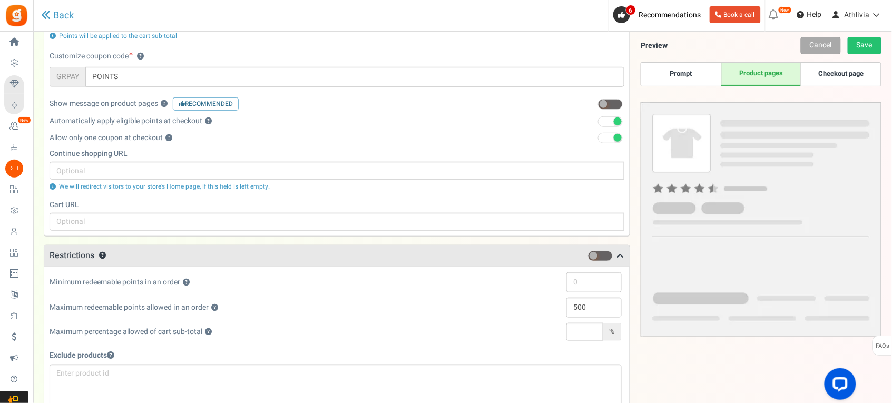
click at [609, 104] on span at bounding box center [610, 104] width 25 height 11
click at [597, 104] on input "0" at bounding box center [597, 104] width 0 height 7
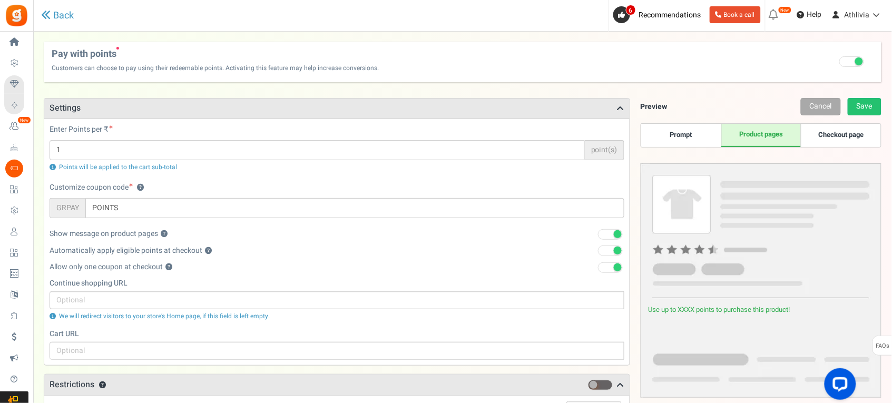
scroll to position [0, 0]
click at [689, 137] on link "Prompt" at bounding box center [681, 135] width 80 height 23
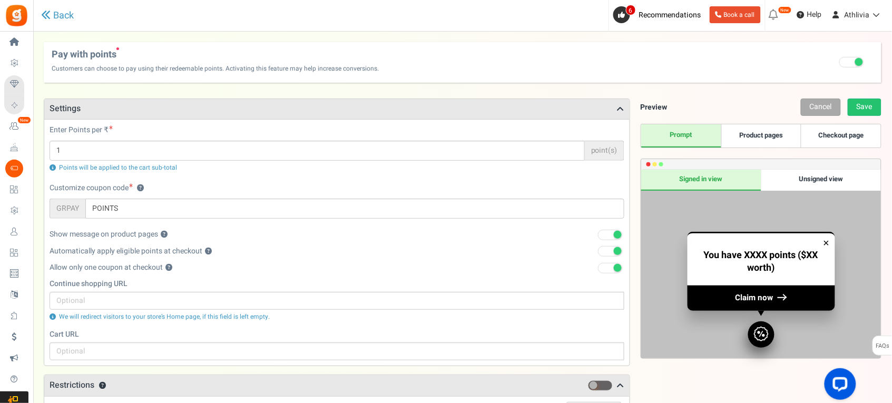
click at [742, 132] on link "Product pages" at bounding box center [761, 135] width 80 height 23
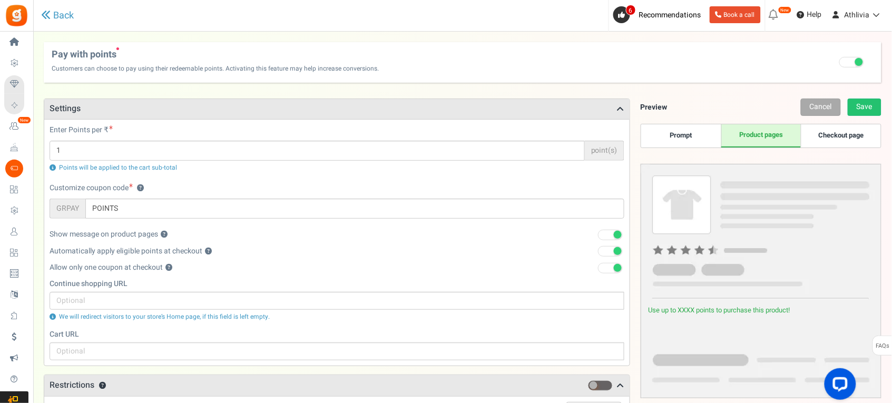
click at [825, 137] on link "Checkout page" at bounding box center [841, 135] width 80 height 23
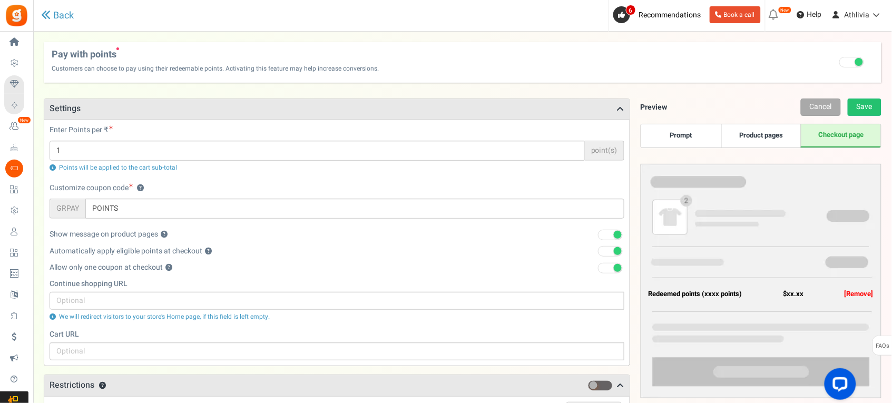
click at [763, 143] on link "Product pages" at bounding box center [761, 135] width 80 height 23
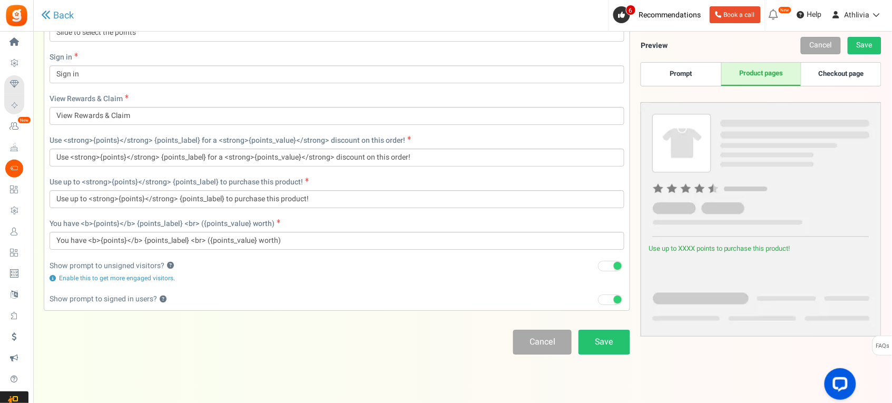
scroll to position [973, 0]
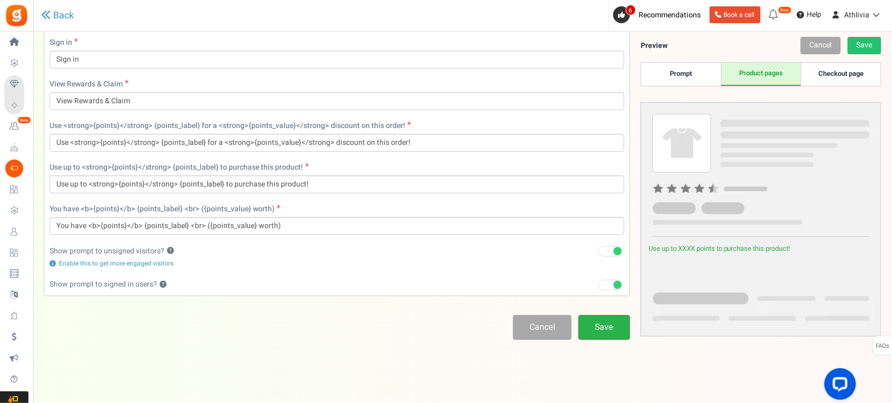
click at [626, 321] on link "Save" at bounding box center [604, 327] width 52 height 25
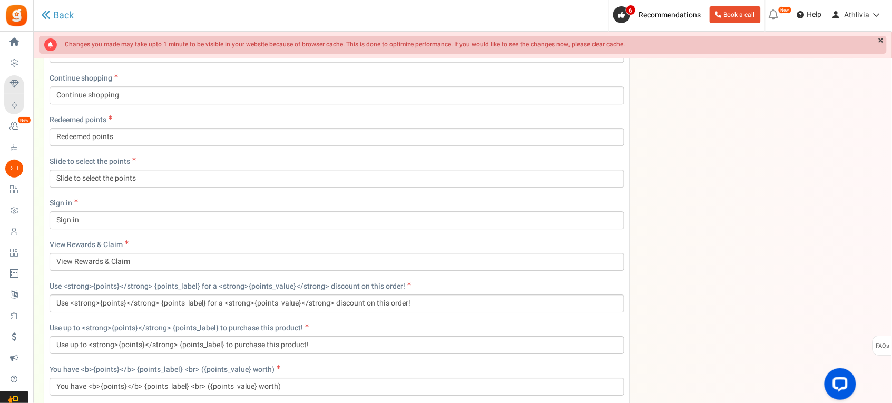
scroll to position [35, 0]
